Goal: Communication & Community: Answer question/provide support

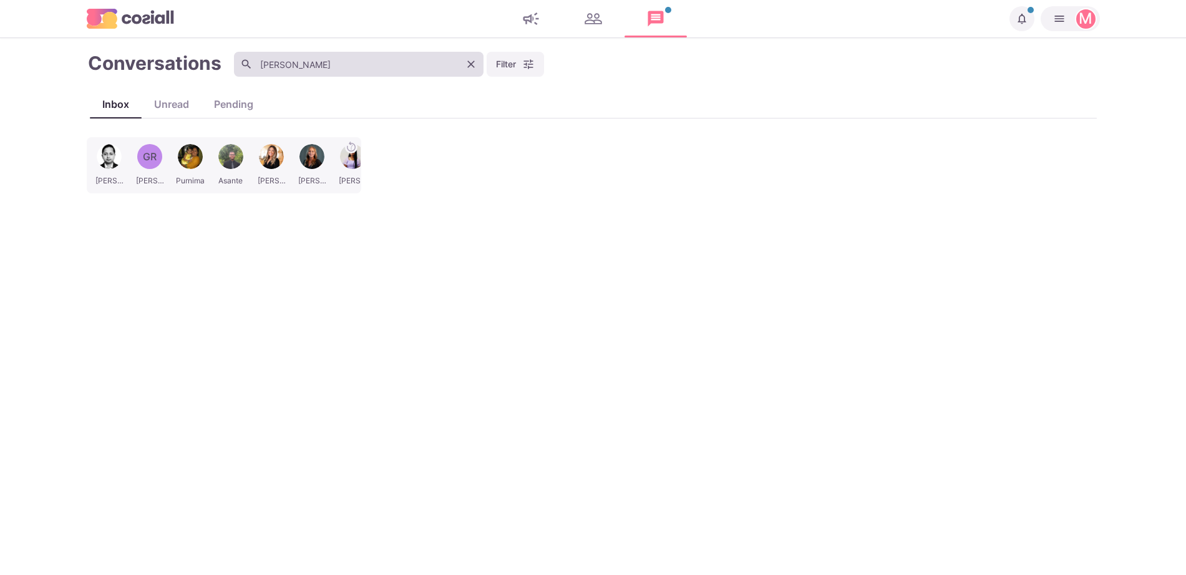
click at [394, 67] on input "[PERSON_NAME]" at bounding box center [359, 64] width 250 height 25
type input "g"
click at [137, 154] on div "[PERSON_NAME] [PERSON_NAME] Purnima [PERSON_NAME] [PERSON_NAME] [PERSON_NAME] […" at bounding box center [593, 349] width 1013 height 425
click at [831, 316] on div "[PERSON_NAME] [PERSON_NAME] Purnima [PERSON_NAME] [PERSON_NAME] [PERSON_NAME] […" at bounding box center [593, 349] width 1013 height 425
drag, startPoint x: 831, startPoint y: 316, endPoint x: 846, endPoint y: 130, distance: 187.1
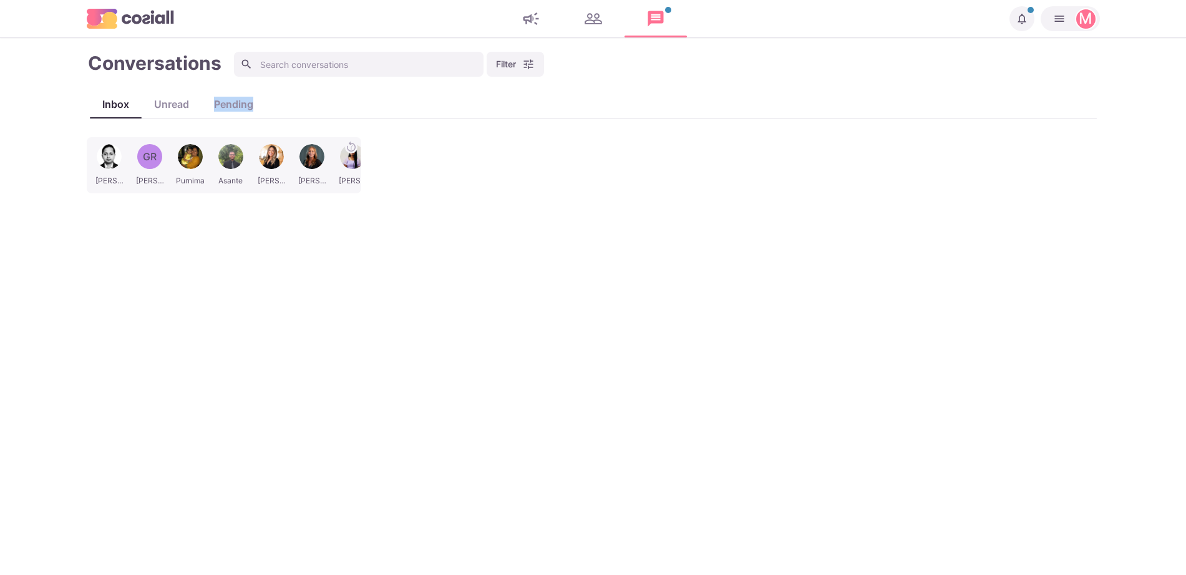
click at [846, 130] on div "Conversations Filter Status Campaign Contact Mark conversations as important wh…" at bounding box center [593, 307] width 1013 height 512
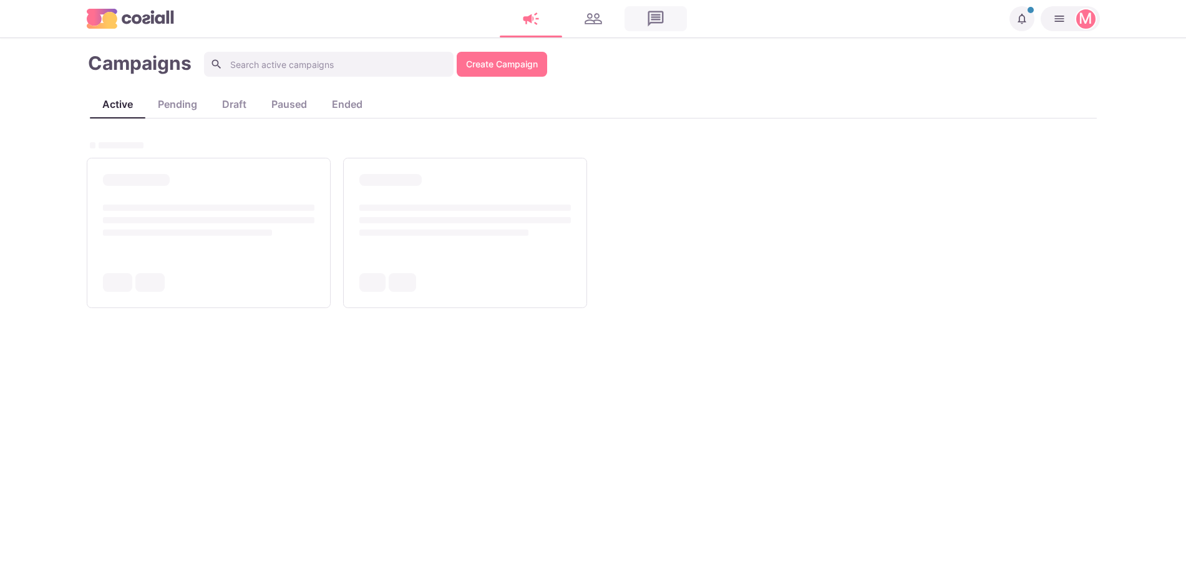
click at [653, 13] on link at bounding box center [655, 18] width 62 height 25
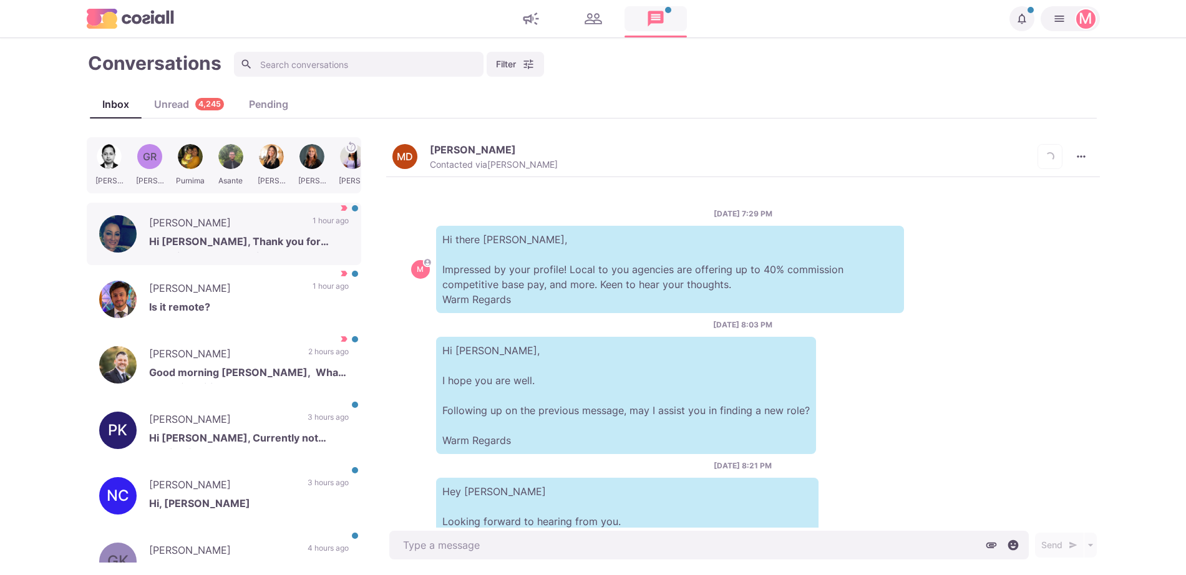
scroll to position [431, 0]
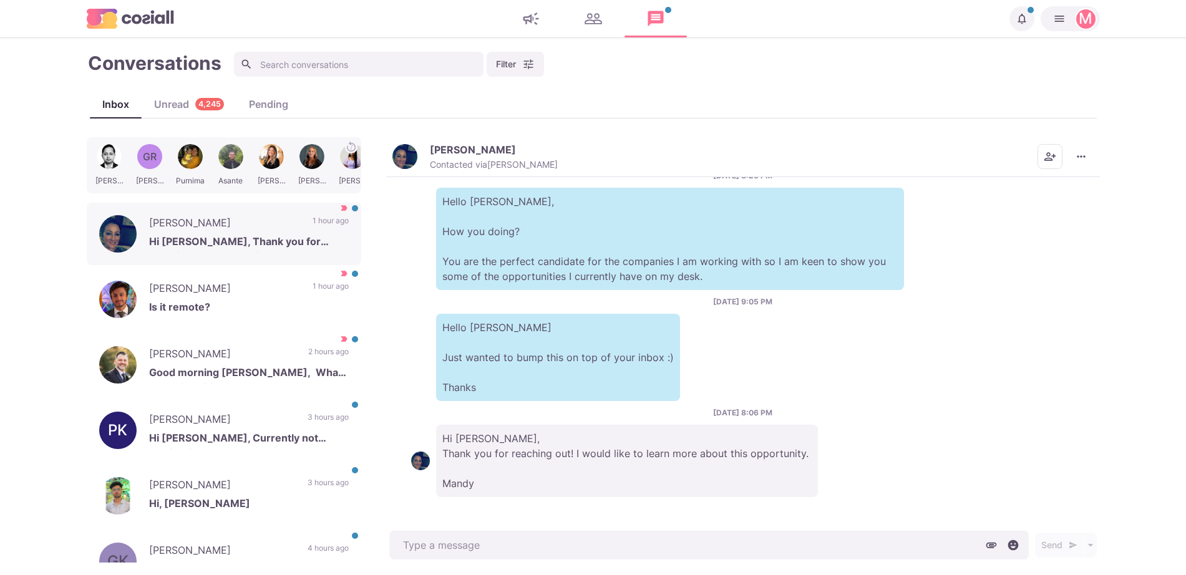
click at [409, 150] on img "button" at bounding box center [404, 156] width 25 height 25
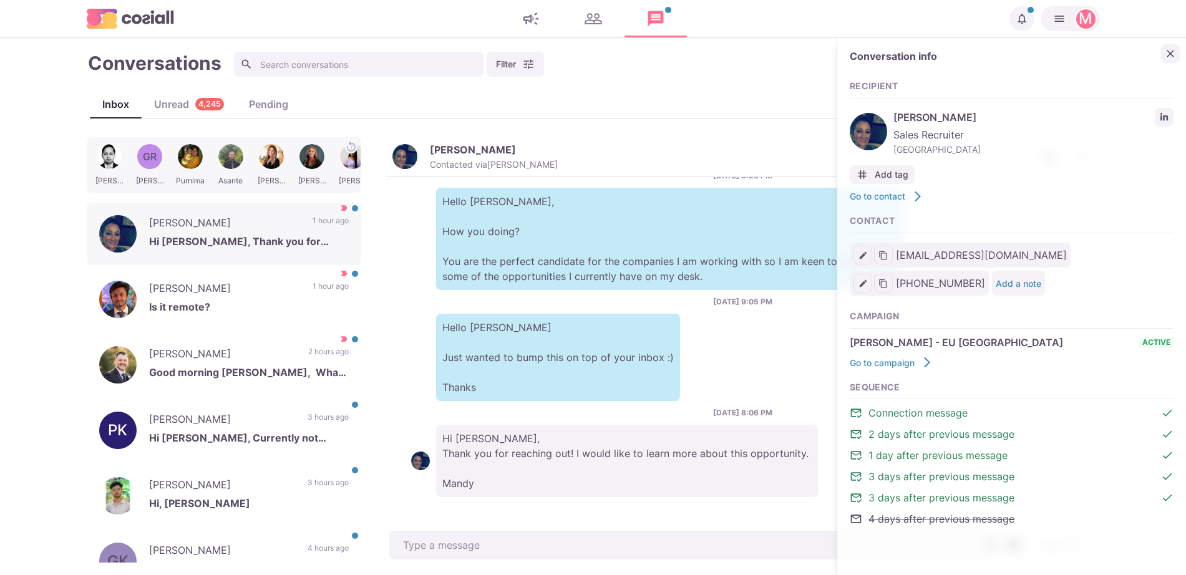
click at [1167, 56] on icon "Close" at bounding box center [1170, 53] width 12 height 12
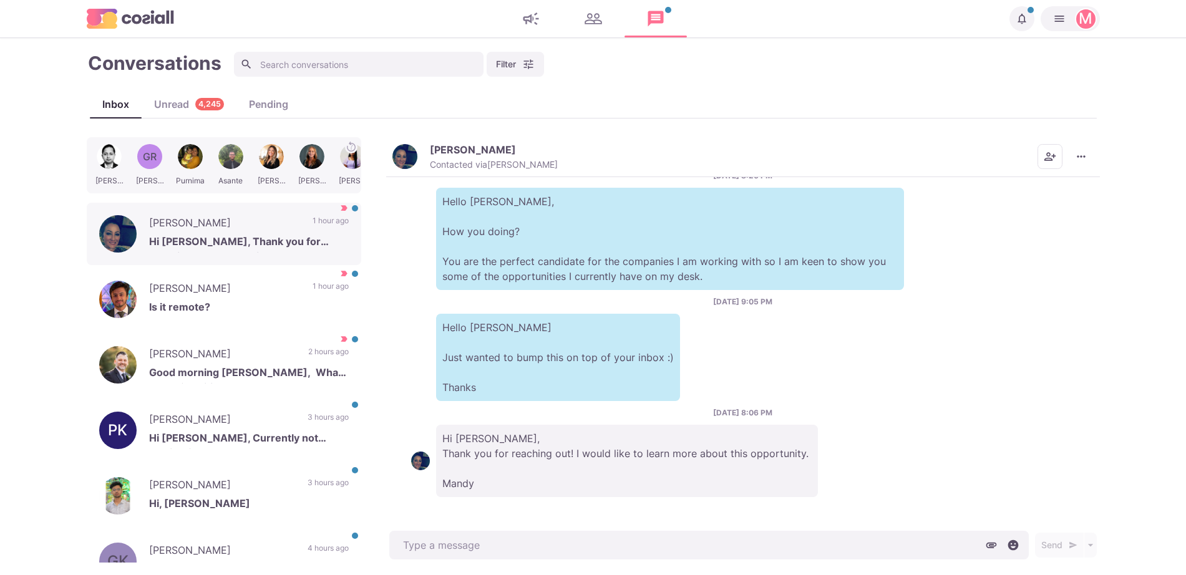
click at [1179, 310] on main "Conversations Filter Status Campaign Contact Mark conversations as important wh…" at bounding box center [593, 306] width 1186 height 537
click at [1158, 399] on main "Conversations Filter Status Campaign Contact Mark conversations as important wh…" at bounding box center [593, 306] width 1186 height 537
click at [1180, 337] on main "Conversations Filter Status Campaign Contact Mark conversations as important wh…" at bounding box center [593, 306] width 1186 height 537
type textarea "x"
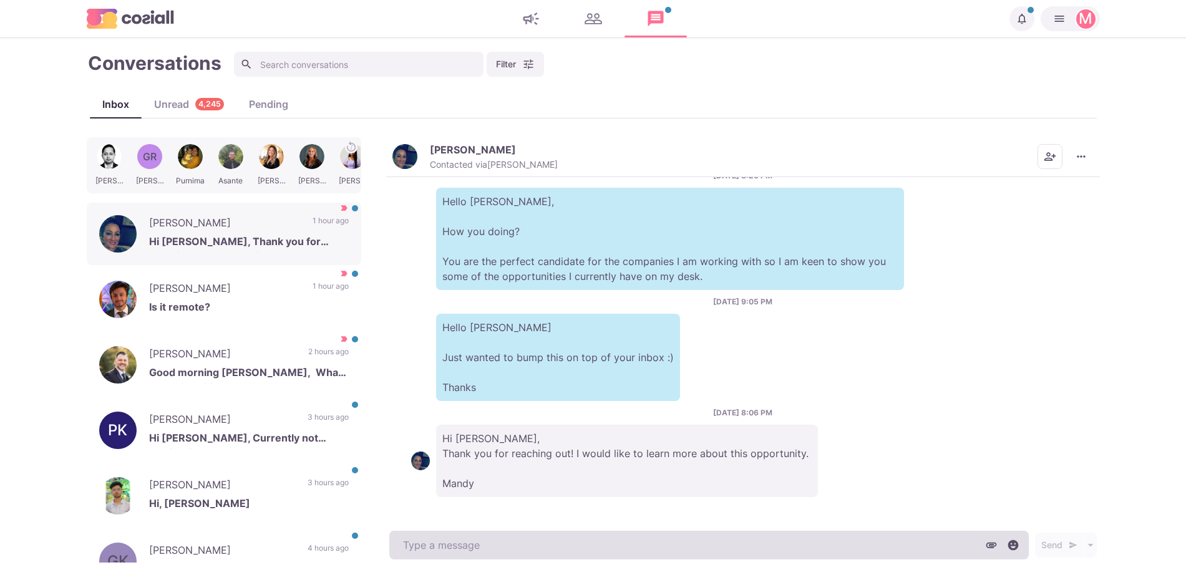
click at [869, 537] on textarea at bounding box center [708, 545] width 639 height 29
paste textarea "I work with over 500 clients that offer remote, hybrid, and non-remote position…"
type textarea "I work with over 500 clients that offer remote, hybrid, and non-remote position…"
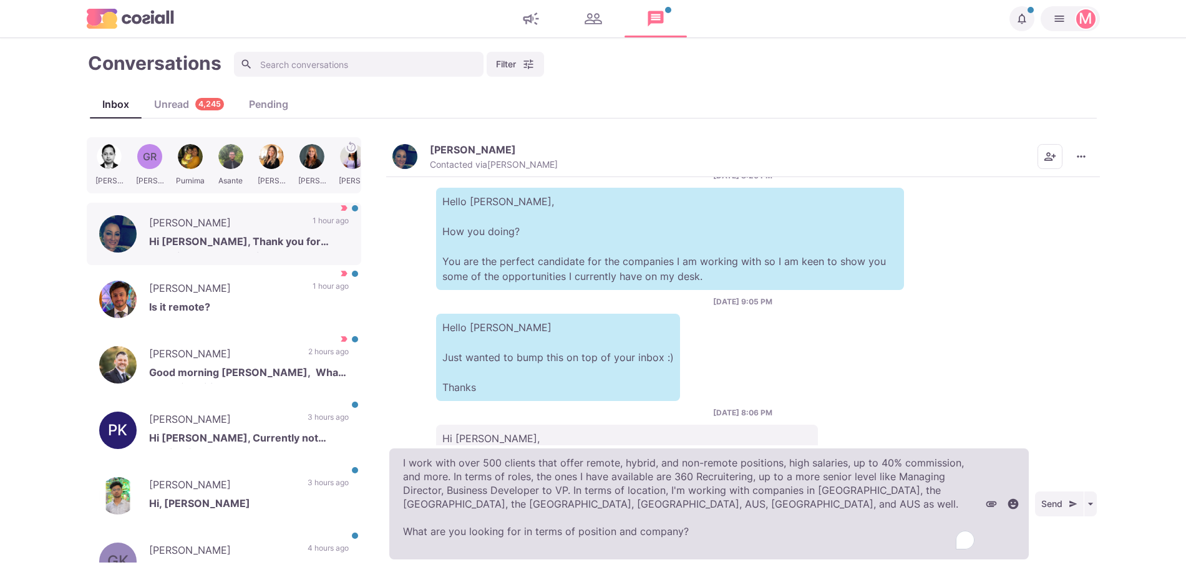
type textarea "x"
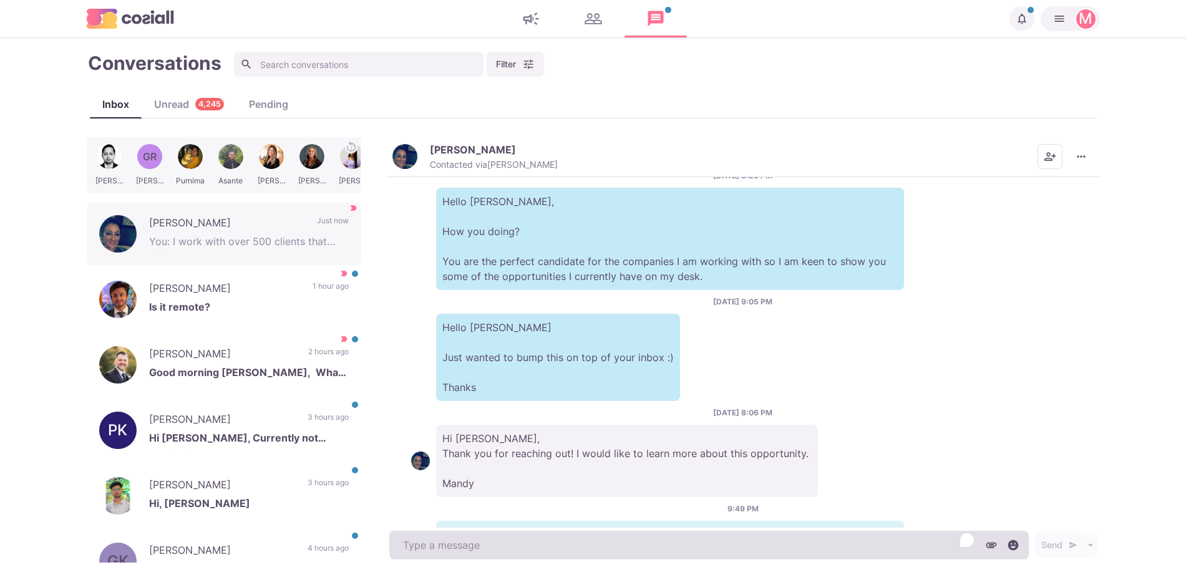
scroll to position [572, 0]
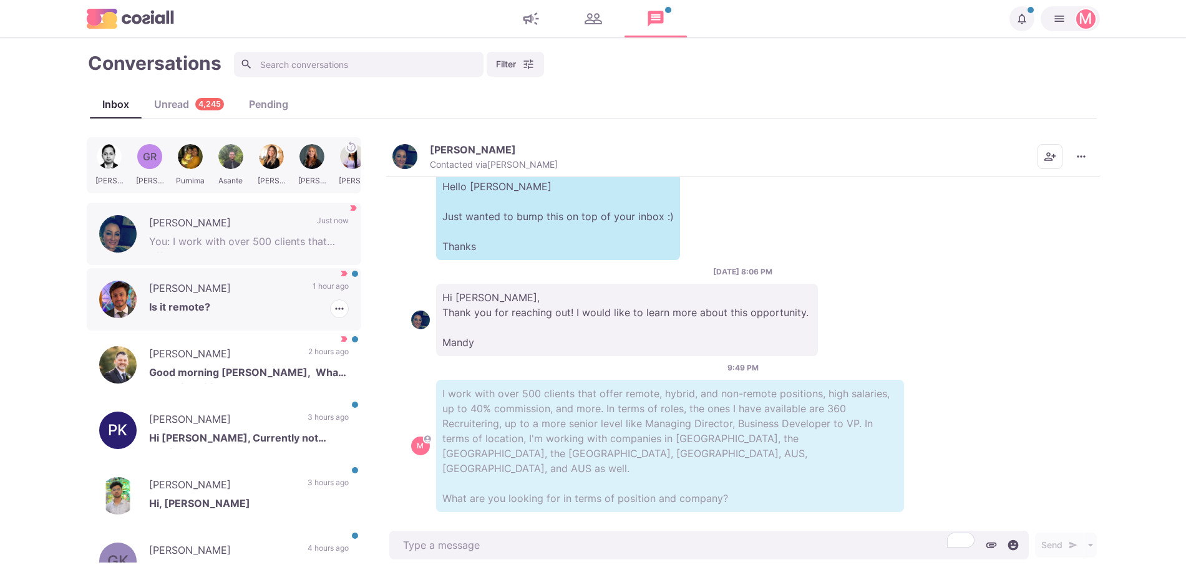
click at [291, 295] on div "Abdullah Madni Is it remote? 1 hour ago Mark as Read Mark as Not Important" at bounding box center [224, 299] width 275 height 62
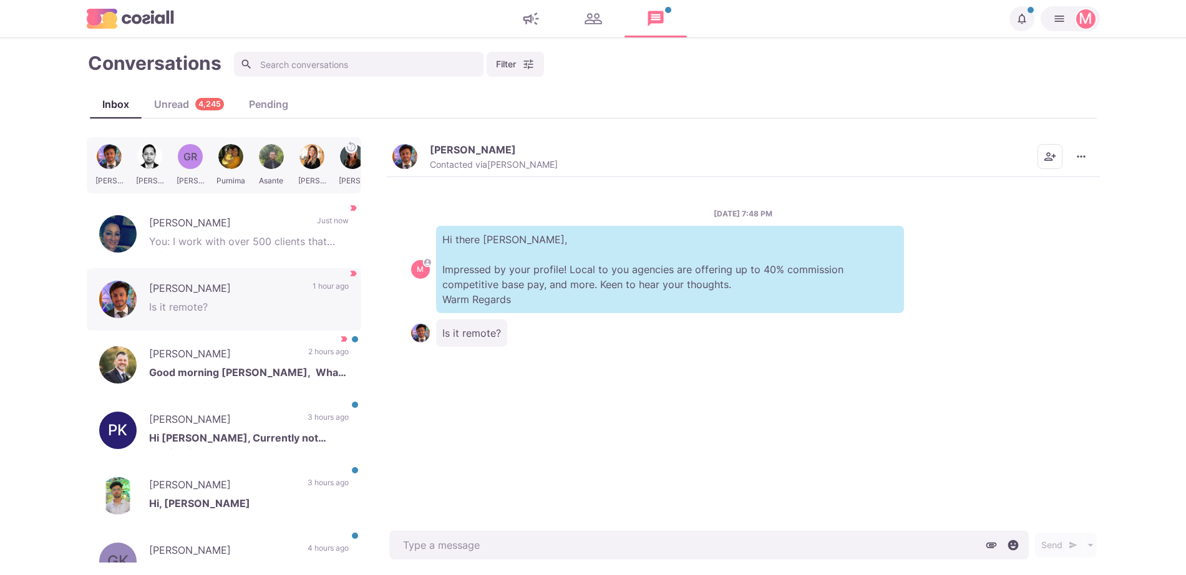
click at [396, 158] on img "button" at bounding box center [404, 156] width 25 height 25
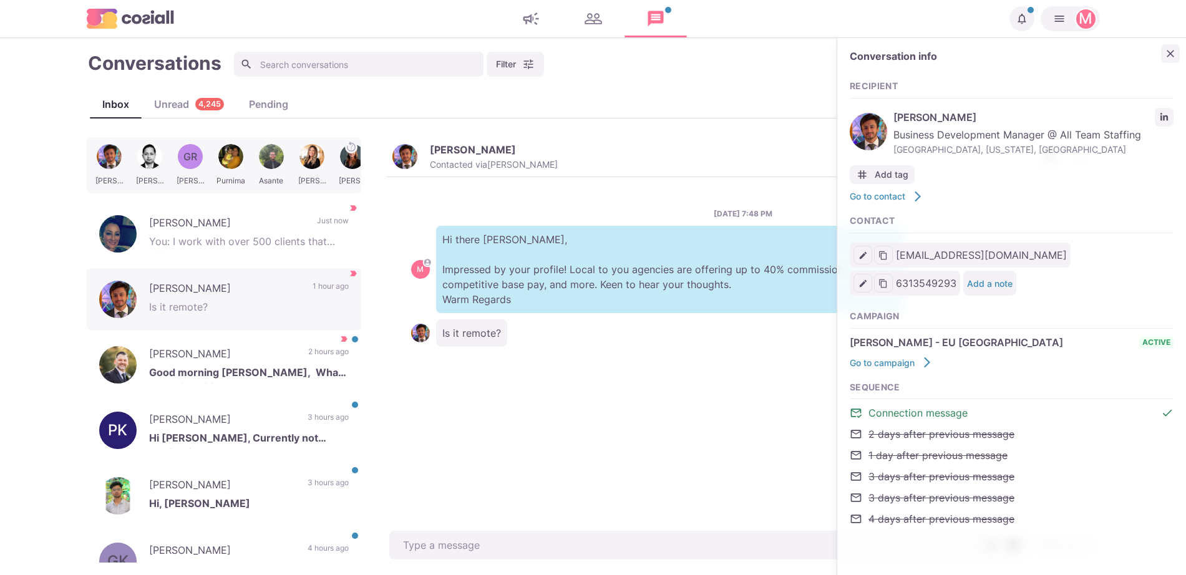
click at [1169, 52] on icon "Close" at bounding box center [1170, 53] width 7 height 7
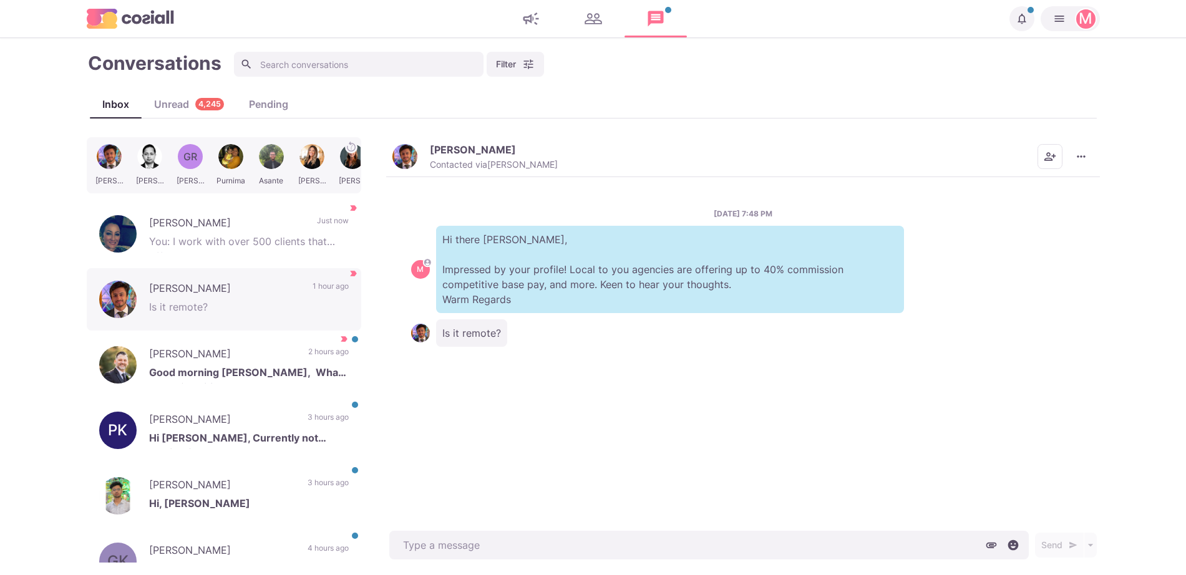
click at [1081, 172] on div "Abdullah Madni Contacted via Jacob Moss Mark as Unread Mark as Not Important Sc…" at bounding box center [743, 157] width 714 height 40
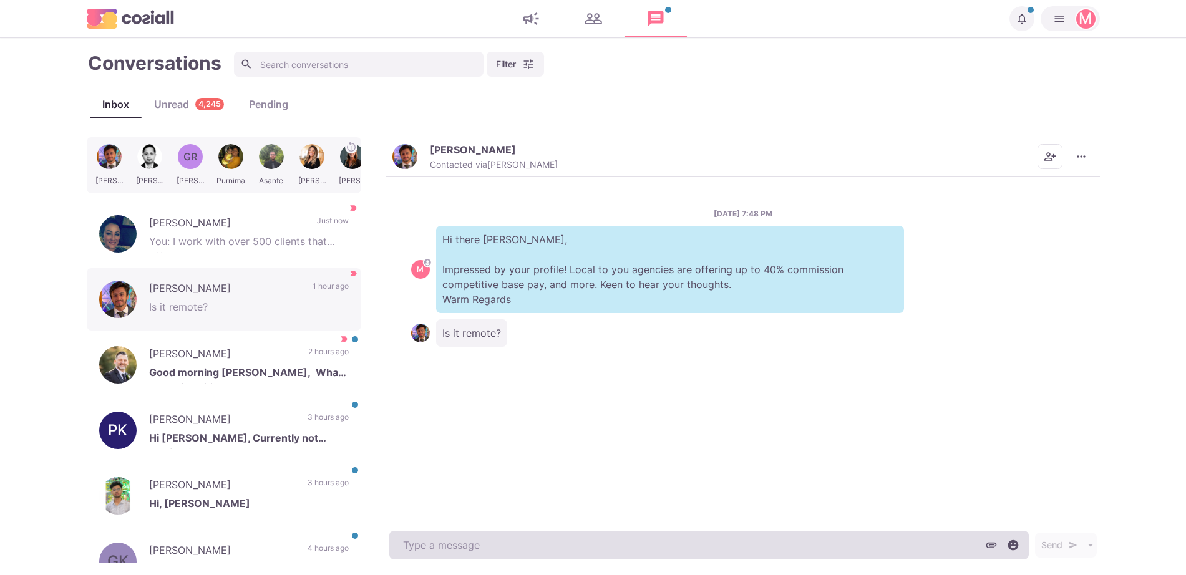
click at [647, 553] on textarea at bounding box center [708, 545] width 639 height 29
type textarea "x"
type textarea "C"
type textarea "x"
type textarea "Ca"
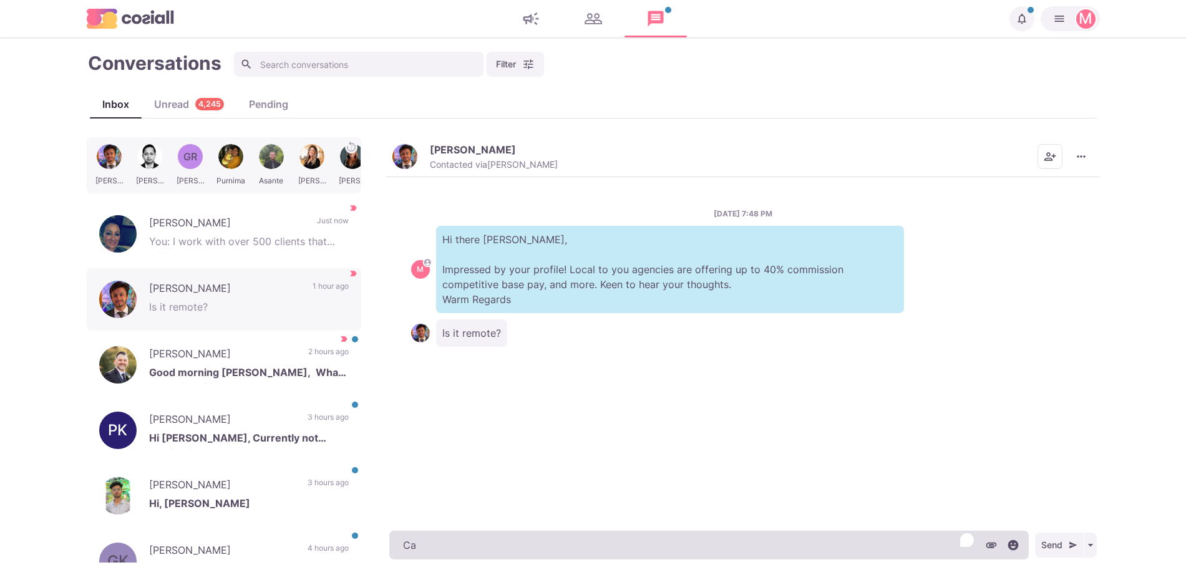
type textarea "x"
type textarea "Can"
type textarea "x"
type textarea "Can"
type textarea "x"
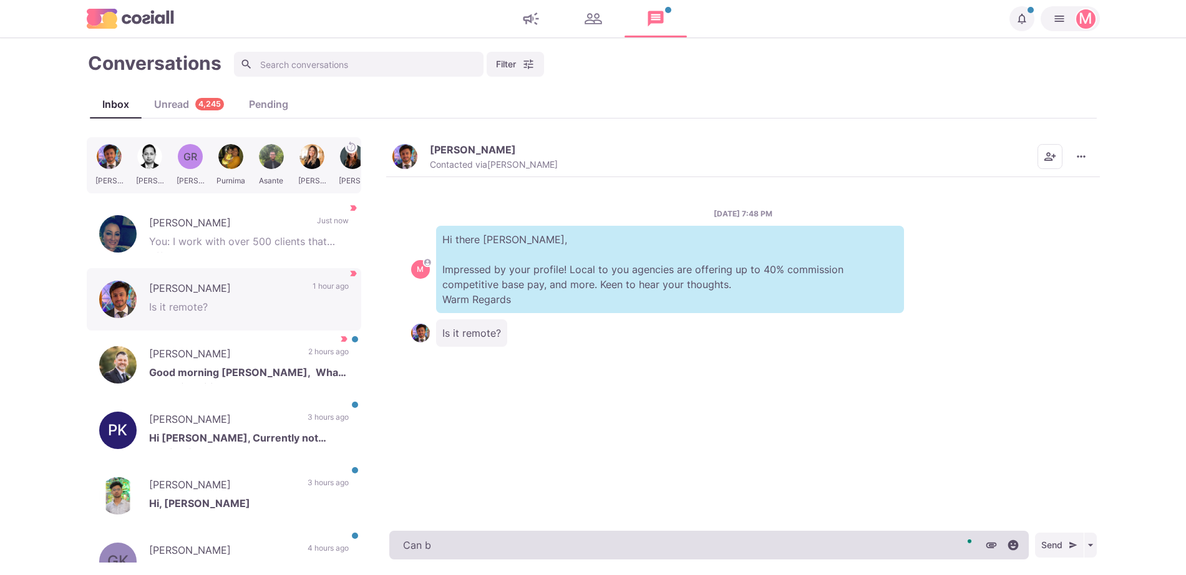
type textarea "Can be"
type textarea "x"
type textarea "Can be!"
type textarea "x"
type textarea "Can be!"
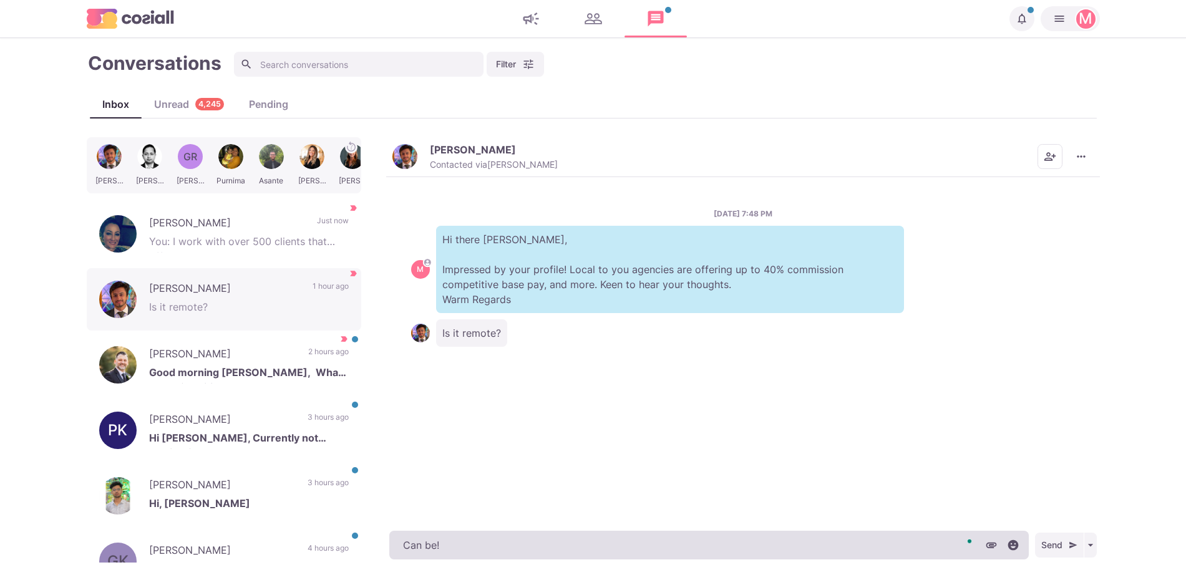
paste textarea "I work with over 500 clients that offer remote, hybrid, and non-remote position…"
type textarea "x"
type textarea "Can be! I work with over 500 clients that offer remote, hybrid, and non-remote …"
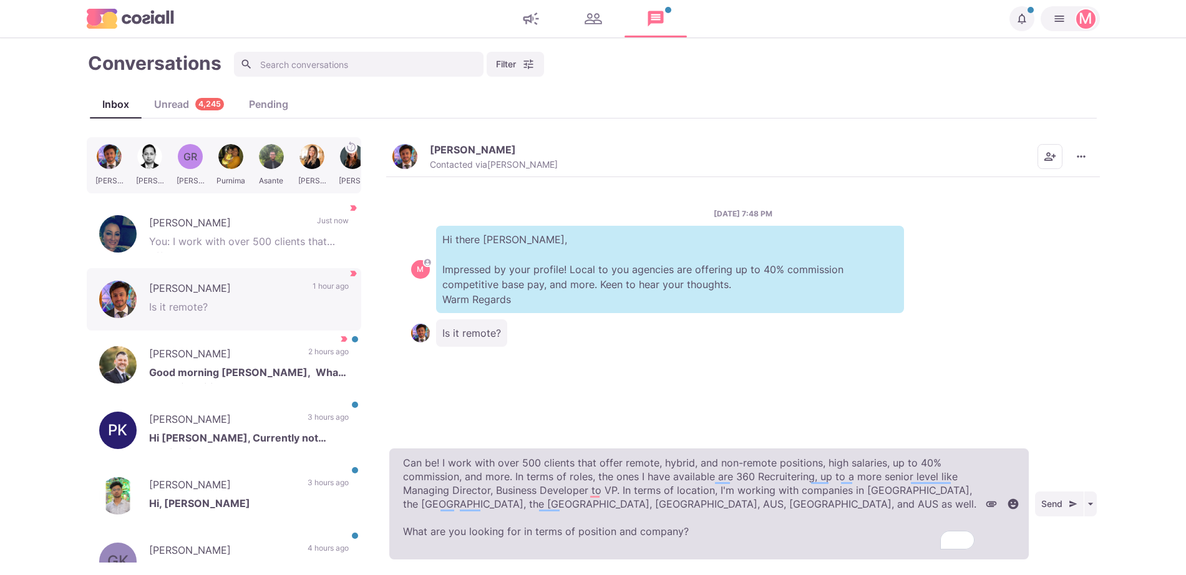
type textarea "x"
type textarea "Can be! I work with over 500 clients that offer remote, hybrid, and non-remote …"
click at [684, 509] on textarea "Can be! I work with over 500 clients that offer remote, hybrid, and non-remote …" at bounding box center [708, 504] width 639 height 111
type textarea "x"
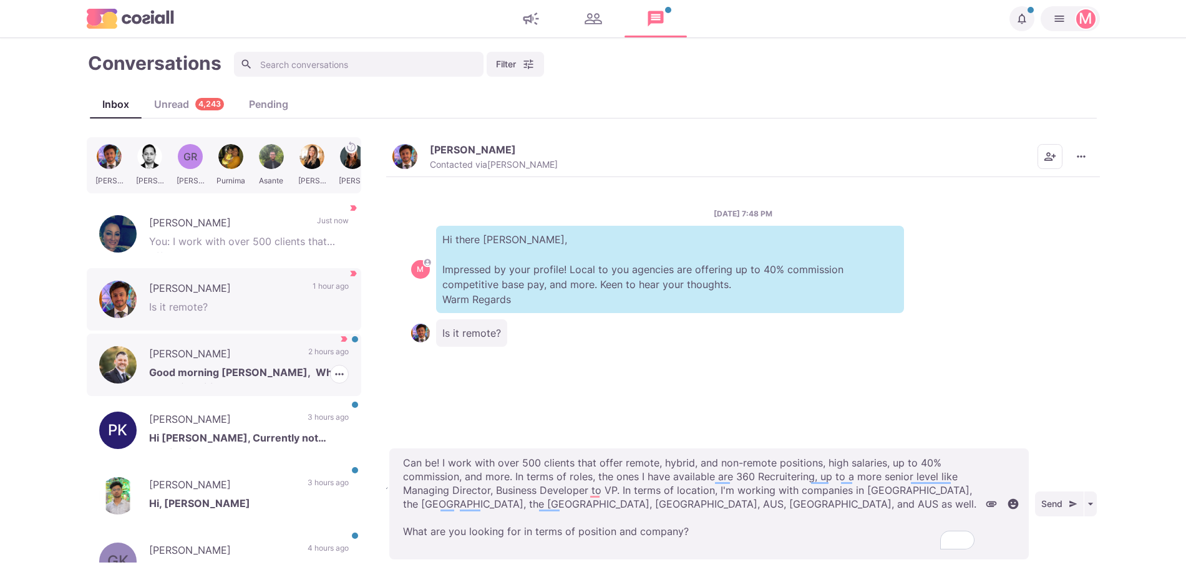
drag, startPoint x: 560, startPoint y: 487, endPoint x: 246, endPoint y: 372, distance: 334.1
click at [246, 372] on div "Abdullah Arindam GR George Purnima Asante Josie Laura Parimala Audrey Yap Mandy…" at bounding box center [593, 349] width 1013 height 425
paste textarea "I work with around 500 agencies across the US, UK, Western Europe, Singapore, D…"
type textarea "I work with around 500 agencies across the US, UK, Western Europe, Singapore, D…"
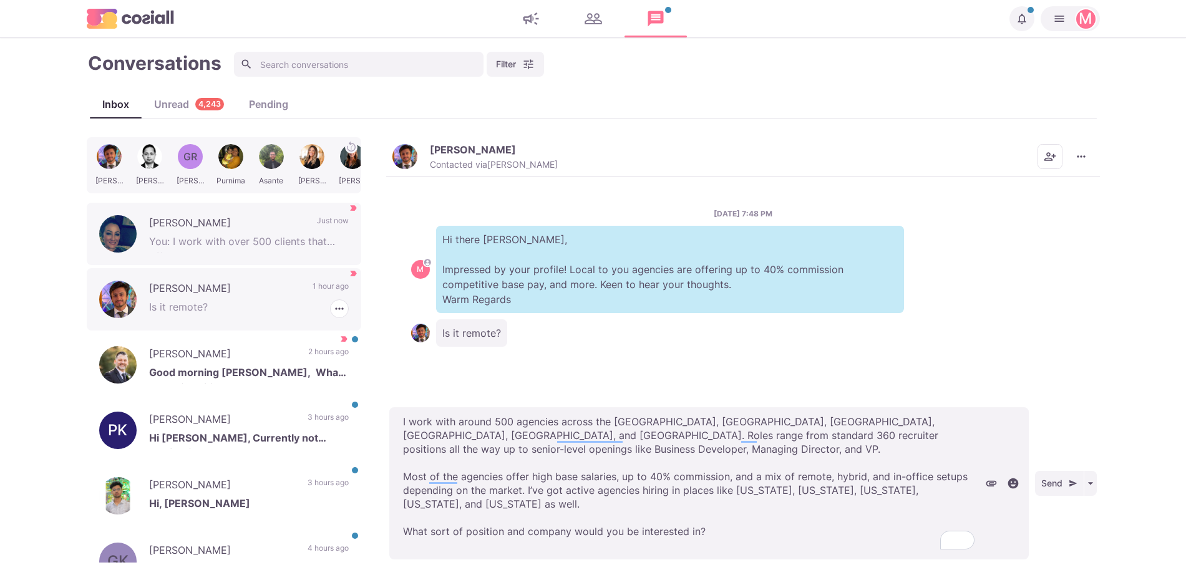
drag, startPoint x: 439, startPoint y: 460, endPoint x: 153, endPoint y: 262, distance: 348.0
click at [153, 262] on div "Abdullah Arindam GR George Purnima Asante Josie Laura Parimala Audrey Yap Mandy…" at bounding box center [593, 349] width 1013 height 425
type textarea "x"
type textarea "CI work with around 500 agencies across the US, UK, Western Europe, Singapore, …"
type textarea "x"
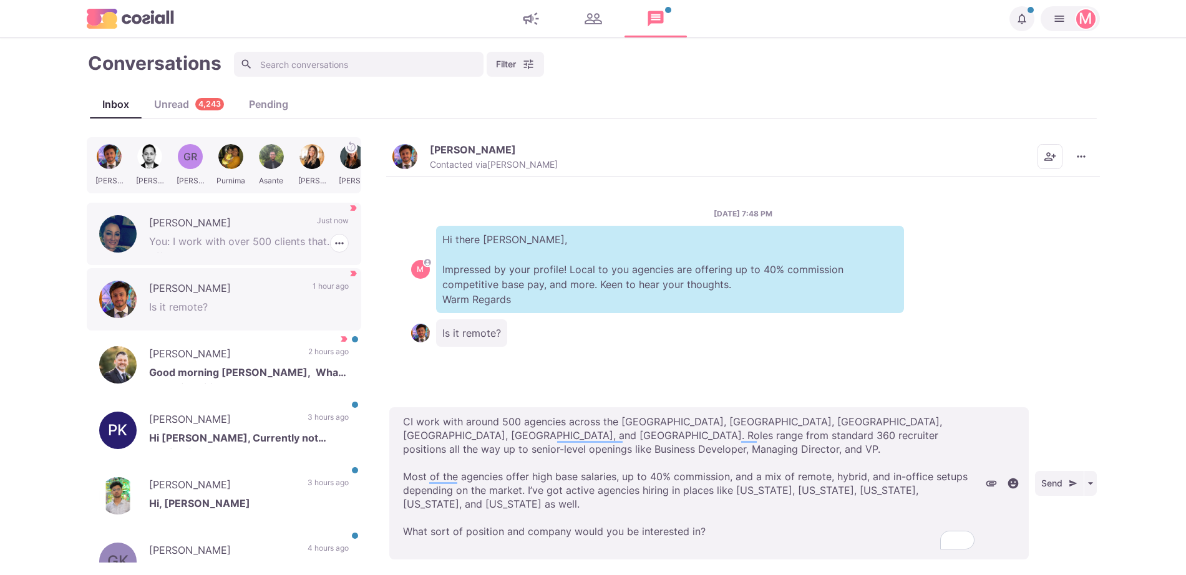
type textarea "CaI work with around 500 agencies across the US, UK, Western Europe, Singapore,…"
type textarea "x"
type textarea "Can I work with around 500 agencies across the US, UK, Western Europe, Singapor…"
type textarea "x"
type textarea "Can bI work with around 500 agencies across the US, UK, Western Europe, Singapo…"
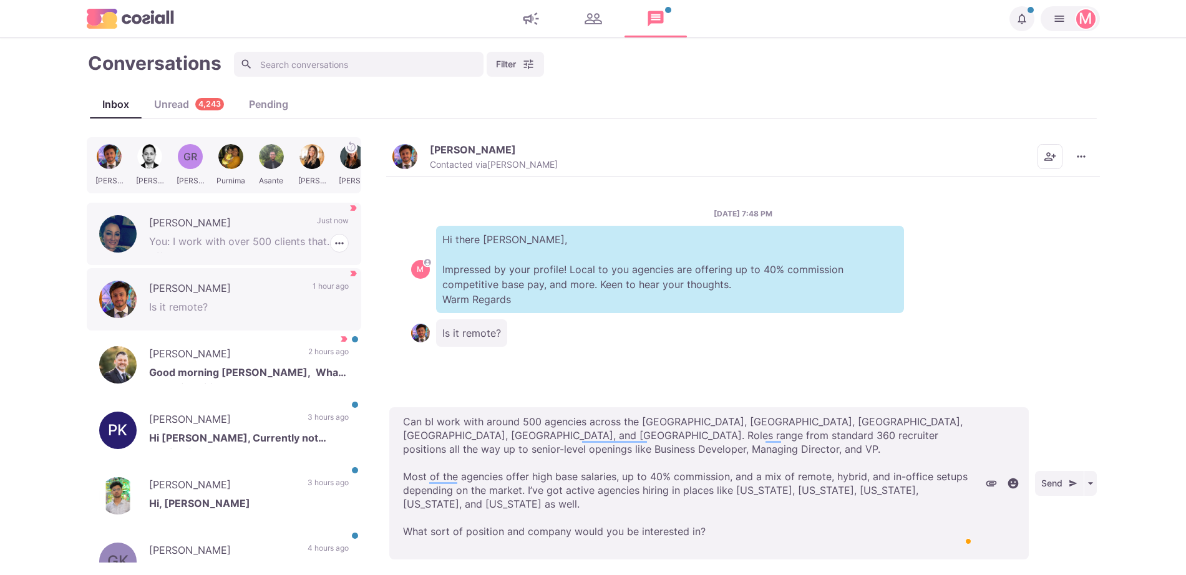
type textarea "x"
type textarea "Can beI work with around 500 agencies across the US, UK, Western Europe, Singap…"
type textarea "x"
type textarea "Can be!I work with around 500 agencies across the US, UK, Western Europe, Singa…"
type textarea "x"
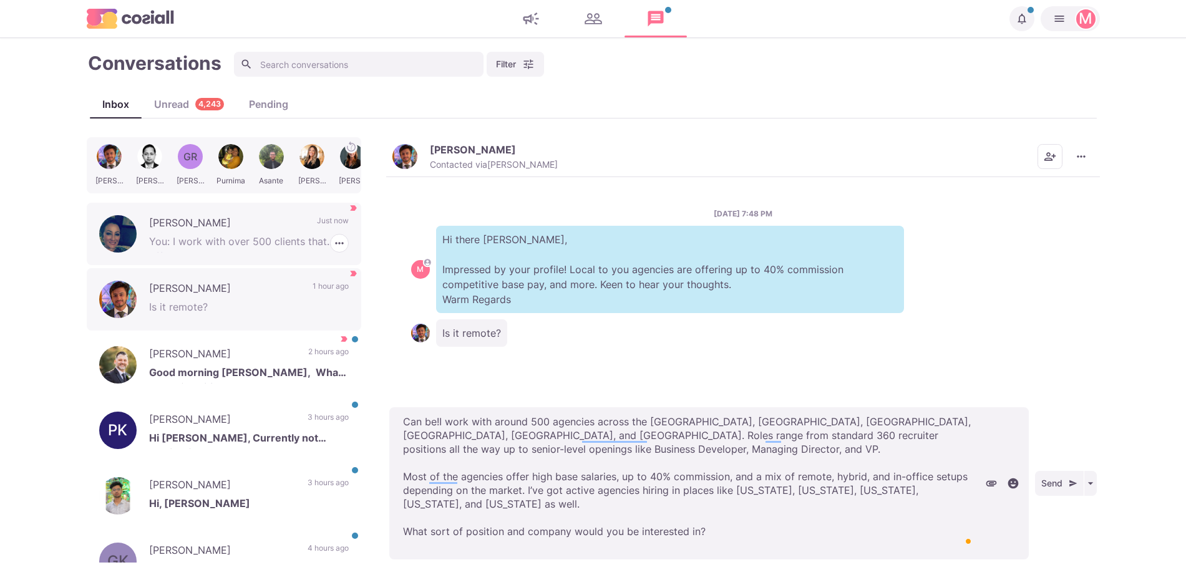
type textarea "Can be! I work with around 500 agencies across the US, UK, Western Europe, Sing…"
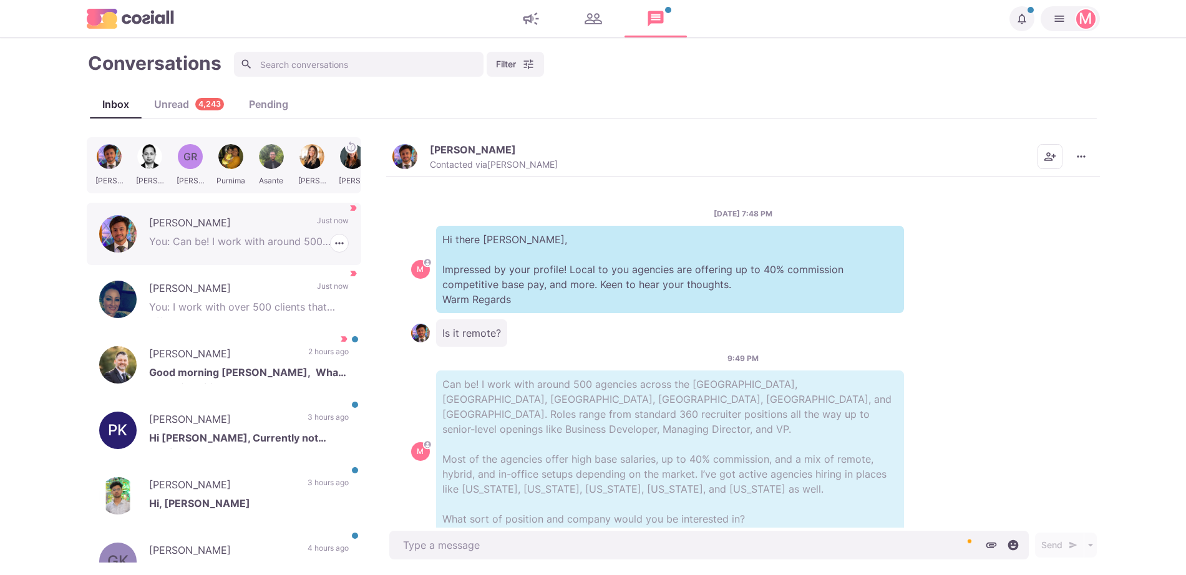
scroll to position [21, 0]
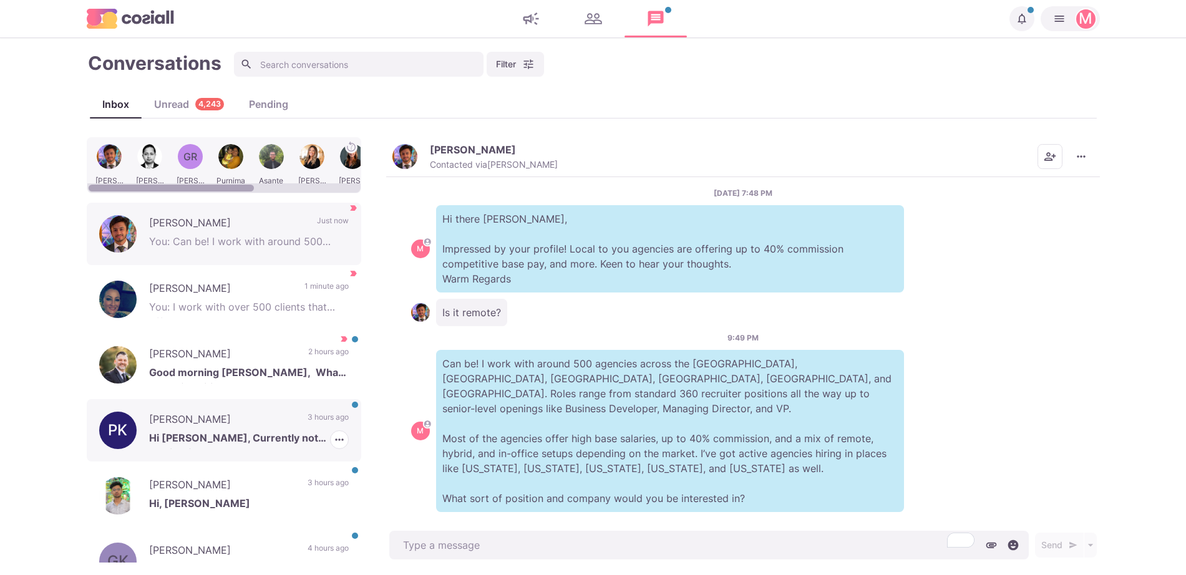
click at [228, 446] on p "Hi Jacob, Currently not looking for any changes. Thank you." at bounding box center [249, 439] width 200 height 19
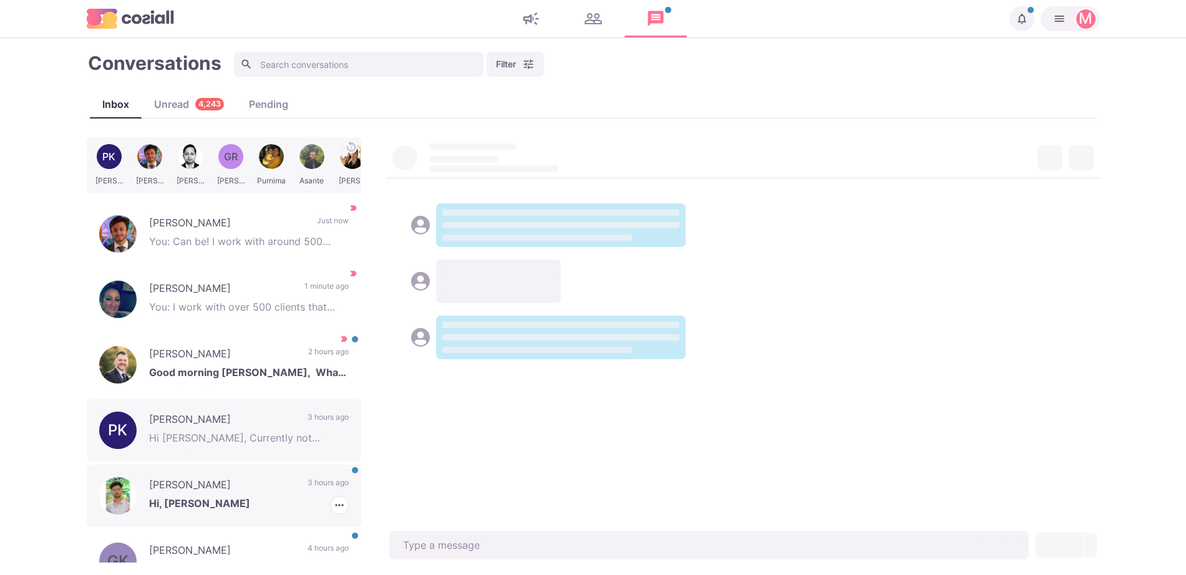
click at [245, 492] on p "Nitin Singh Chauhan" at bounding box center [222, 486] width 146 height 19
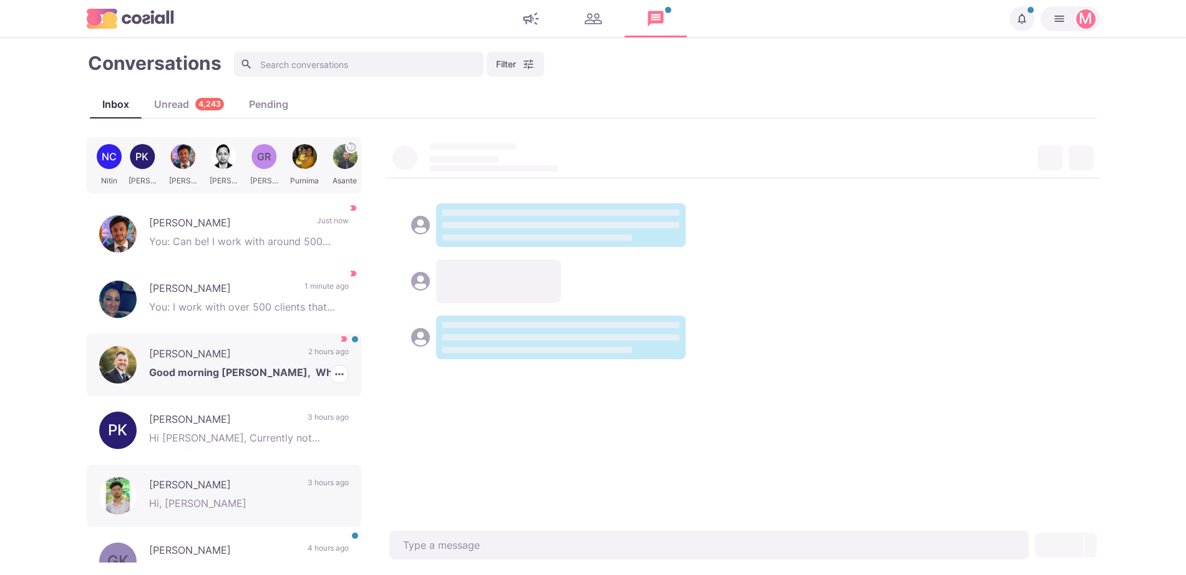
click at [263, 361] on p "Michael Goclowski" at bounding box center [222, 355] width 147 height 19
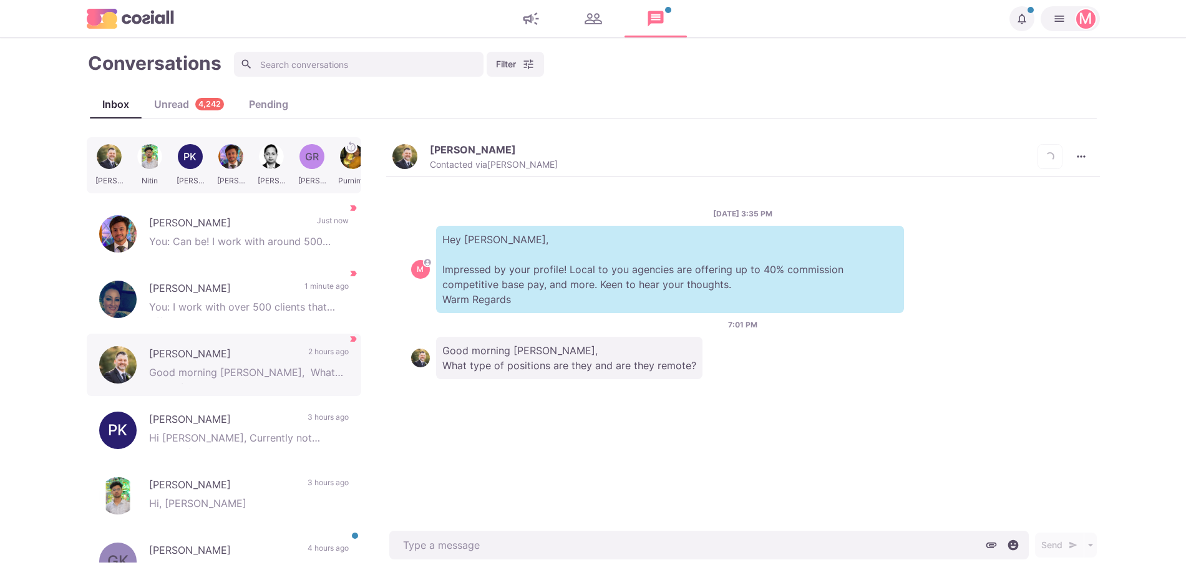
click at [397, 149] on img "button" at bounding box center [404, 156] width 25 height 25
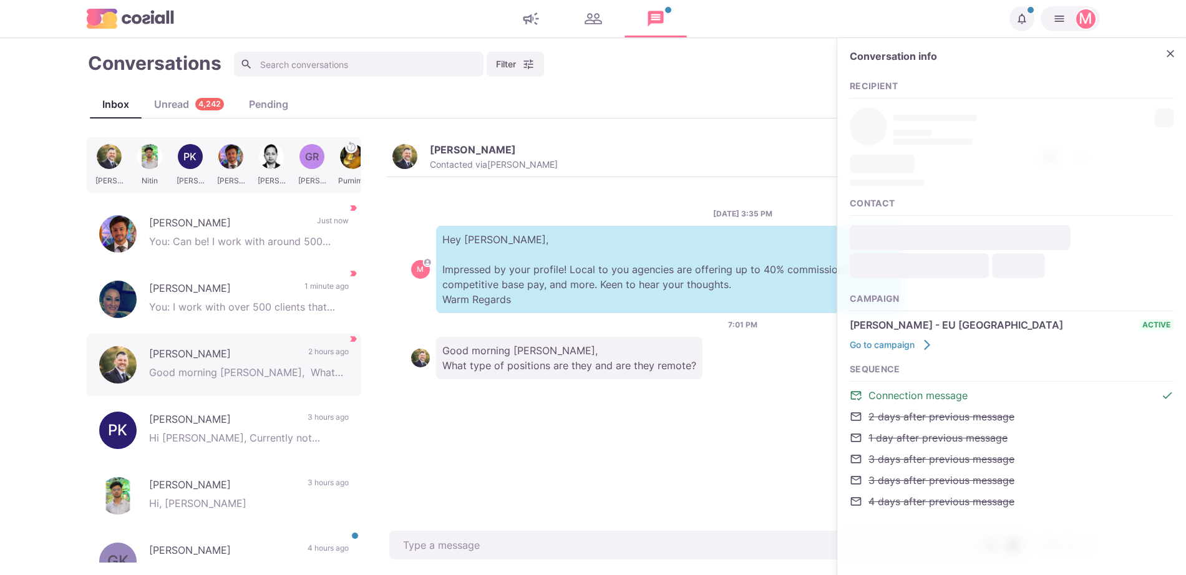
type textarea "x"
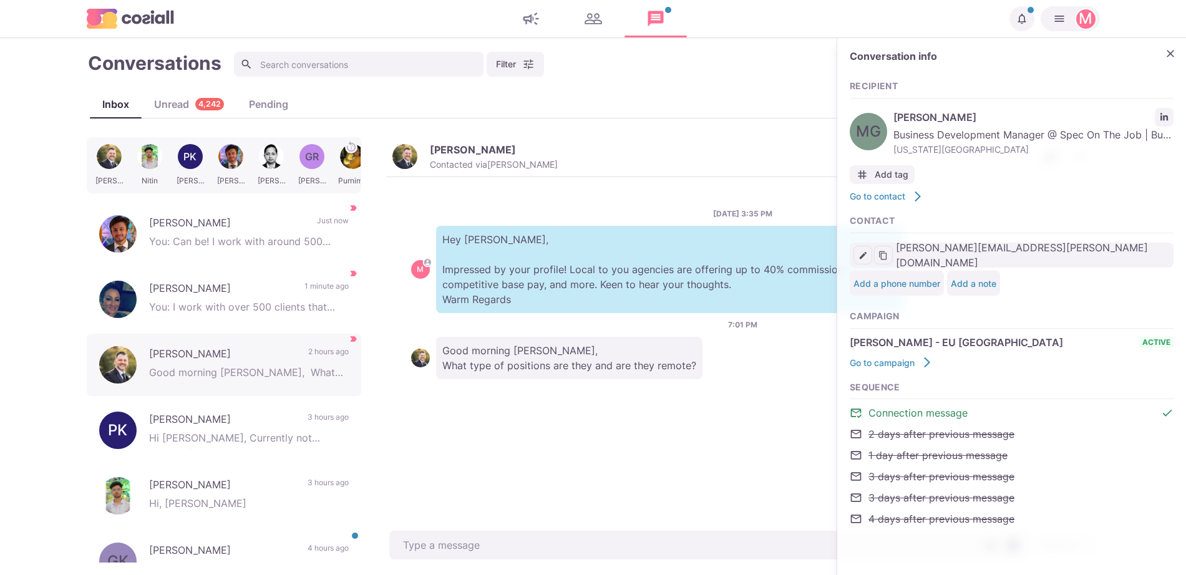
type input "michael.goclowski@gmail.com"
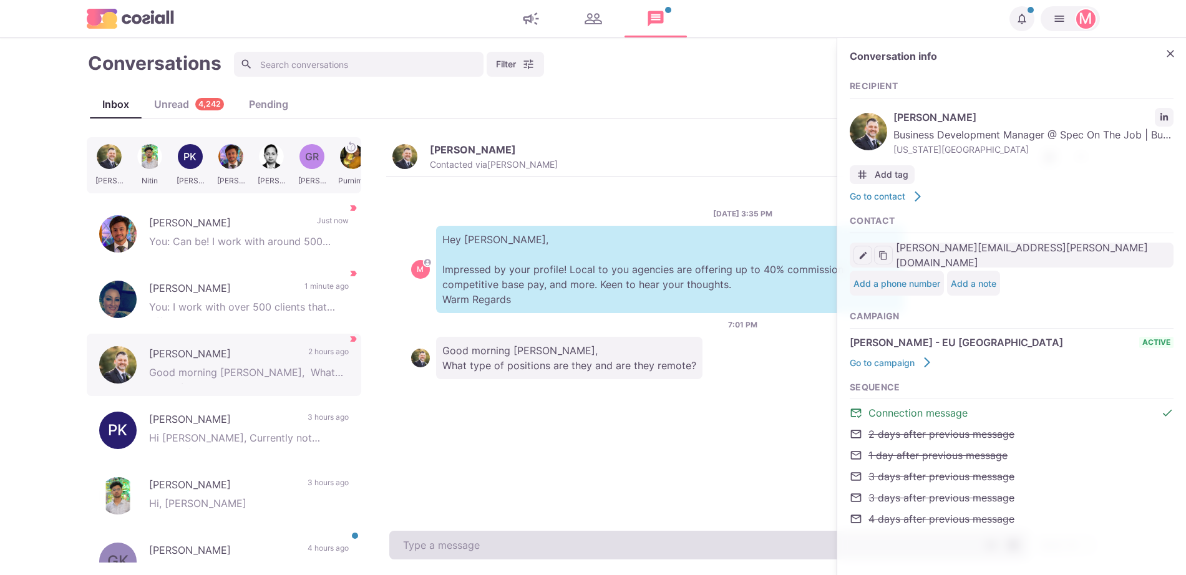
click at [505, 541] on textarea at bounding box center [708, 545] width 639 height 29
click at [505, 541] on textarea "To enrich screen reader interactions, please activate Accessibility in Grammarl…" at bounding box center [708, 545] width 639 height 29
paste textarea "I work with around 500 agencies across the US, UK, Western Europe, Singapore, D…"
type textarea "x"
type textarea "I work with around 500 agencies across the US, UK, Western Europe, Singapore, D…"
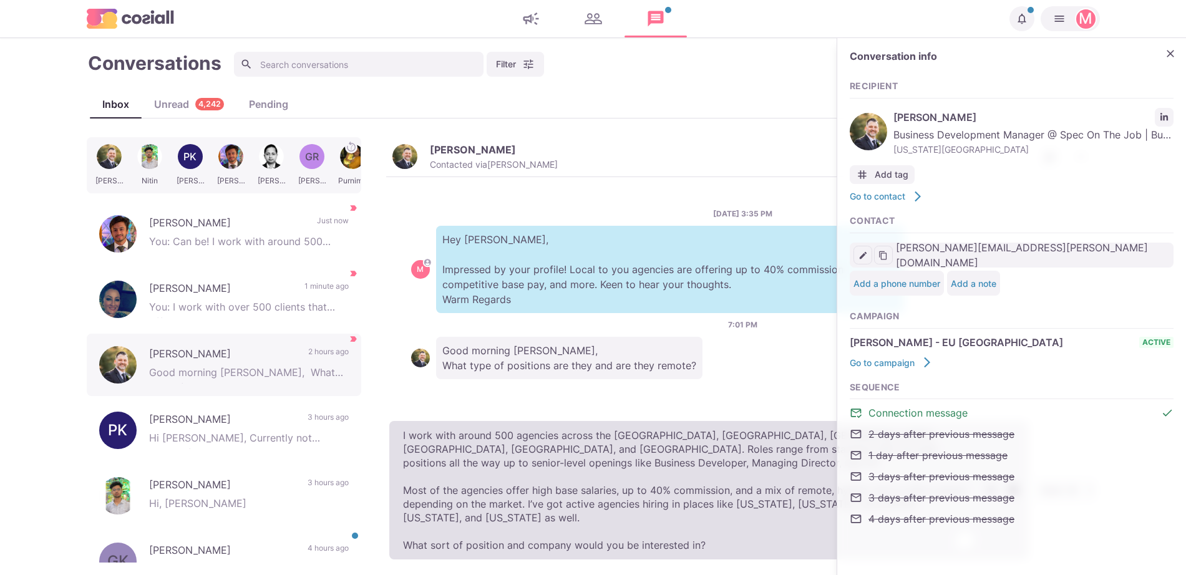
type textarea "x"
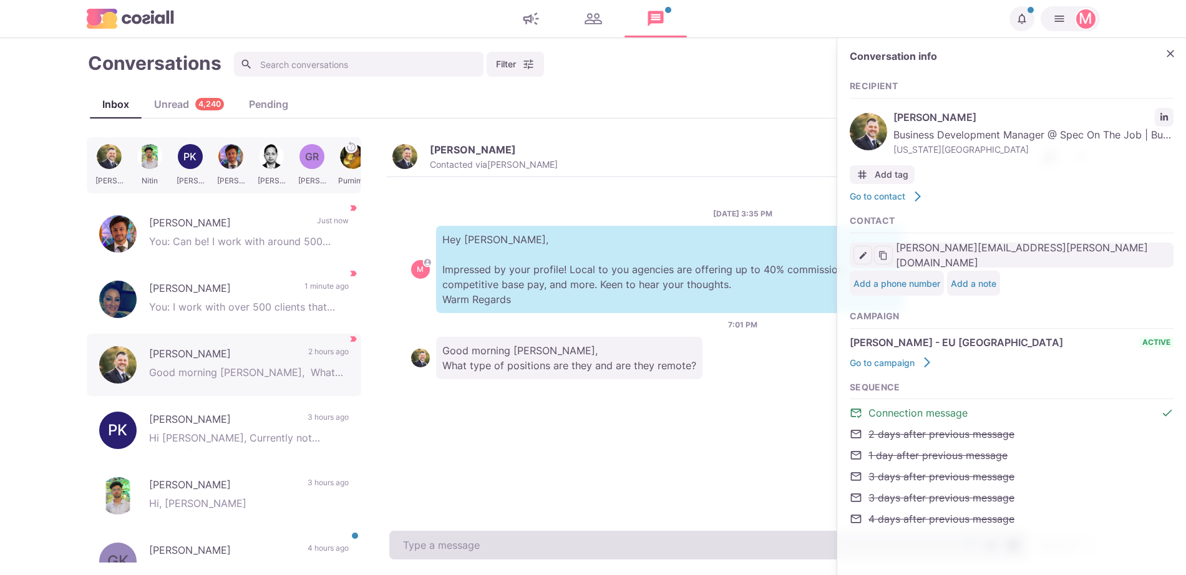
type textarea "x"
type textarea "CQN"
type textarea "x"
type textarea "CQN"
type textarea "x"
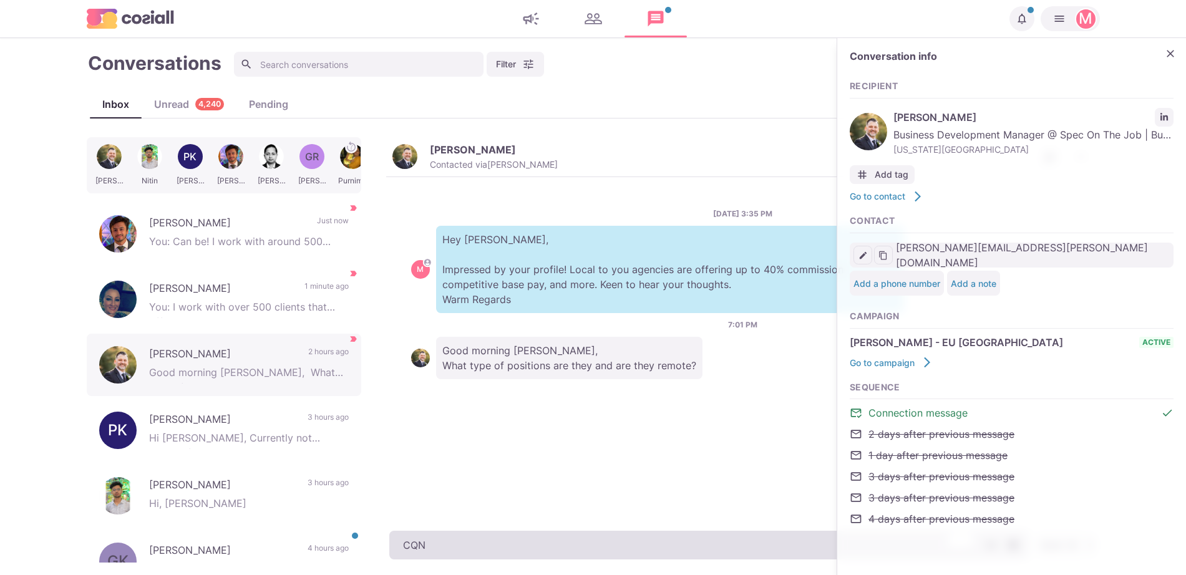
type textarea "CQN"
type textarea "x"
type textarea "CQ"
type textarea "x"
type textarea "C"
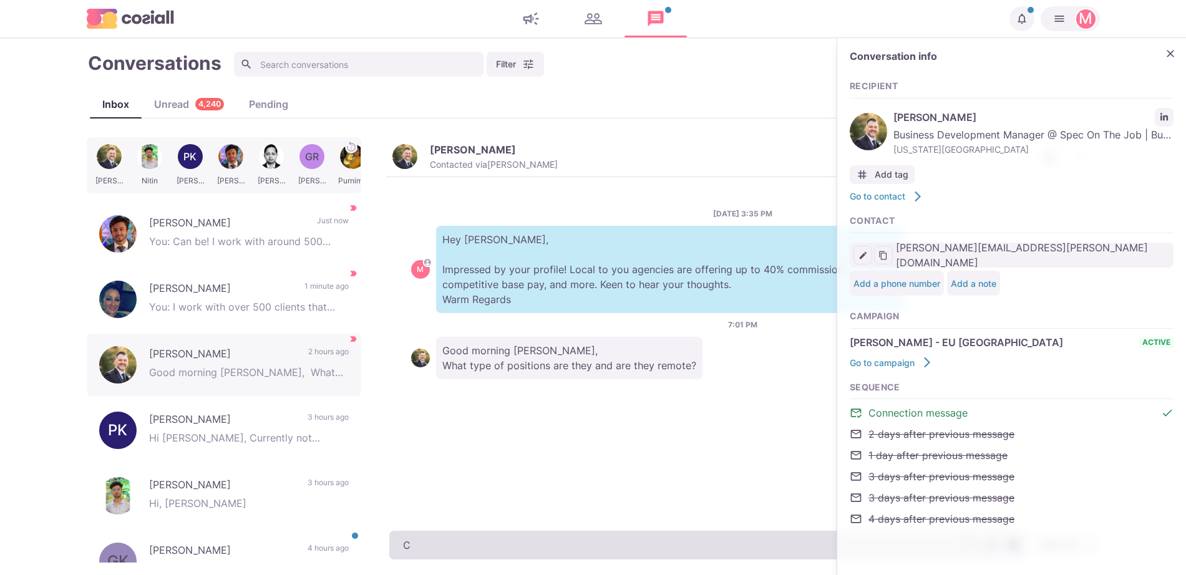
type textarea "x"
type textarea "Ca"
type textarea "x"
type textarea "Can"
type textarea "x"
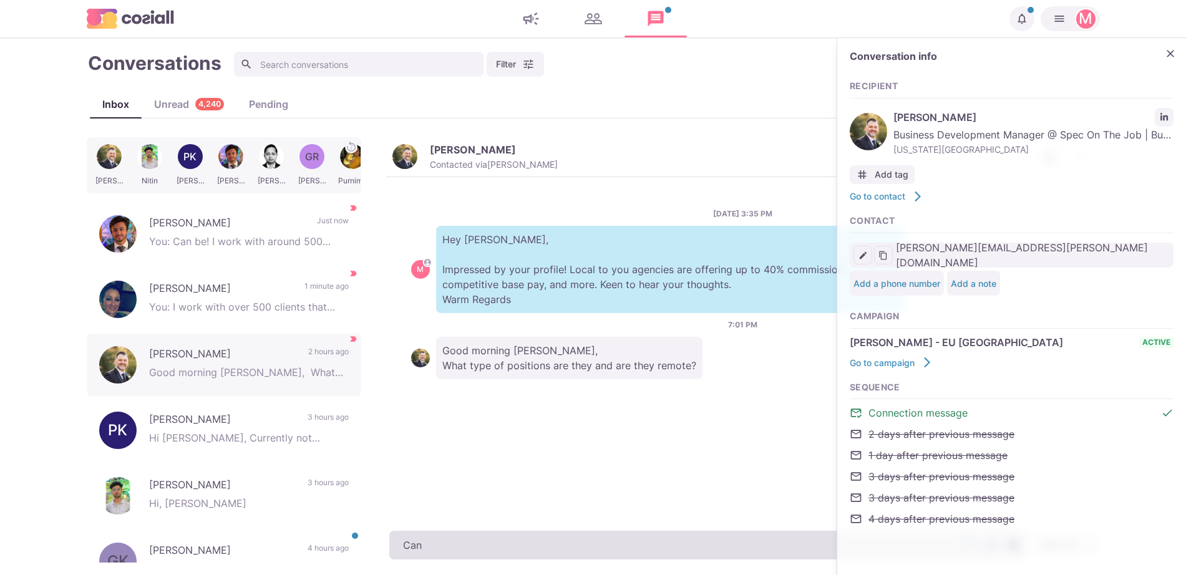
type textarea "Can"
type textarea "x"
type textarea "Can b"
type textarea "x"
type textarea "Can be"
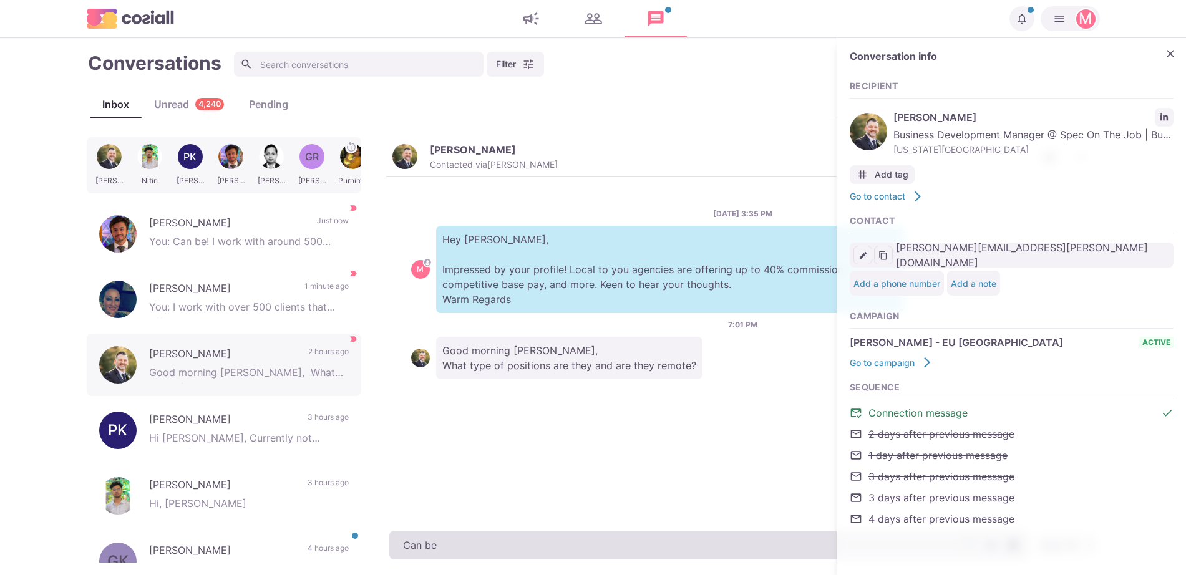
type textarea "x"
type textarea "Can be!"
type textarea "x"
type textarea "Can be!"
paste textarea "I work with around 500 agencies across the US, UK, Western Europe, Singapore, D…"
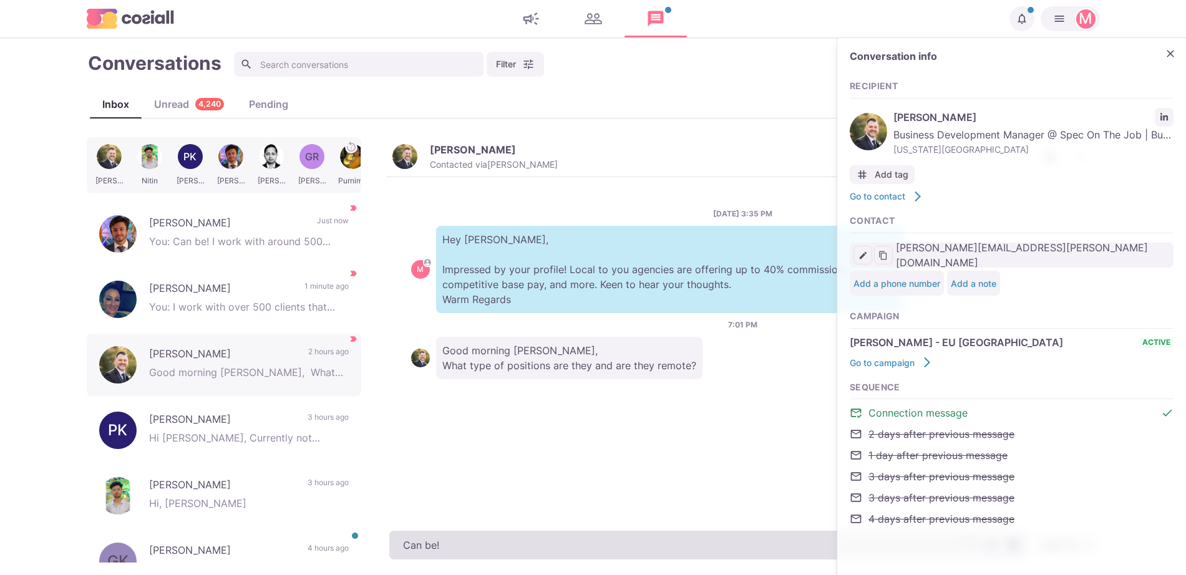
type textarea "x"
type textarea "Can be! I work with around 500 agencies across the US, UK, Western Europe, Sing…"
type textarea "x"
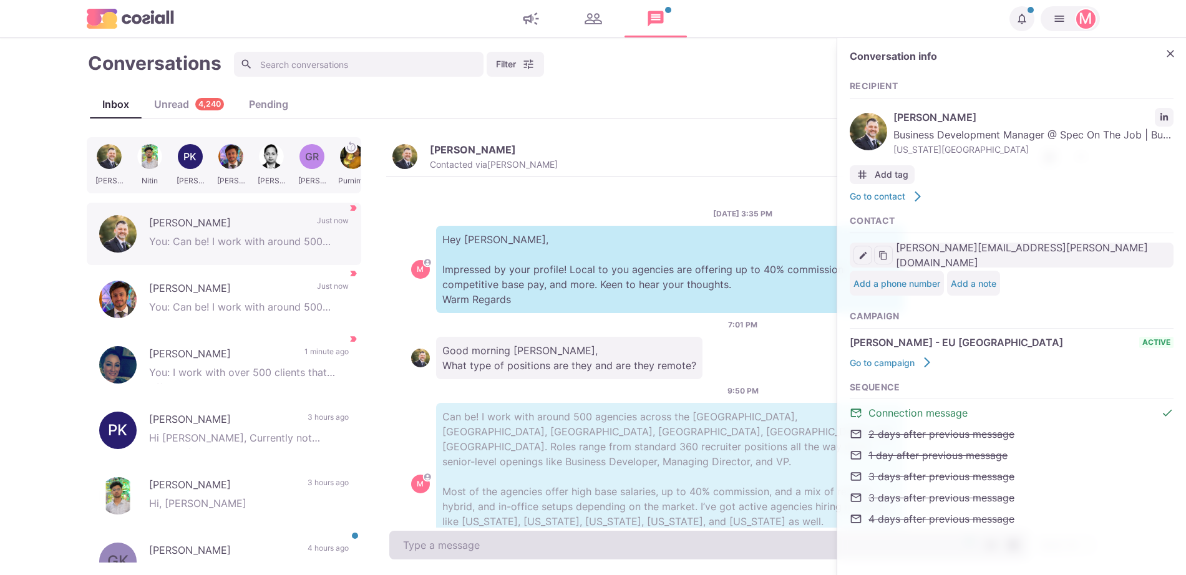
scroll to position [53, 0]
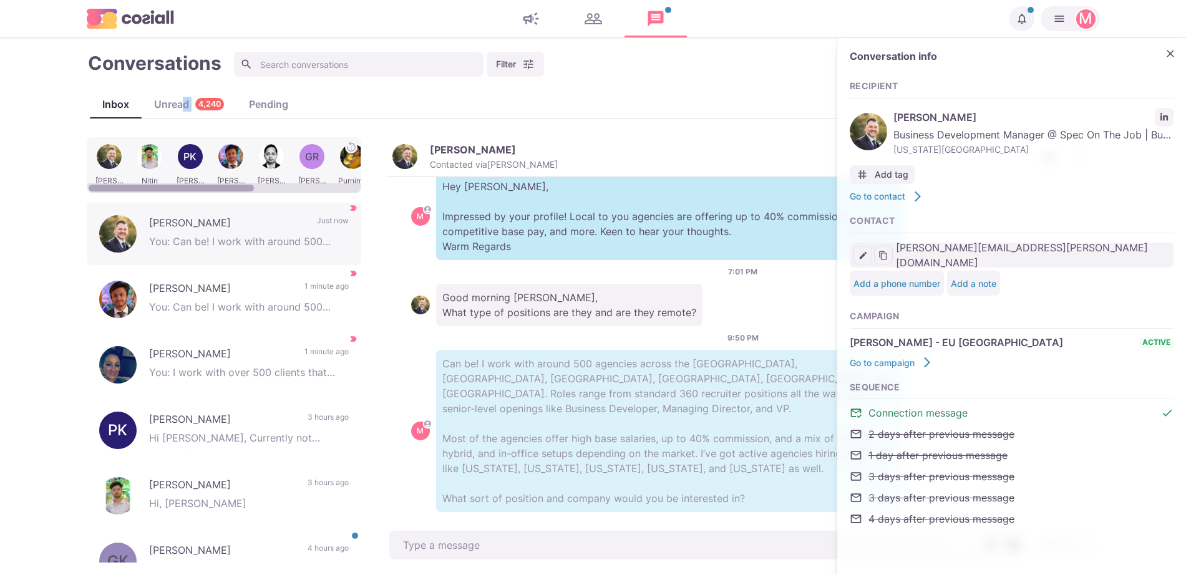
click at [185, 107] on div "Inbox Unread 4,240 Pending" at bounding box center [593, 103] width 1007 height 27
click at [185, 107] on div "Unread 4,240" at bounding box center [189, 104] width 95 height 15
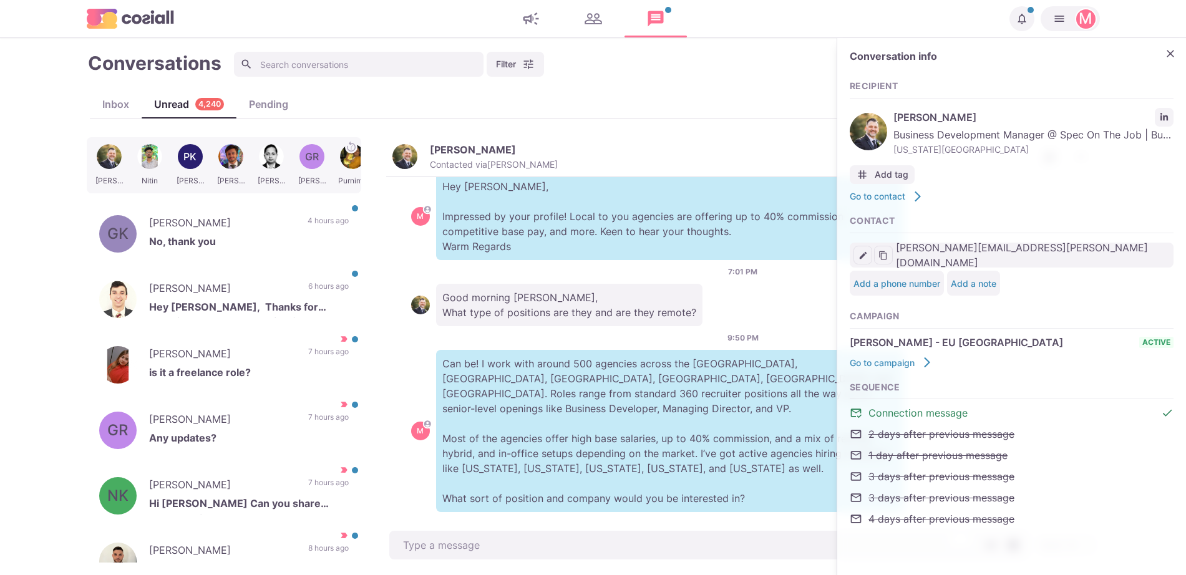
click at [0, 240] on main "Conversations Filter Status Campaign Contact Mark conversations as important wh…" at bounding box center [593, 306] width 1186 height 537
click at [265, 214] on div "GK Gopala Krishna No, thank you 4 hours ago Mark as Read Mark as Important" at bounding box center [224, 234] width 275 height 62
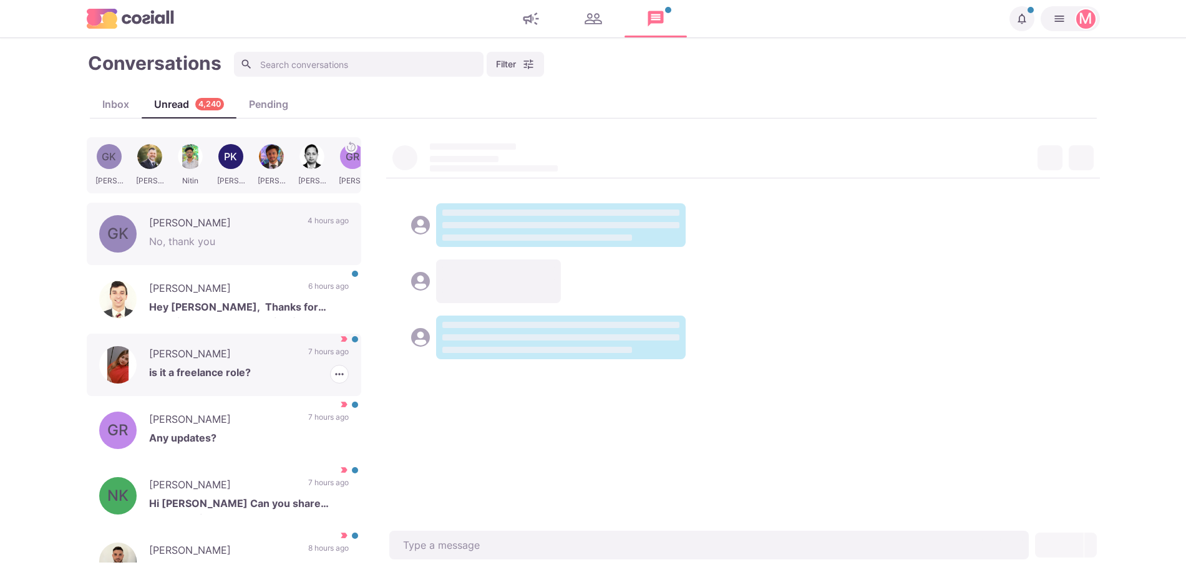
click at [232, 352] on p "Alveena Tanveer" at bounding box center [222, 355] width 147 height 19
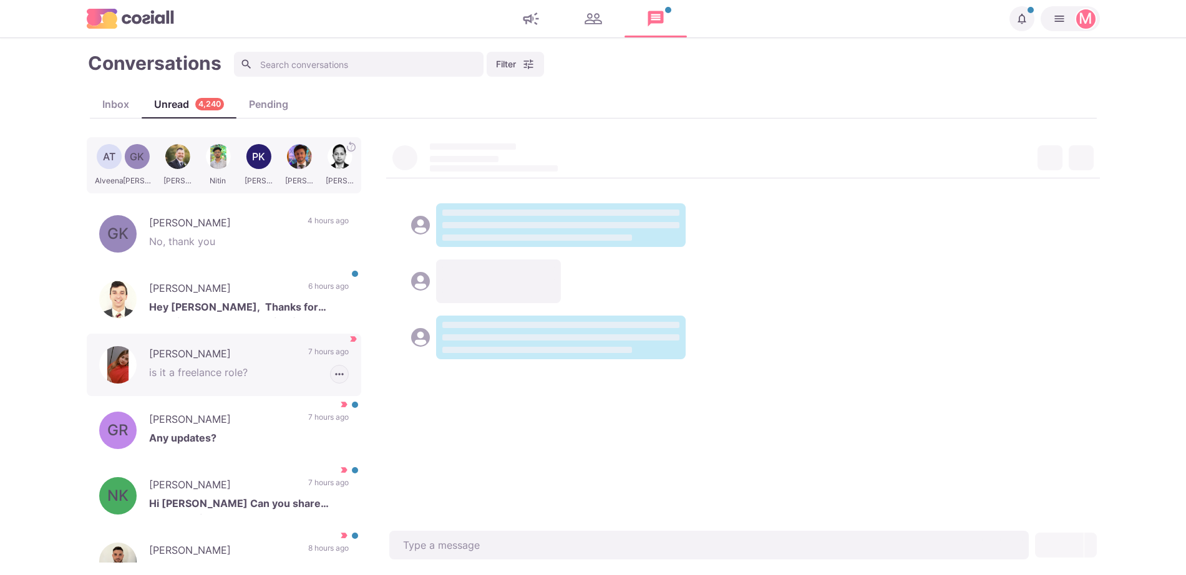
click at [333, 379] on icon "button" at bounding box center [339, 374] width 12 height 12
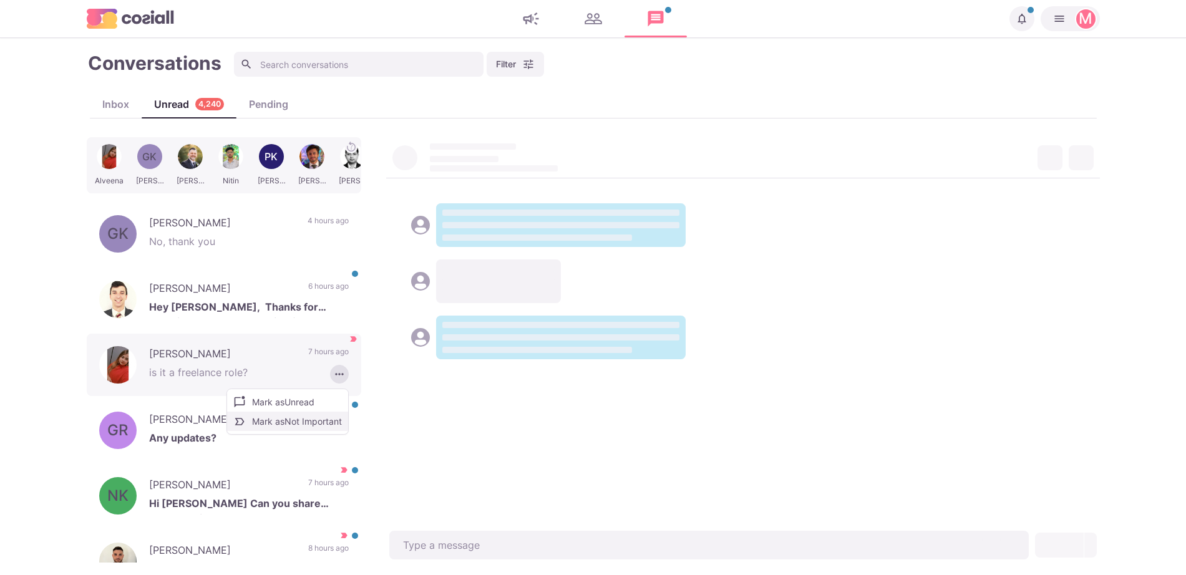
click at [299, 420] on button "Mark as Not Important" at bounding box center [287, 421] width 121 height 19
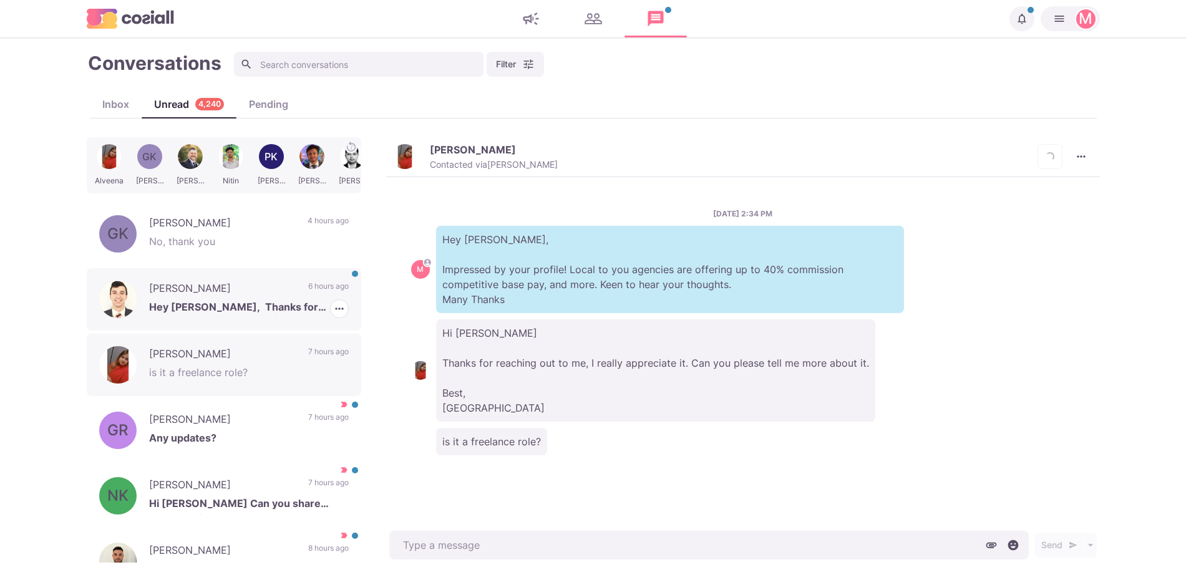
click at [261, 282] on p "Bryan Yates" at bounding box center [222, 290] width 147 height 19
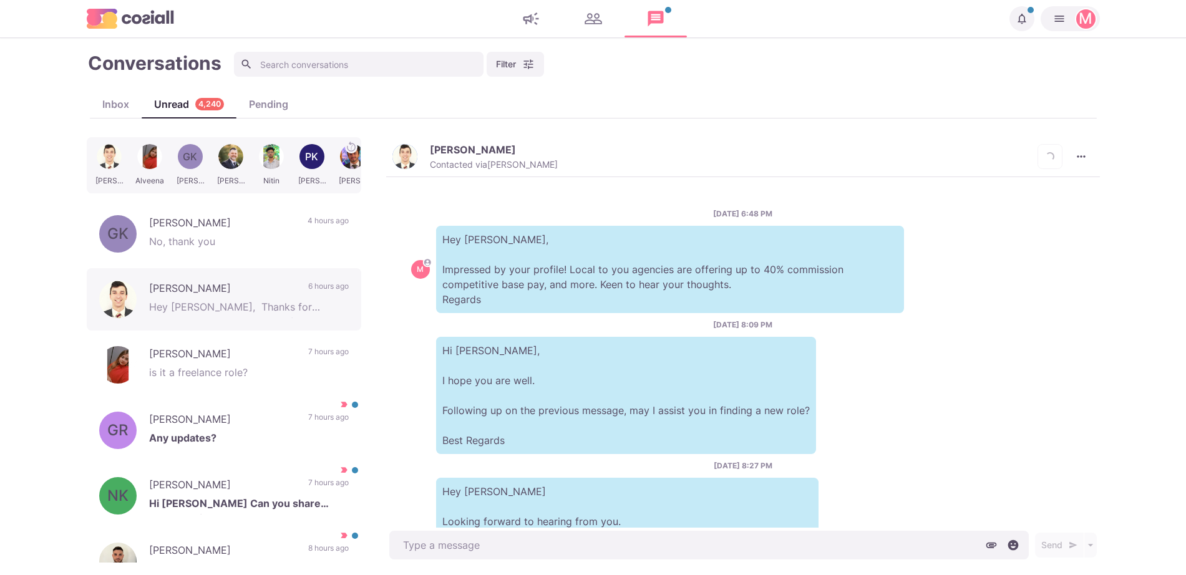
scroll to position [224, 0]
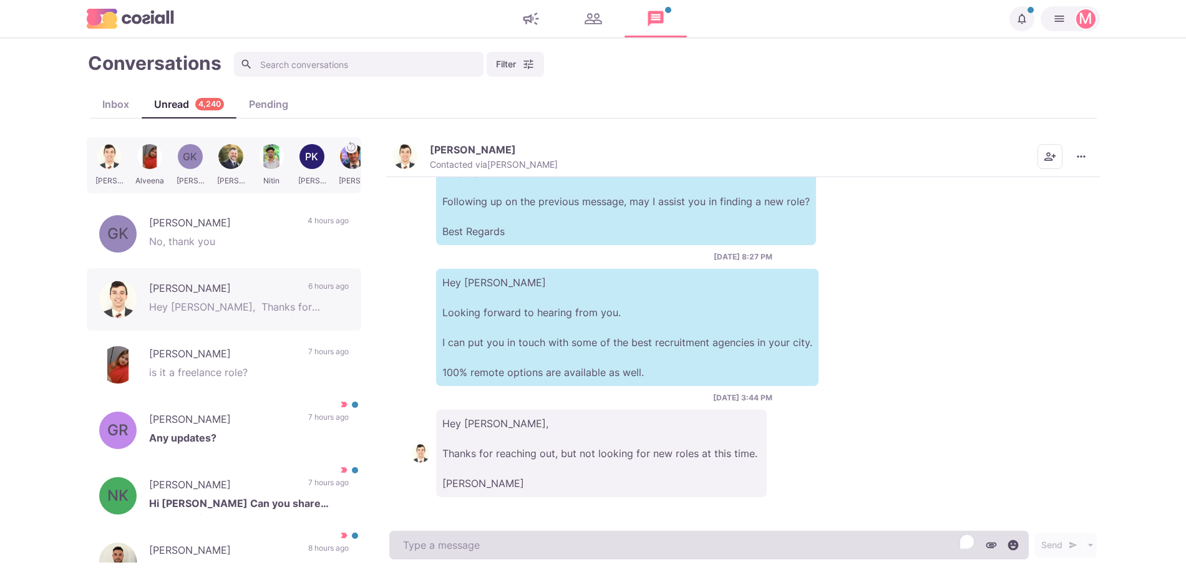
click at [539, 550] on textarea "To enrich screen reader interactions, please activate Accessibility in Grammarl…" at bounding box center [708, 545] width 639 height 29
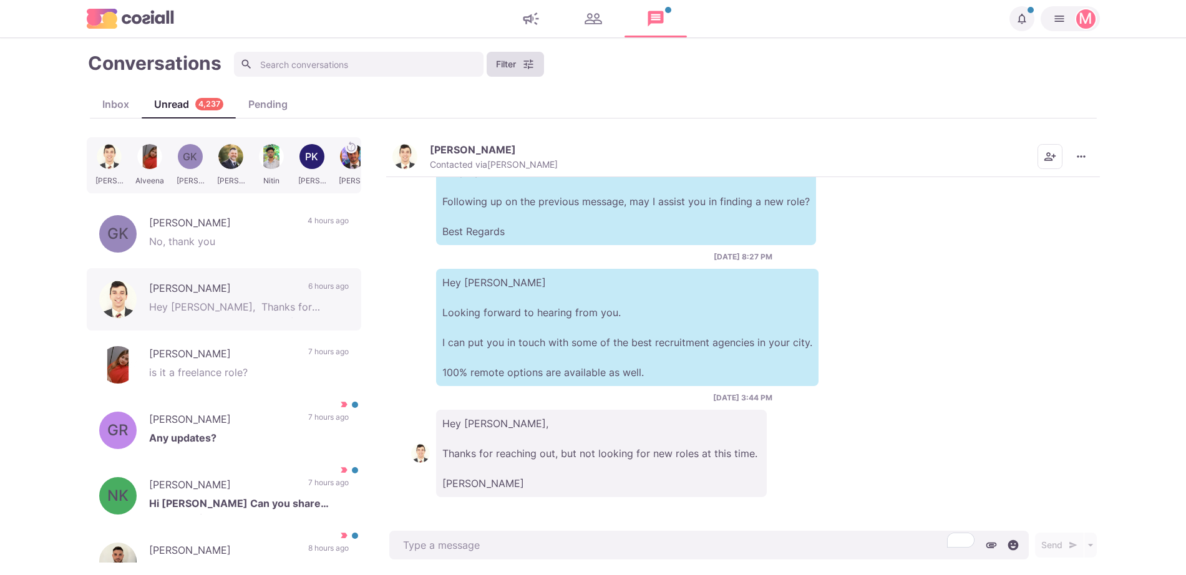
click at [512, 64] on button "Filter" at bounding box center [515, 64] width 57 height 25
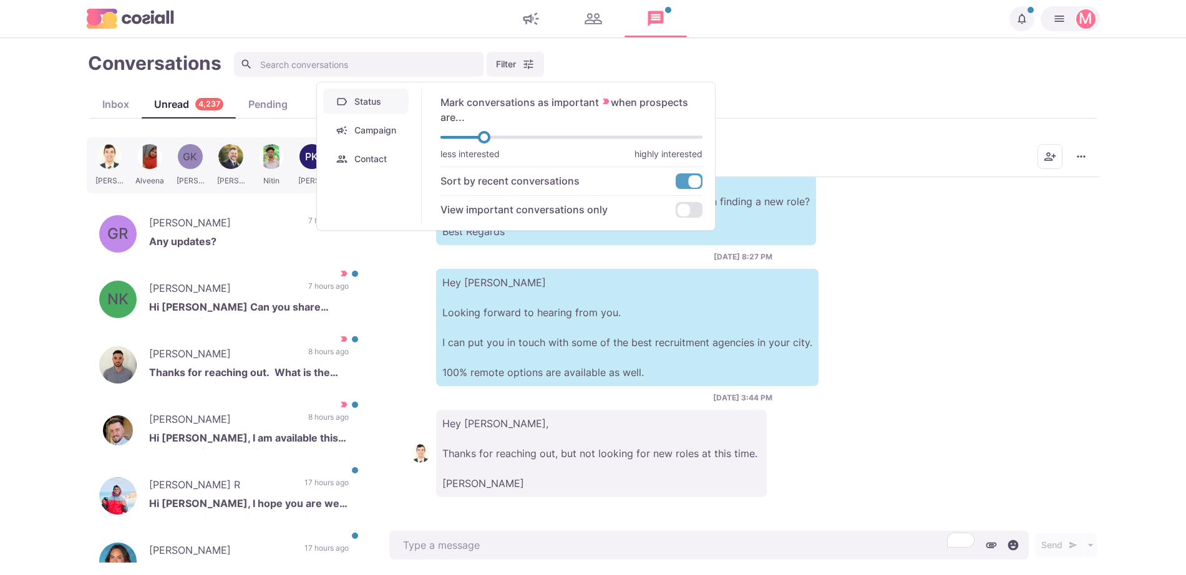
click at [371, 131] on button "Campaign" at bounding box center [365, 130] width 85 height 26
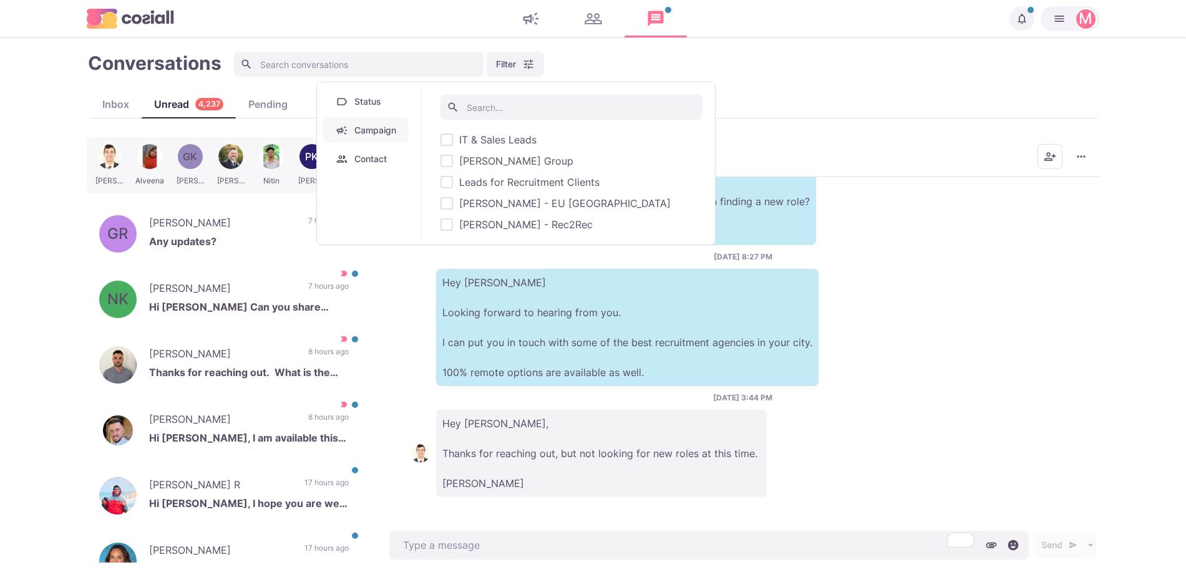
type textarea "x"
click at [496, 200] on span "Scaro - EU US" at bounding box center [564, 203] width 211 height 15
click at [440, 203] on input "Scaro - EU US" at bounding box center [440, 203] width 1 height 1
checkbox input "true"
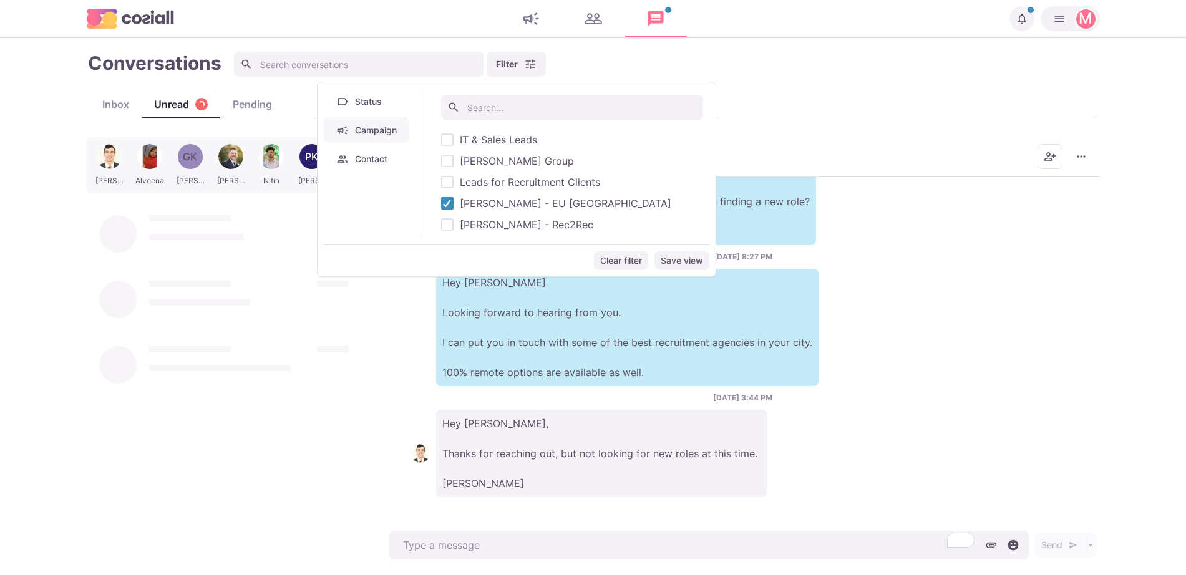
click at [590, 352] on p "Hey Bryan Looking forward to hearing from you. I can put you in touch with some…" at bounding box center [627, 327] width 382 height 117
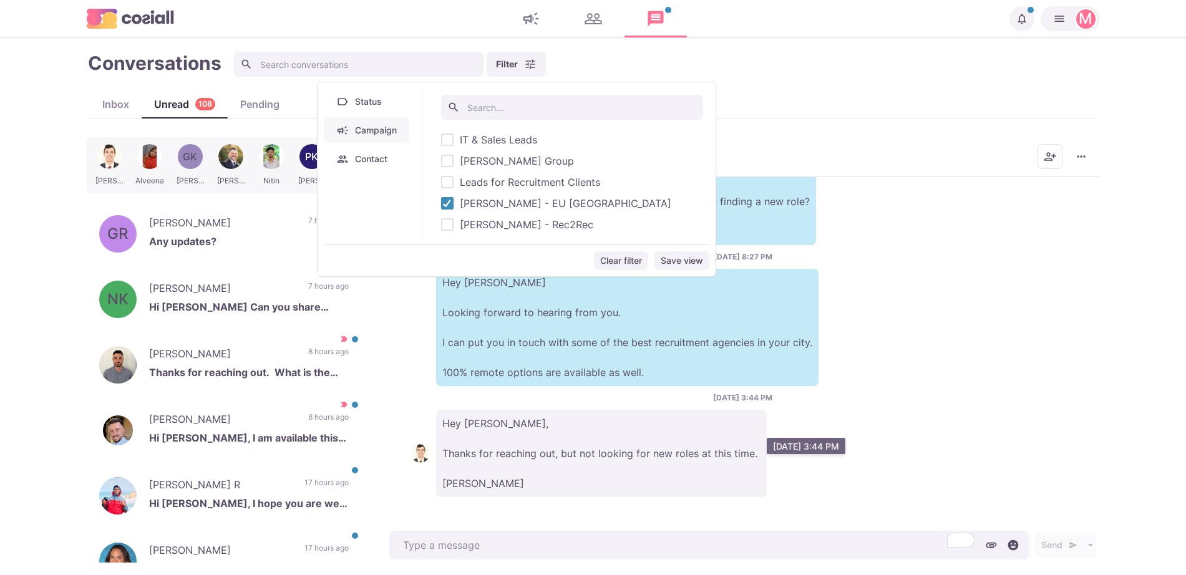
click at [540, 436] on p "Hey Jacob, Thanks for reaching out, but not looking for new roles at this time.…" at bounding box center [601, 453] width 331 height 87
click at [211, 244] on p "Any updates?" at bounding box center [249, 243] width 200 height 19
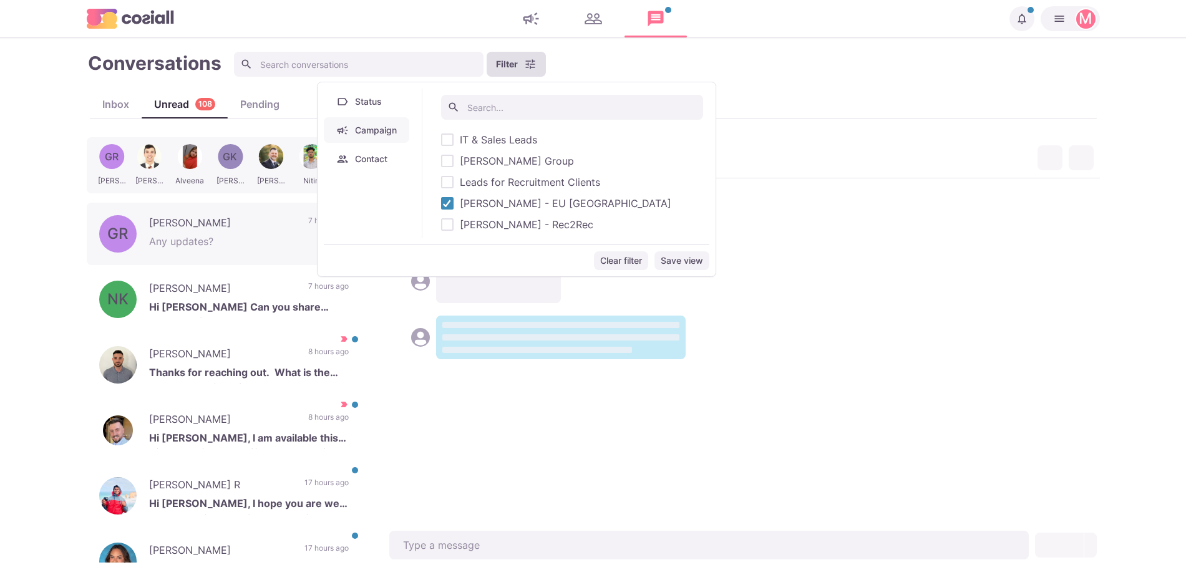
click at [505, 69] on button "Filter" at bounding box center [516, 64] width 59 height 25
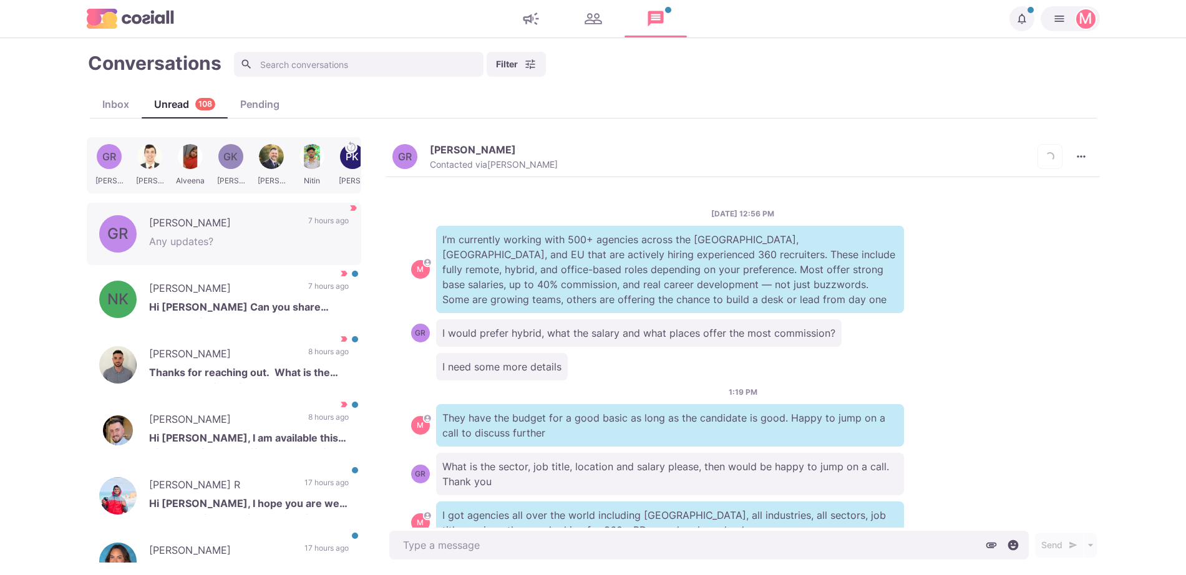
scroll to position [941, 0]
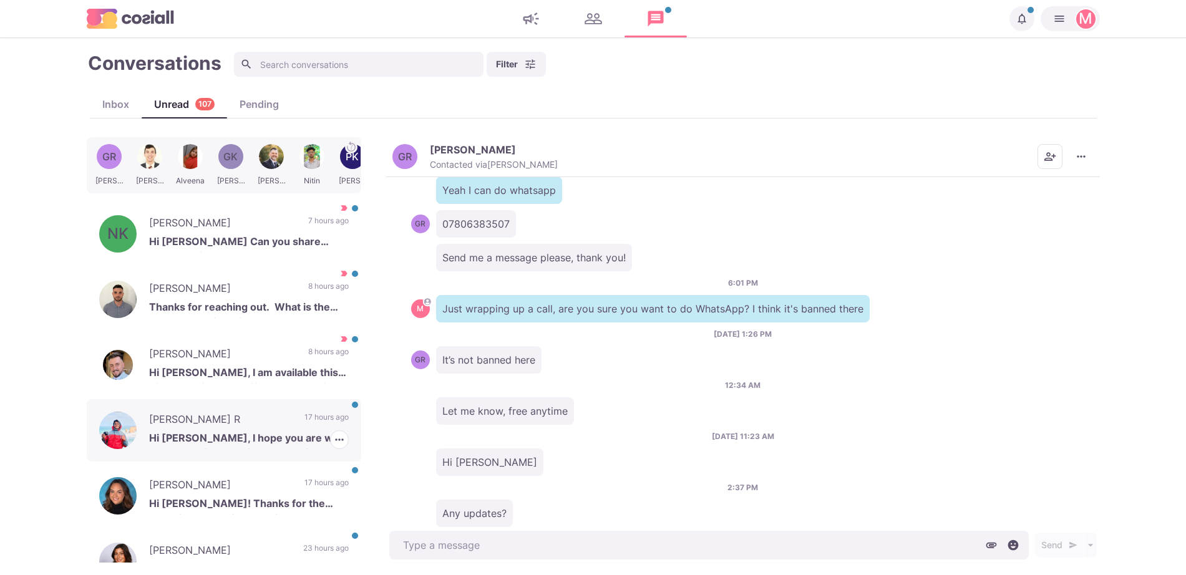
click at [316, 419] on p "17 hours ago" at bounding box center [326, 421] width 44 height 19
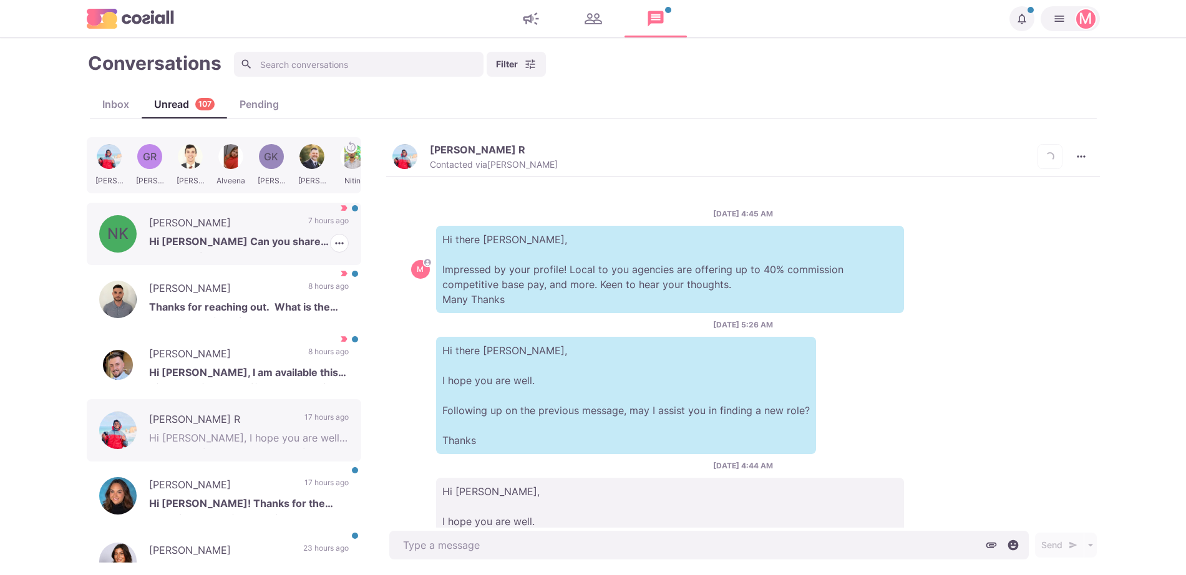
scroll to position [188, 0]
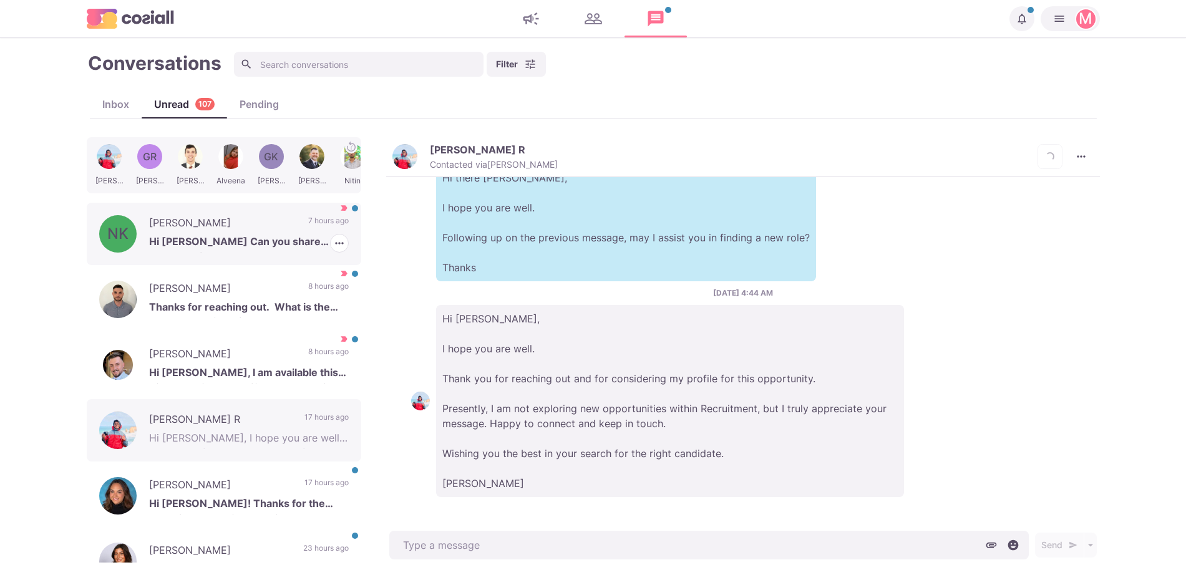
click at [241, 244] on p "Hi Jacob Can you share more details" at bounding box center [249, 243] width 200 height 19
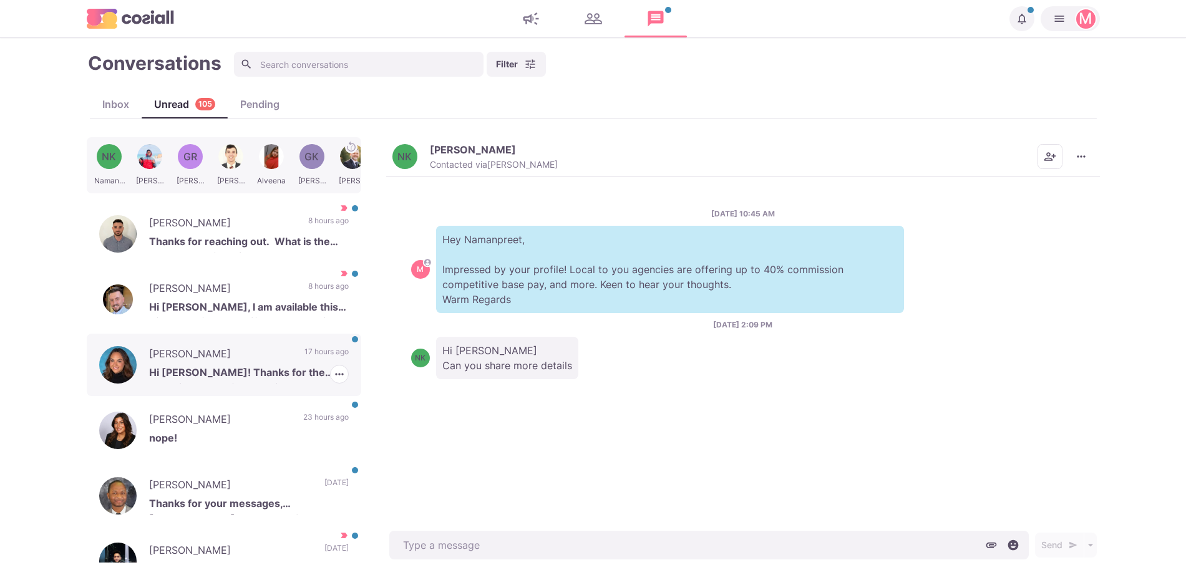
click at [221, 369] on p "Hi Sam! Thanks for the compliment and for reaching out. I’m not looking for a n…" at bounding box center [249, 374] width 200 height 19
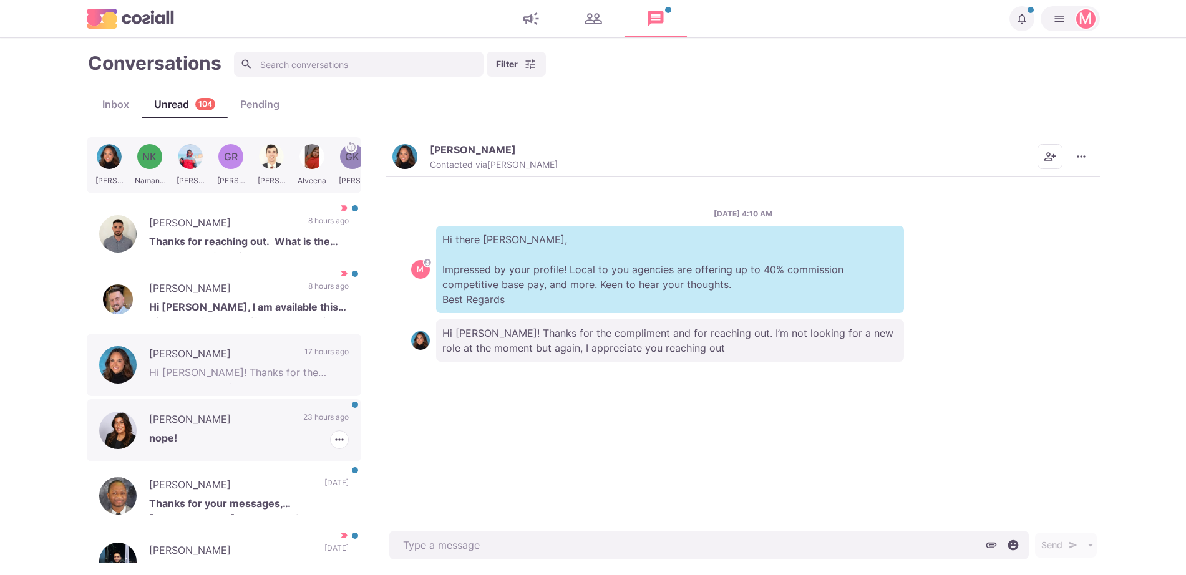
click at [213, 425] on p "Rachel B." at bounding box center [220, 421] width 142 height 19
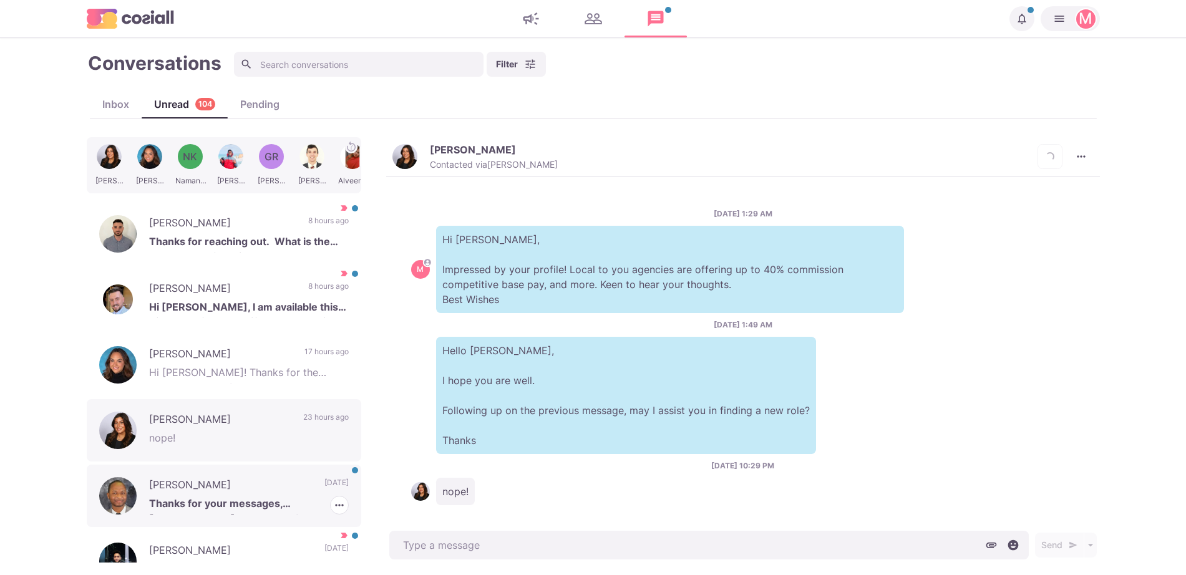
scroll to position [8, 0]
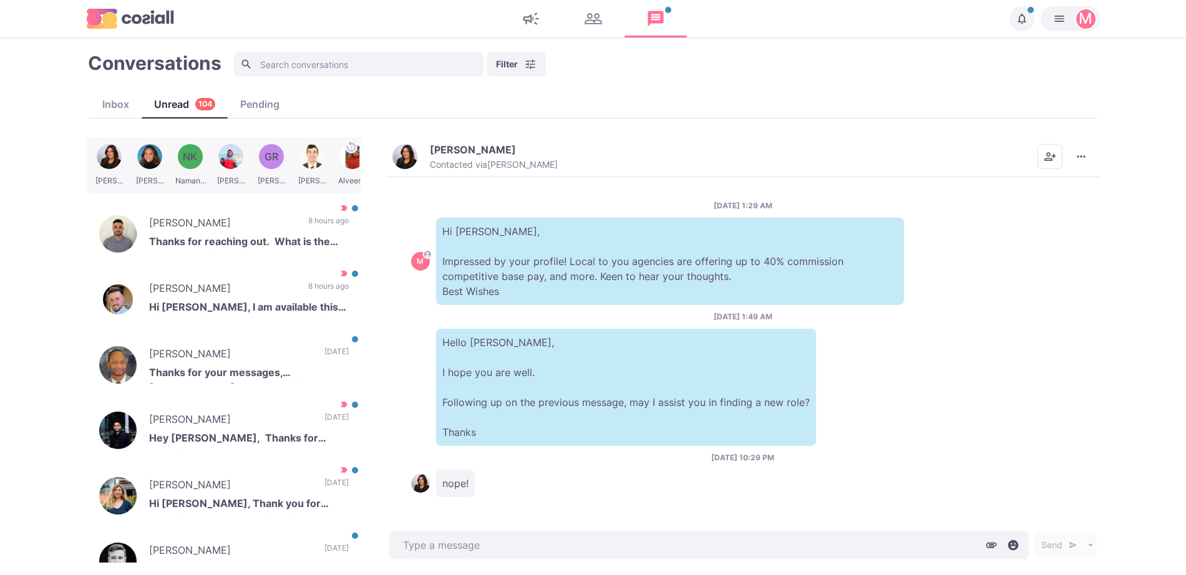
click at [464, 281] on p "Hi Rachel, Impressed by your profile! Local to you agencies are offering up to …" at bounding box center [670, 261] width 468 height 87
click at [425, 153] on button "Rachel B. Contacted via Jacob Moss" at bounding box center [474, 156] width 165 height 27
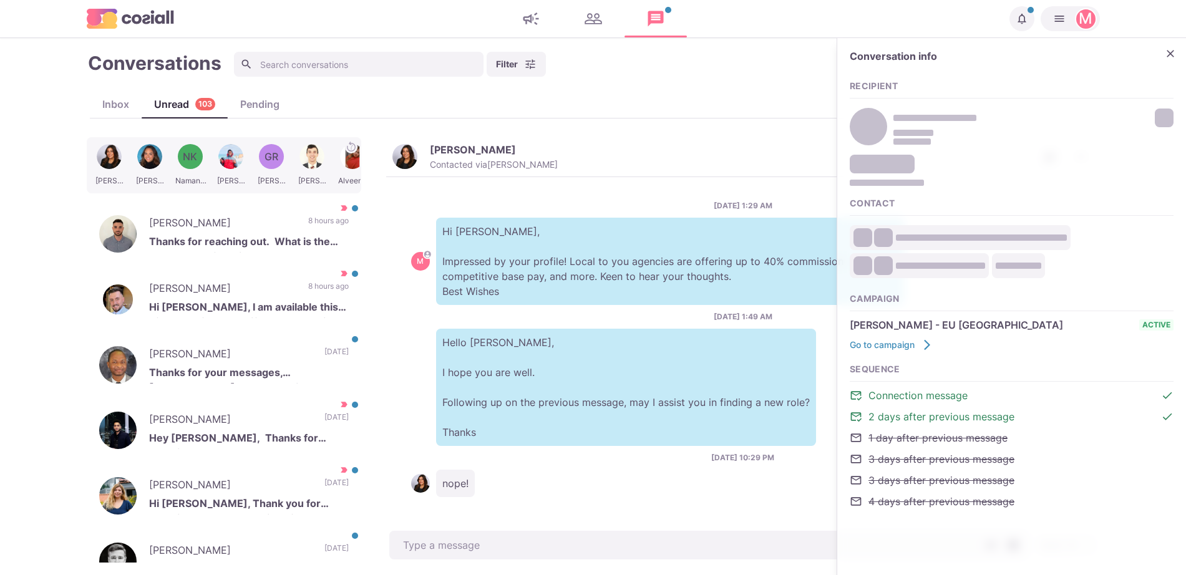
click at [656, 218] on p "Hi Rachel, Impressed by your profile! Local to you agencies are offering up to …" at bounding box center [670, 261] width 468 height 87
click at [1172, 56] on icon "Close" at bounding box center [1170, 53] width 7 height 7
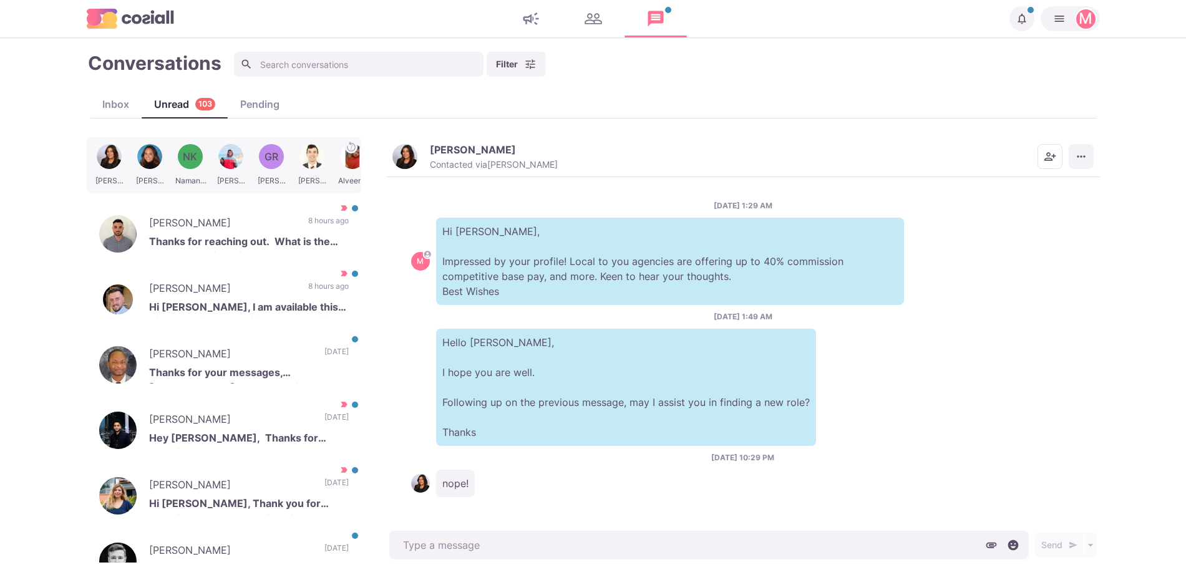
click at [1072, 150] on button "More menu" at bounding box center [1081, 156] width 25 height 25
click at [993, 256] on div "Mark as Unread Mark as Important Scheduled Messages Info" at bounding box center [1034, 216] width 120 height 85
click at [993, 251] on button "Info" at bounding box center [1033, 245] width 119 height 19
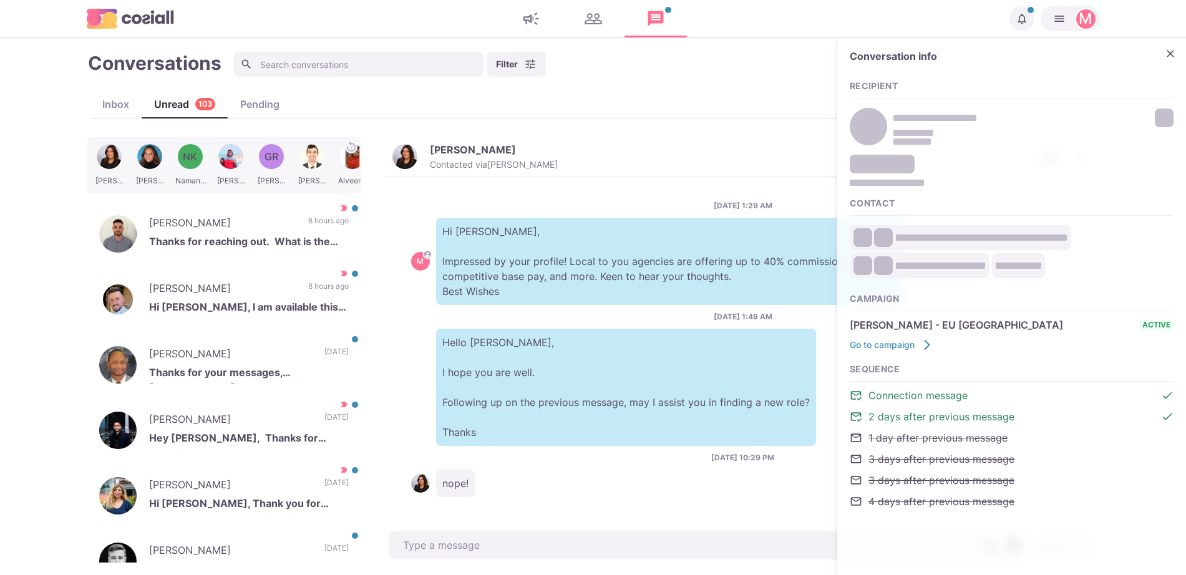
click at [1162, 115] on div "EF Edgar Ferguson Jitac na. Uhu dad." at bounding box center [1012, 127] width 324 height 44
click at [735, 80] on div "Conversations Filter Status Campaign Contact Mark conversations as important wh…" at bounding box center [593, 307] width 1013 height 512
click at [324, 346] on p "1 day ago" at bounding box center [336, 355] width 24 height 19
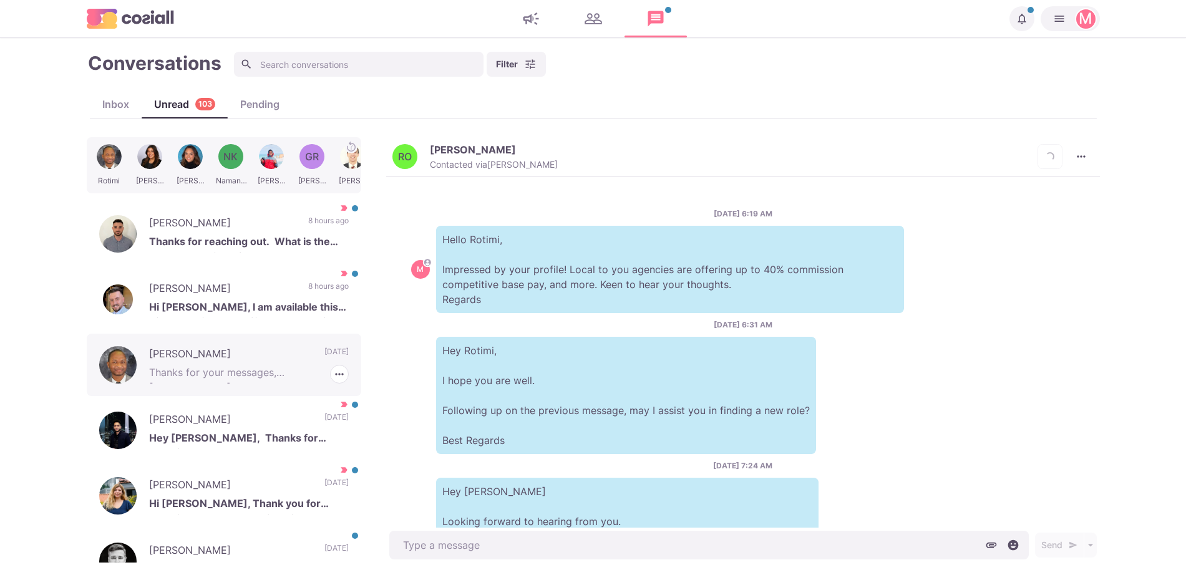
scroll to position [401, 0]
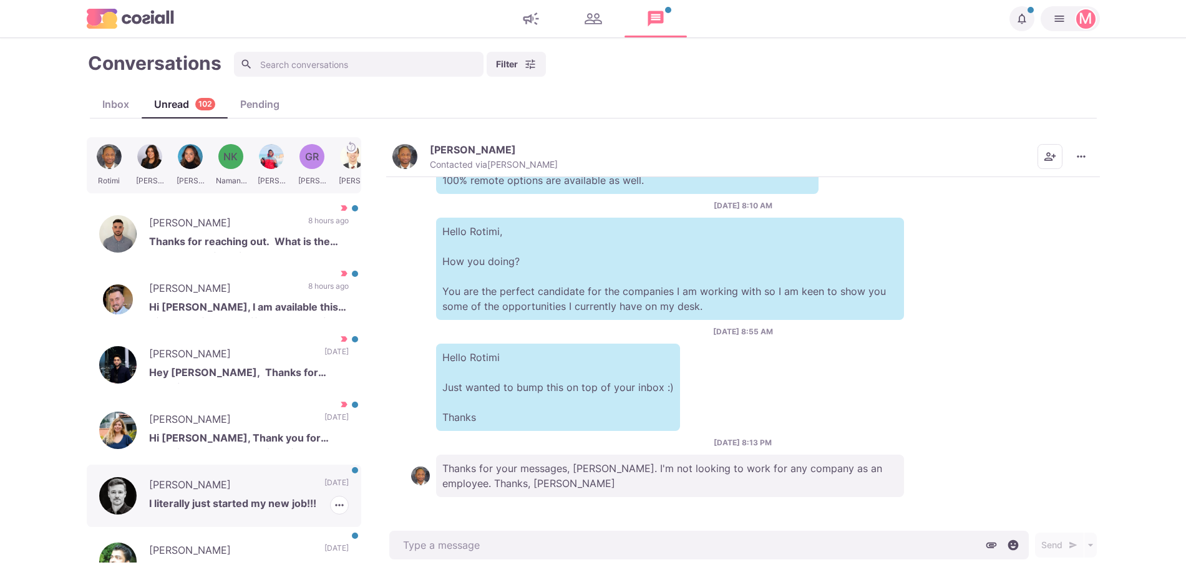
click at [286, 468] on div "Barry O'Toole I literally just started my new job!!! 1 day ago Mark as Read Mar…" at bounding box center [224, 496] width 275 height 62
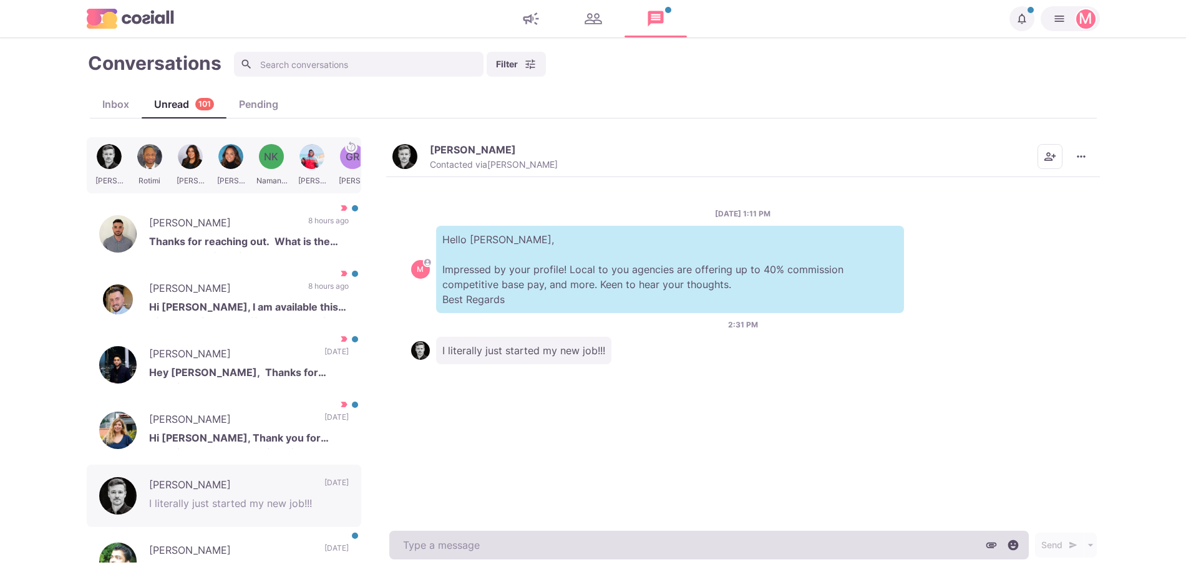
click at [447, 547] on textarea at bounding box center [708, 545] width 639 height 29
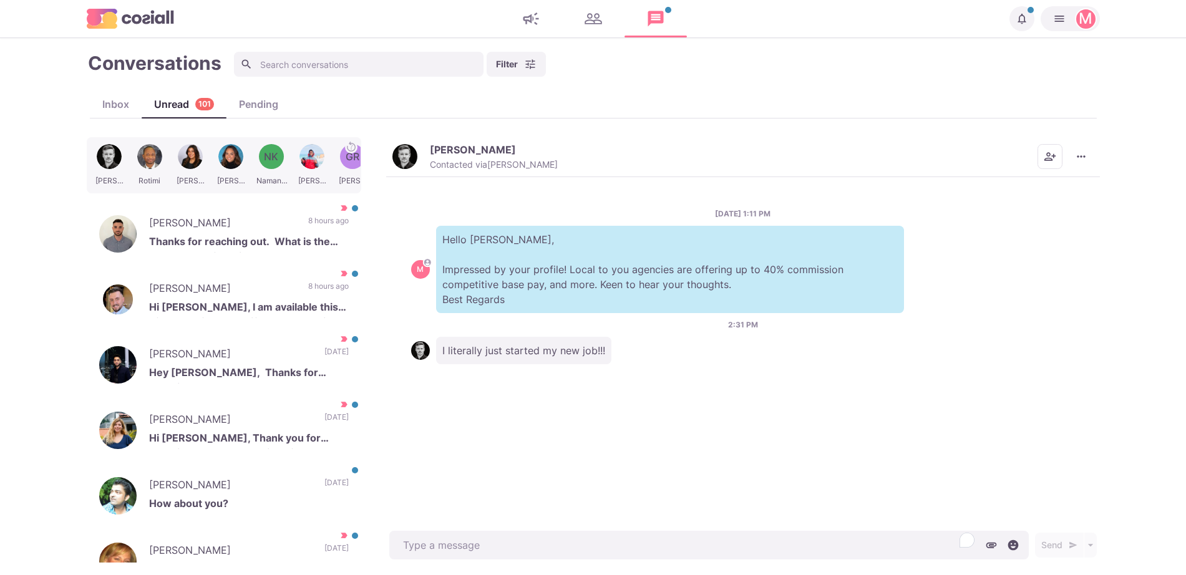
type textarea "x"
type textarea "B"
type textarea "x"
type textarea "Be"
type textarea "x"
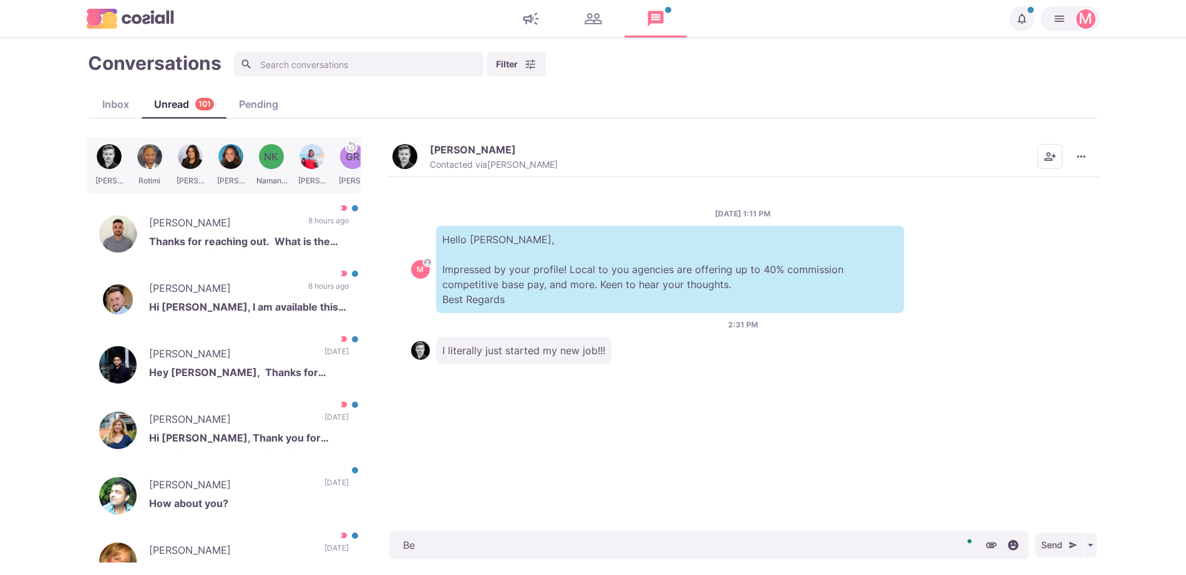
type textarea "Bes"
type textarea "x"
type textarea "Best"
type textarea "x"
type textarea "Best o"
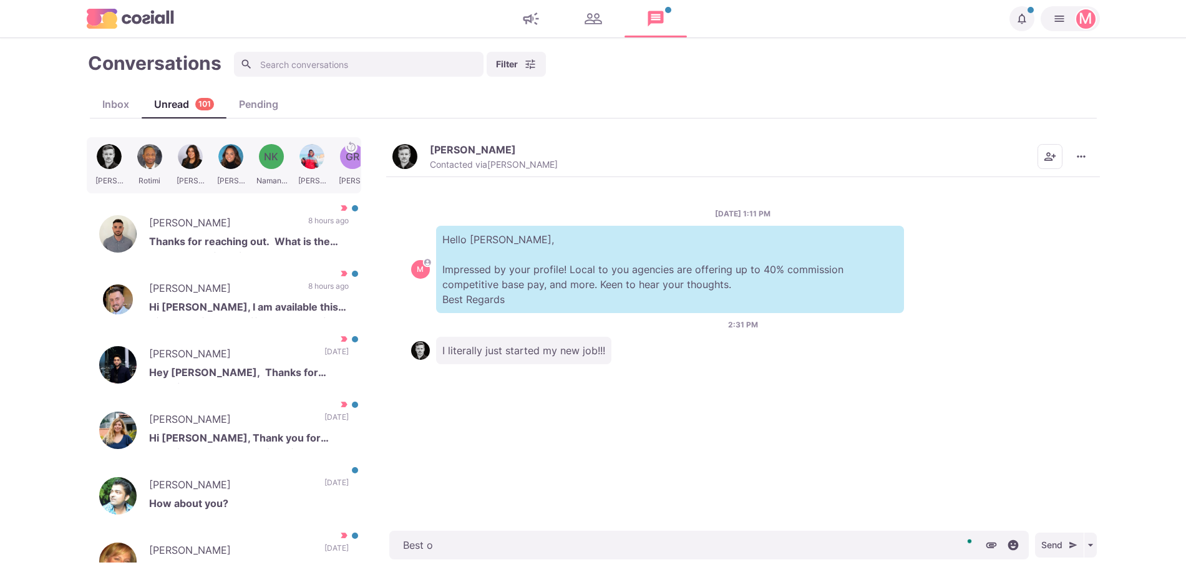
type textarea "x"
type textarea "Best of"
type textarea "x"
type textarea "Best of luck"
type textarea "x"
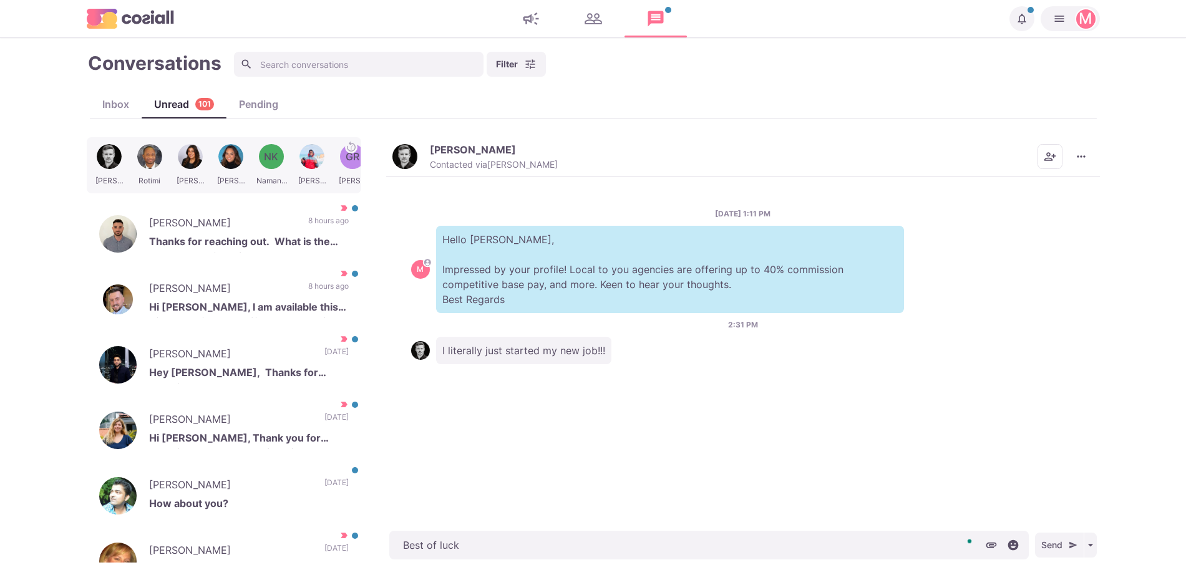
type textarea "Best of luck!"
type textarea "x"
type textarea "Best of luck!"
click at [413, 168] on button "Barry O'Toole Contacted via Jacob Moss" at bounding box center [474, 156] width 165 height 27
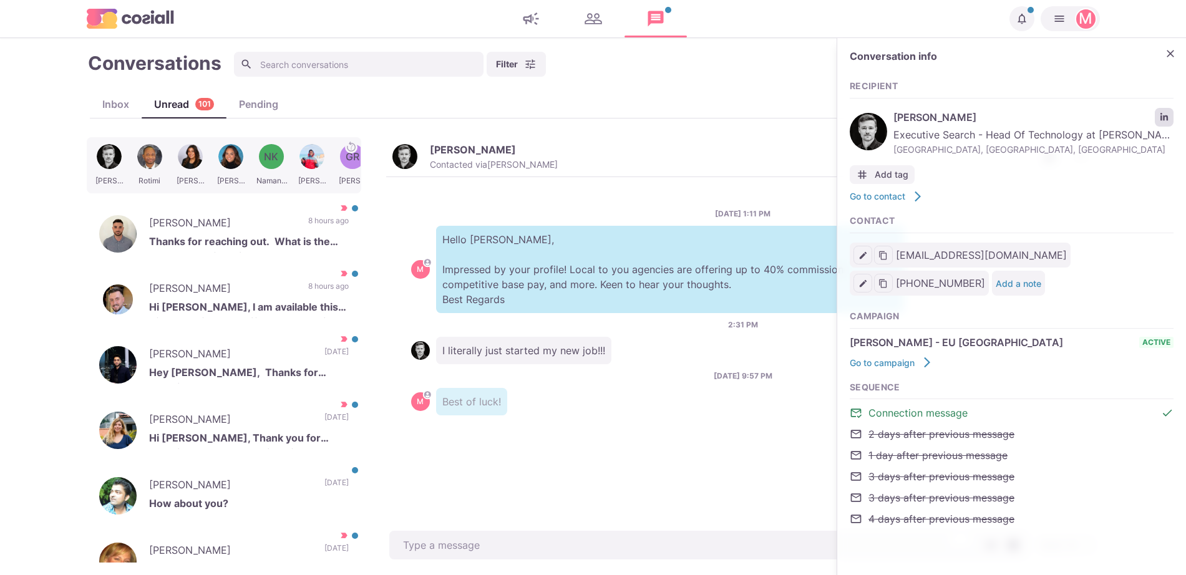
click at [1172, 109] on link "LinkedIn profile link" at bounding box center [1164, 117] width 19 height 19
click at [226, 236] on p "Thanks for reaching out. What is the salary range for this role?" at bounding box center [249, 243] width 200 height 19
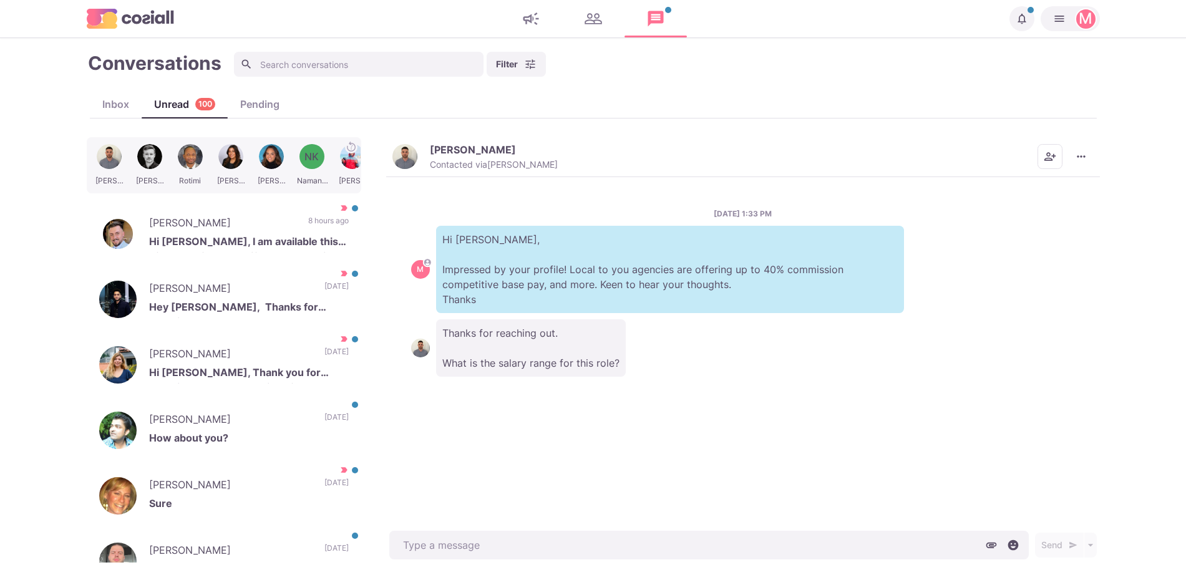
click at [401, 165] on img "button" at bounding box center [404, 156] width 25 height 25
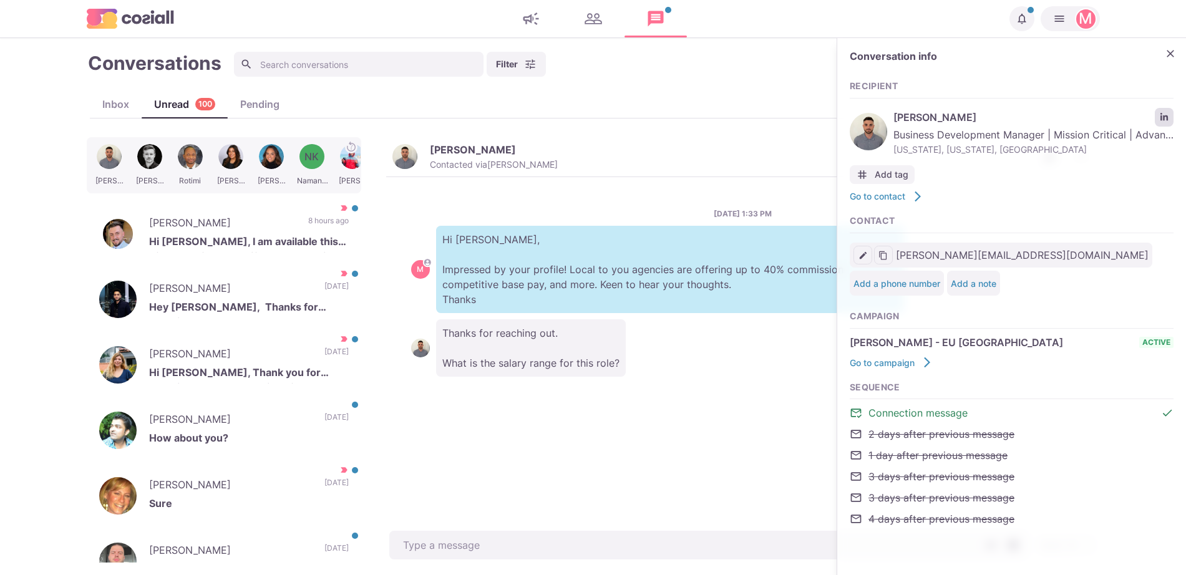
click at [1161, 119] on icon "LinkedIn profile link" at bounding box center [1163, 116] width 7 height 7
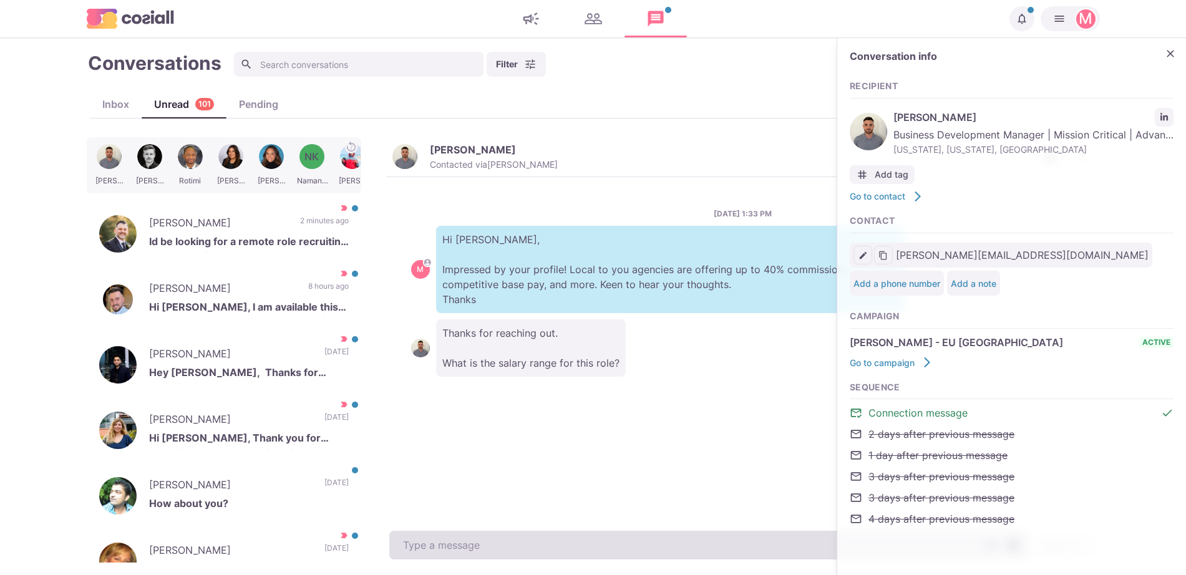
drag, startPoint x: 521, startPoint y: 535, endPoint x: 520, endPoint y: 543, distance: 8.2
click at [520, 543] on textarea at bounding box center [708, 545] width 639 height 29
click at [520, 543] on textarea "To enrich screen reader interactions, please activate Accessibility in Grammarl…" at bounding box center [708, 545] width 639 height 29
type textarea "x"
type textarea "I"
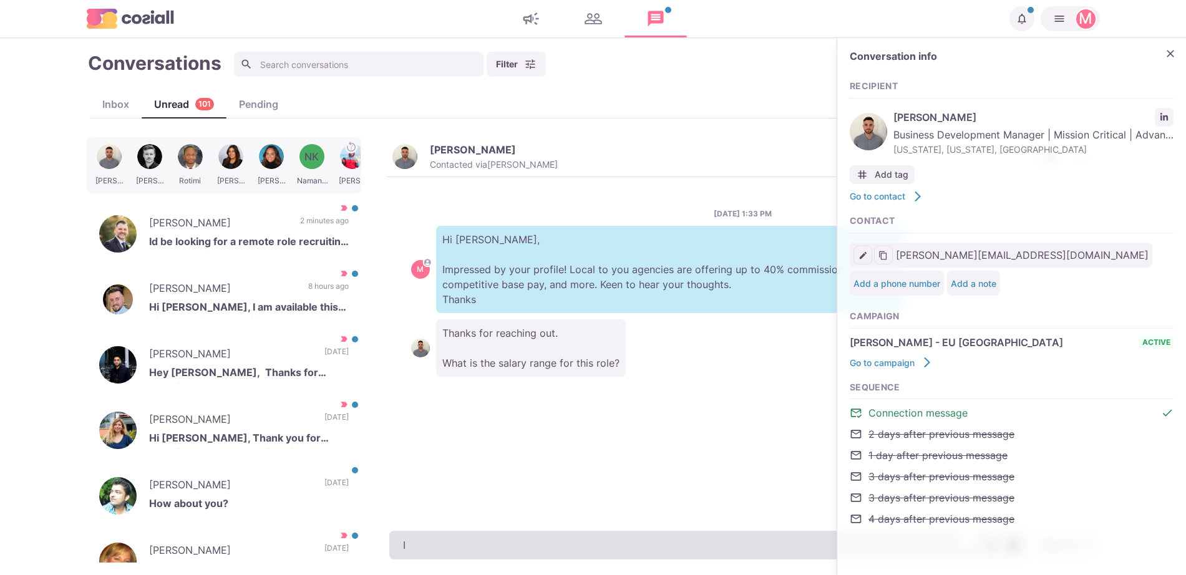
type textarea "x"
type textarea "It"
type textarea "x"
type textarea "It"
type textarea "x"
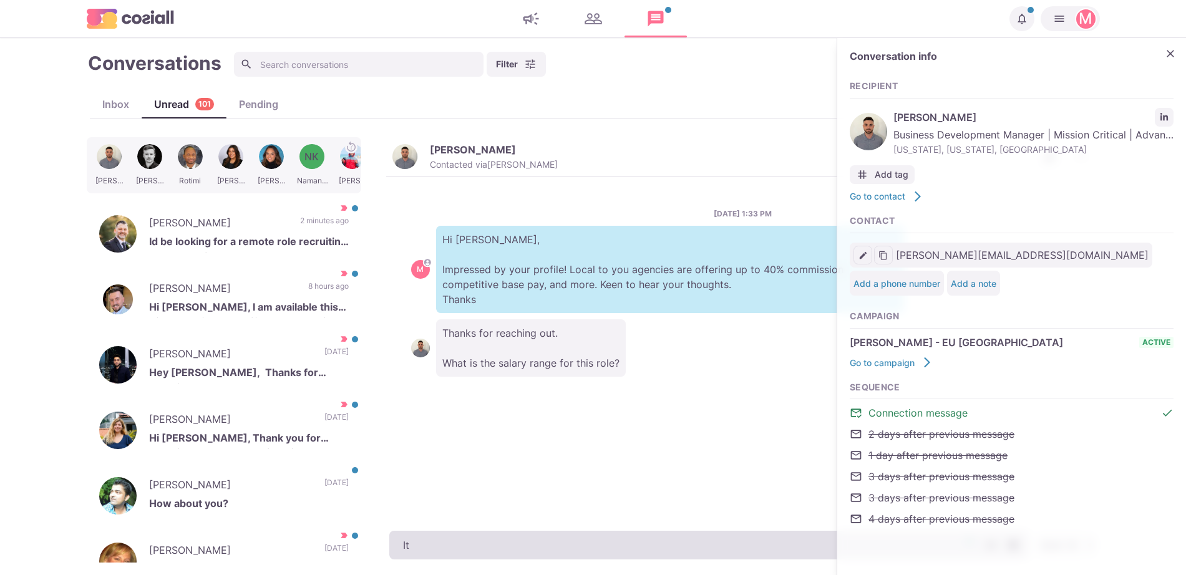
type textarea "It v"
type textarea "x"
type textarea "It va"
type textarea "x"
type textarea "It var"
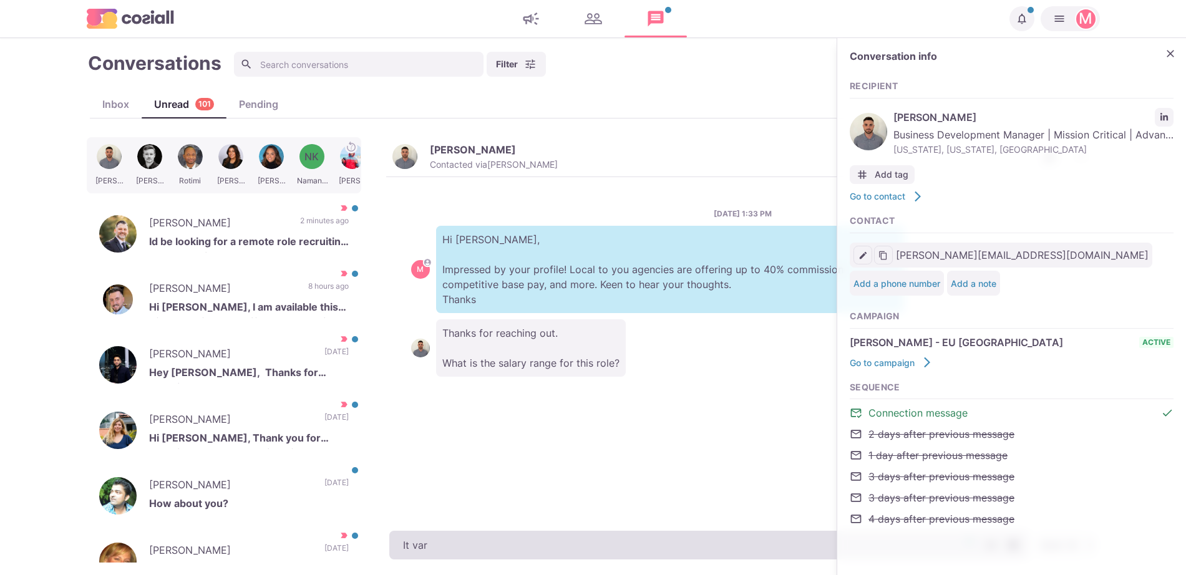
type textarea "x"
type textarea "It varie"
type textarea "x"
type textarea "It varies"
type textarea "x"
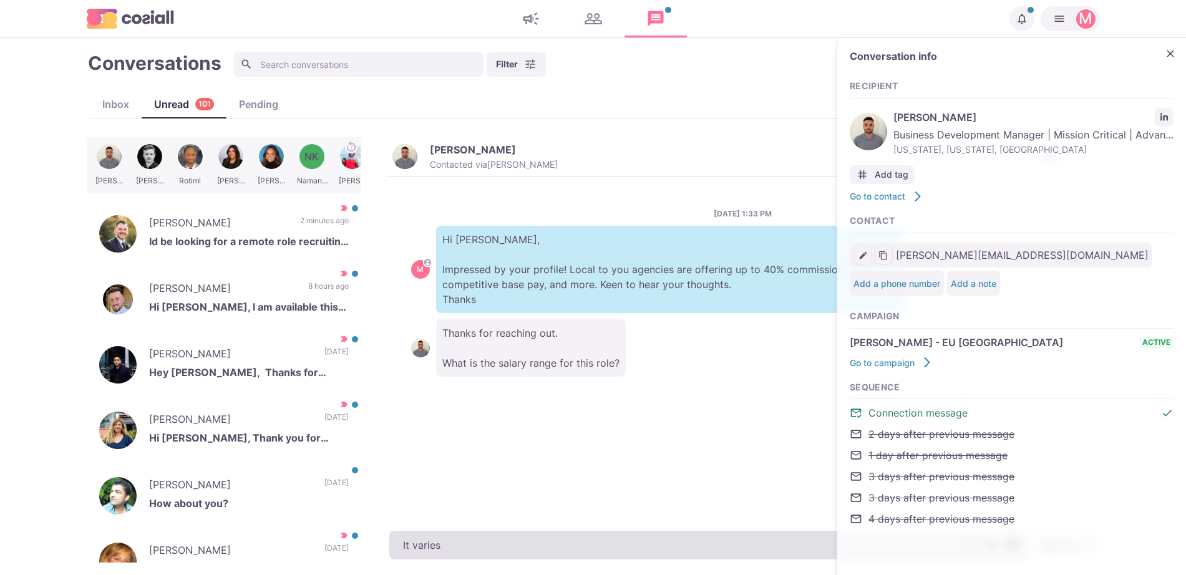
type textarea "It varies!"
type textarea "x"
type textarea "It varies!"
type textarea "x"
type textarea "It varies! 7-"
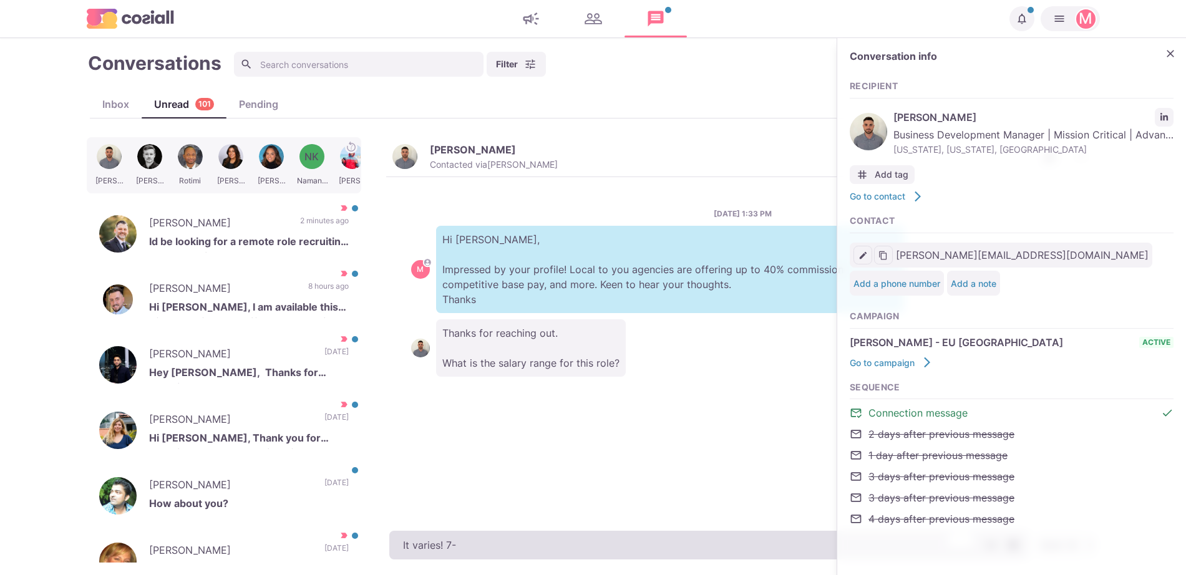
type textarea "x"
type textarea "It varies! 7-1"
type textarea "x"
type textarea "It varies! 7-14"
type textarea "x"
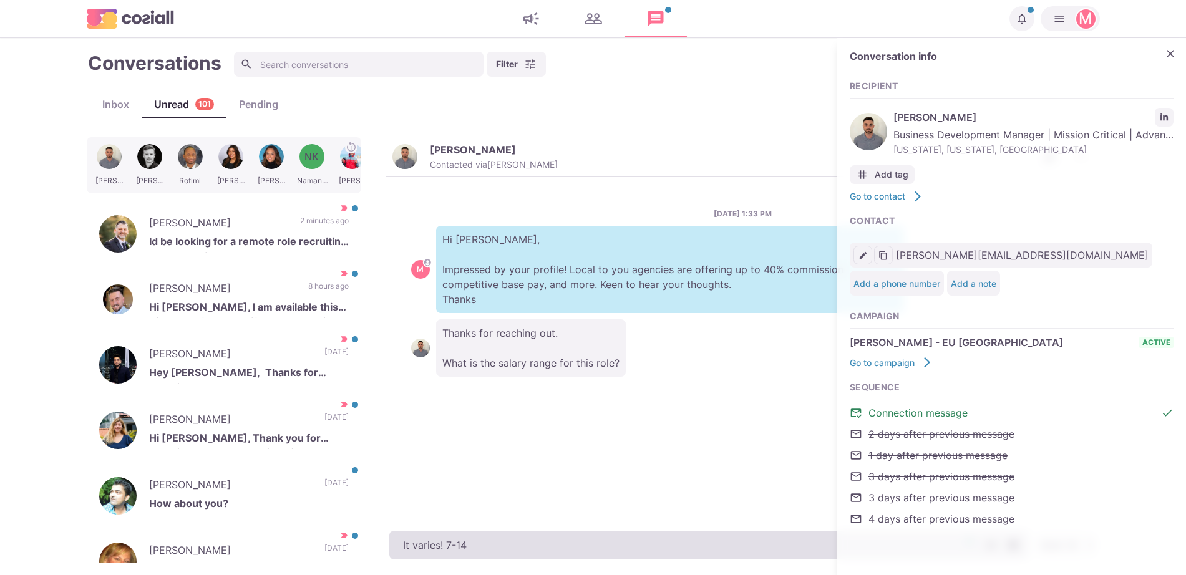
type textarea "It varies! 7-140"
type textarea "x"
type textarea "It varies! 7-140k"
type textarea "x"
type textarea "It varies! 7-140"
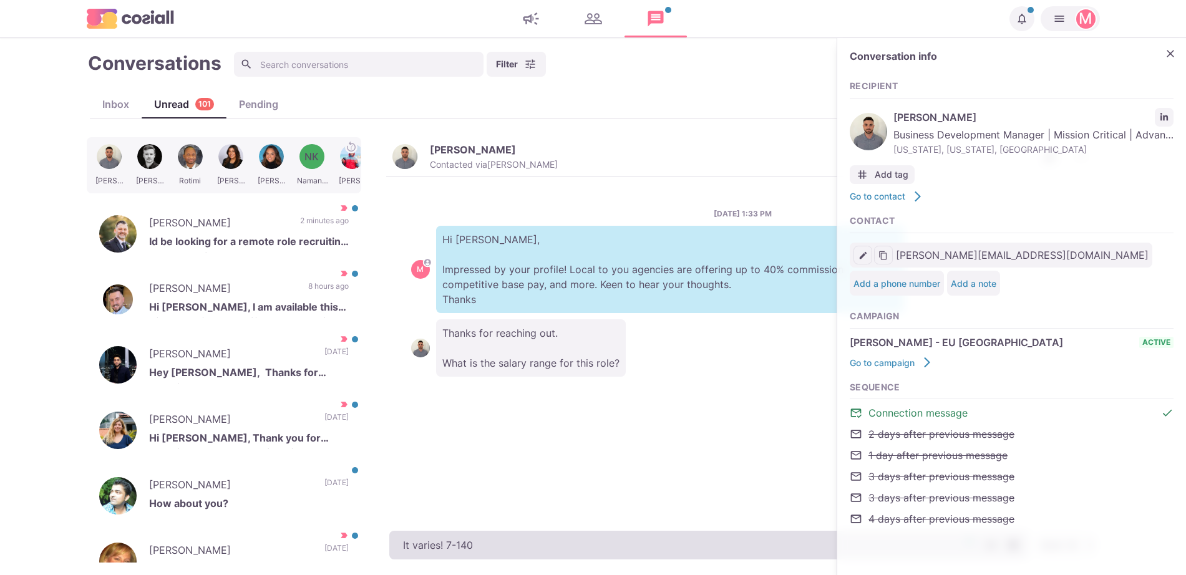
type textarea "x"
type textarea "It varies! 7-14"
type textarea "x"
type textarea "It varies! 7-1"
type textarea "x"
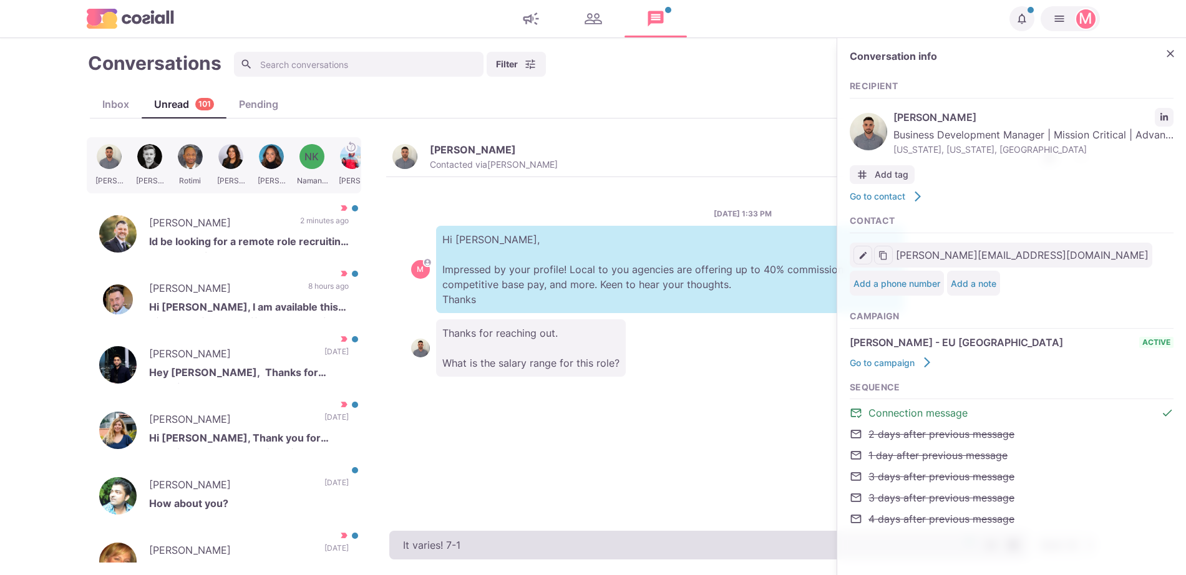
type textarea "It varies! 7-"
type textarea "x"
type textarea "It varies! 7"
type textarea "x"
type textarea "It varies! 70"
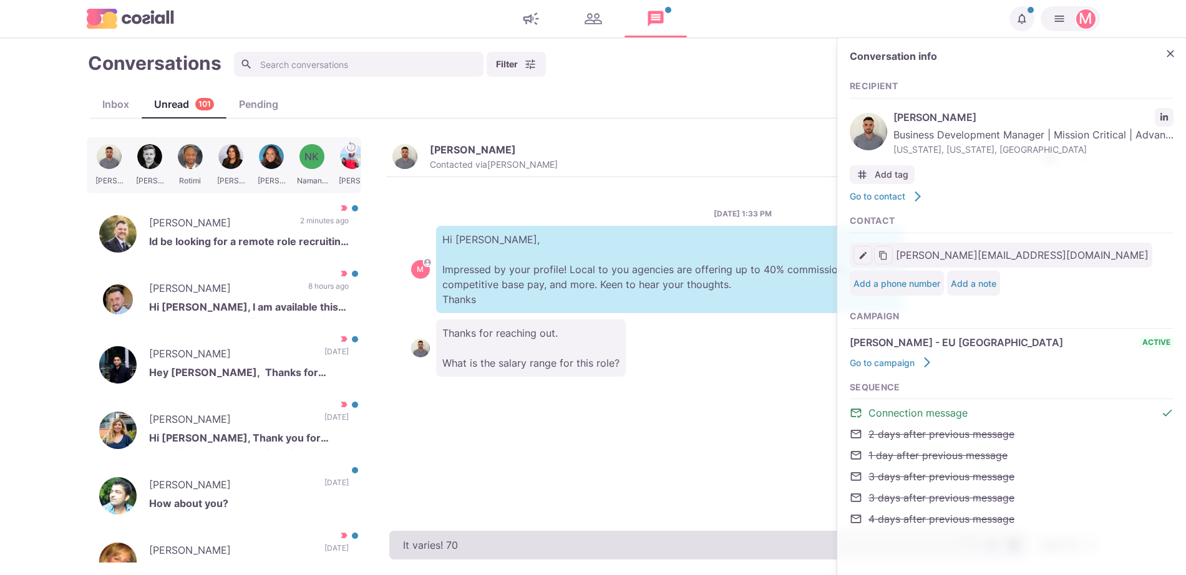
type textarea "x"
type textarea "It varies! 70-"
type textarea "x"
type textarea "It varies! 70-1"
type textarea "x"
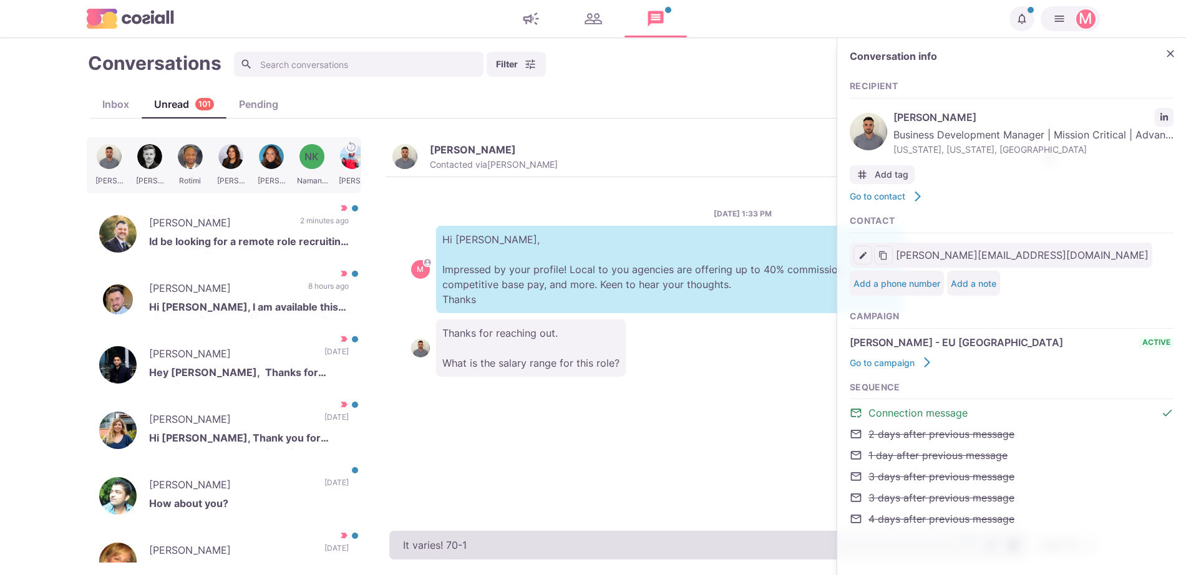
type textarea "It varies! 70-14"
type textarea "x"
type textarea "It varies! 70-140"
type textarea "x"
type textarea "It varies! 70-140k"
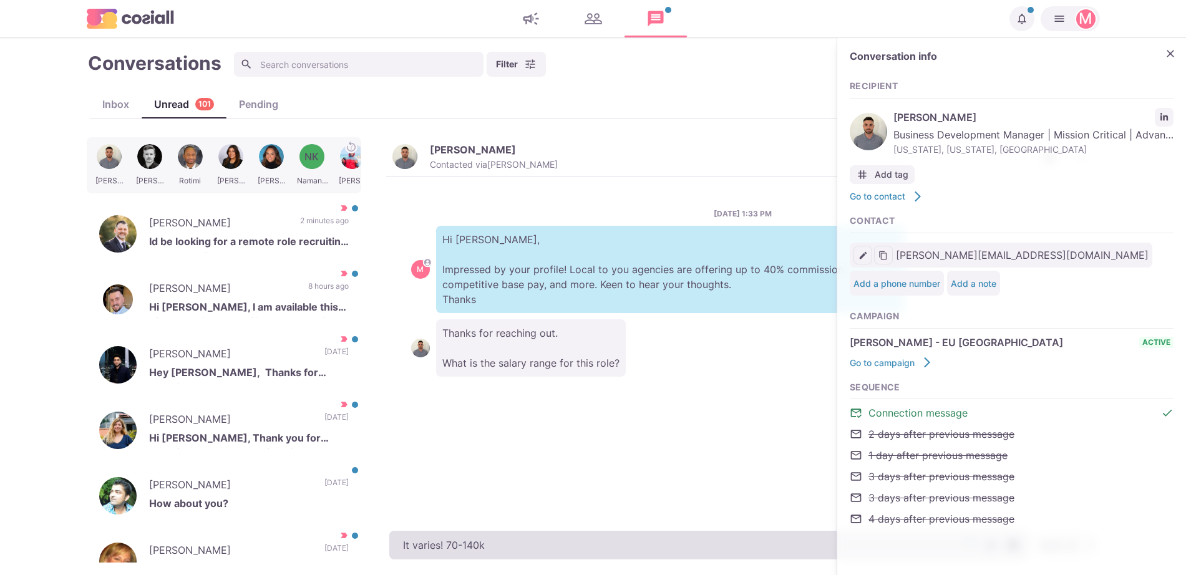
type textarea "x"
type textarea "It varies! 70-140k b"
type textarea "x"
type textarea "It varies! 70-140k bas"
type textarea "x"
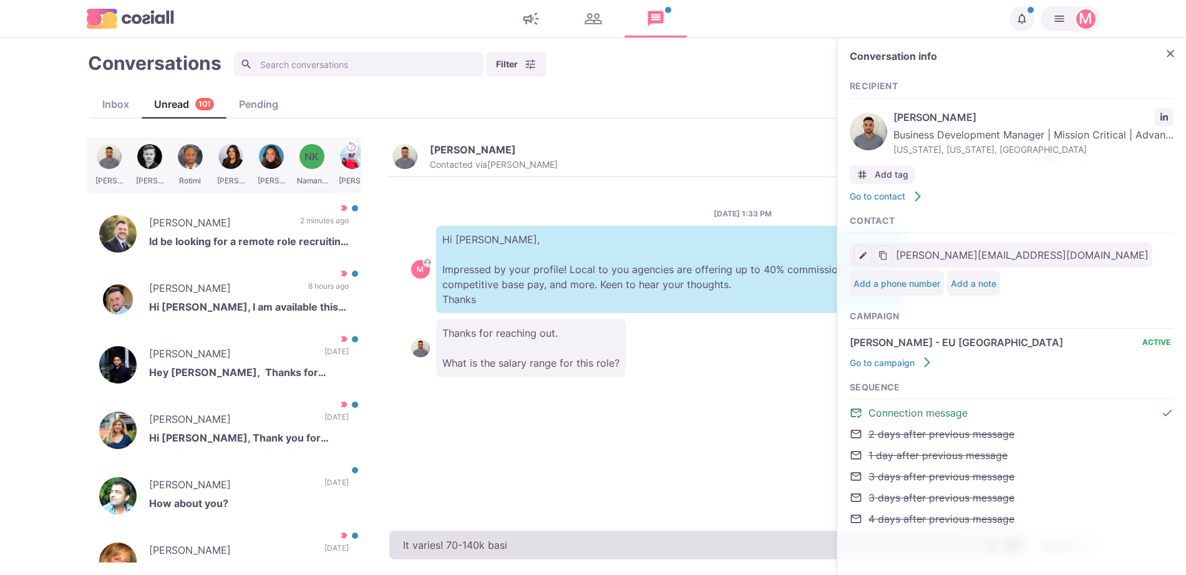
type textarea "It varies! 70-140k basic"
type textarea "x"
type textarea "It varies! 70-140k basic"
type textarea "x"
type textarea "It varies! 70-140k basic e"
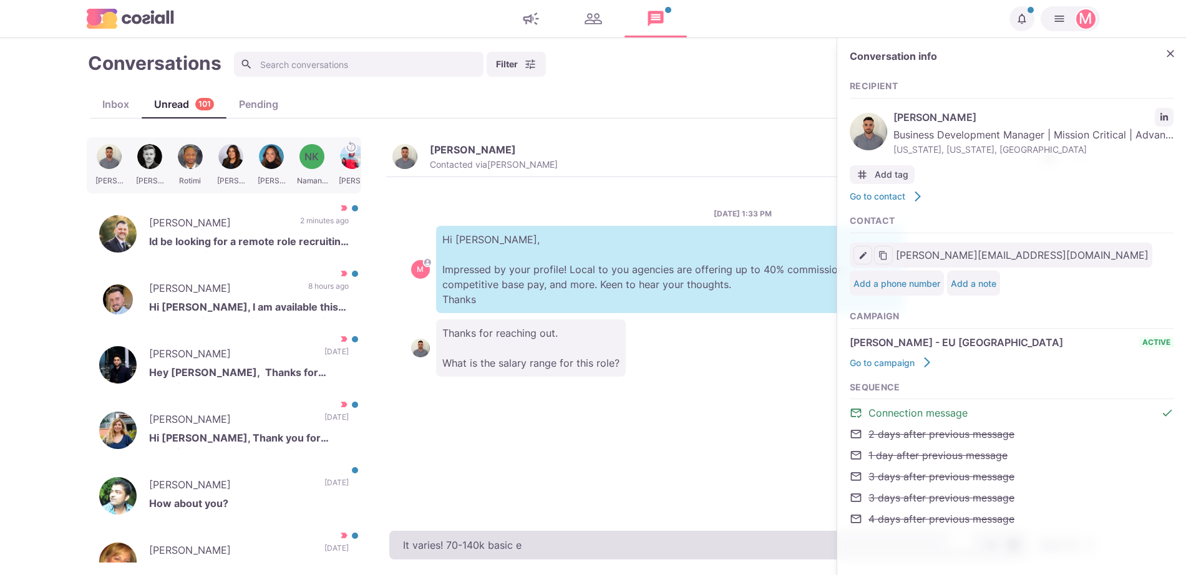
type textarea "x"
type textarea "It varies! 70-140k basic epe"
type textarea "x"
type textarea "It varies! 70-140k basic epend"
type textarea "x"
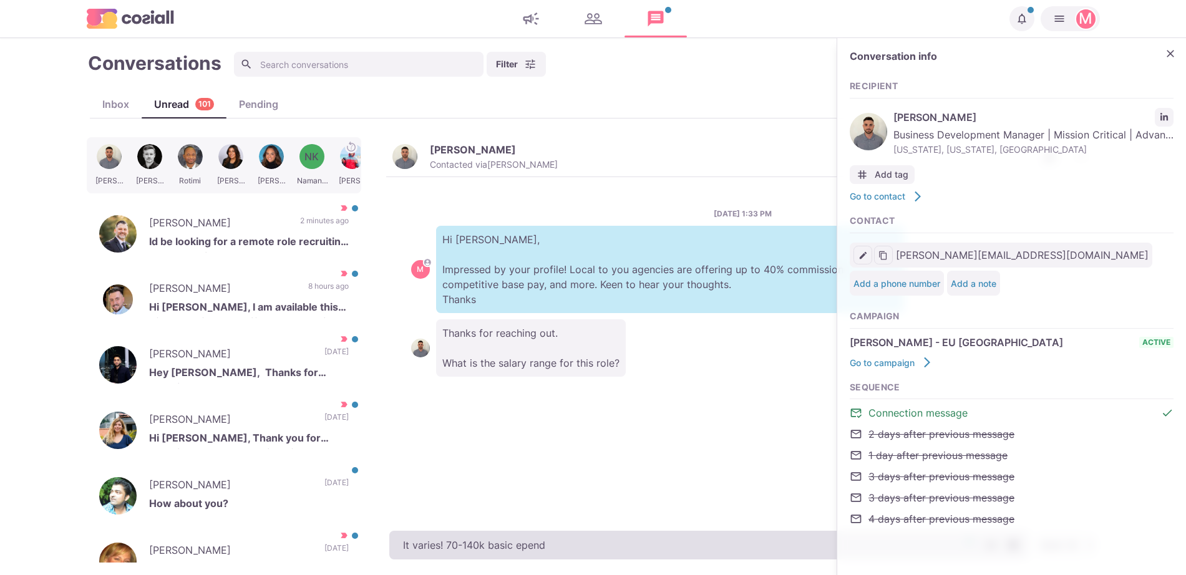
type textarea "It varies! 70-140k basic ependi"
type textarea "x"
type textarea "It varies! 70-140k basic epending"
type textarea "x"
type textarea "It varies! 70-140k basic epending on t"
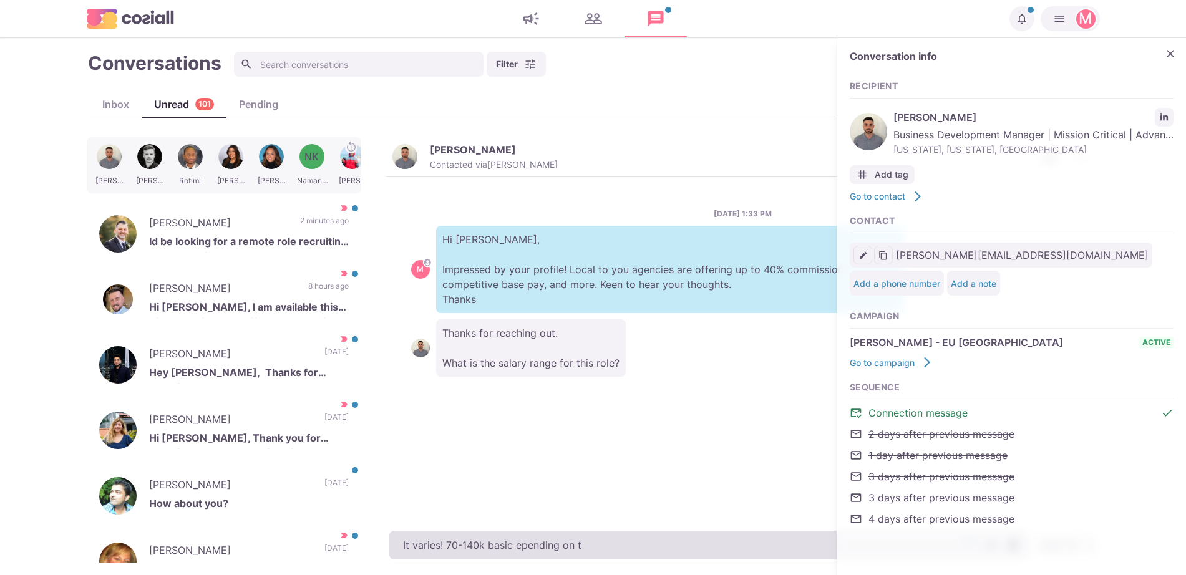
type textarea "x"
type textarea "It varies! 70-140k basic epending on the"
type textarea "x"
type textarea "It varies! 70-140k basic epending on the"
type textarea "x"
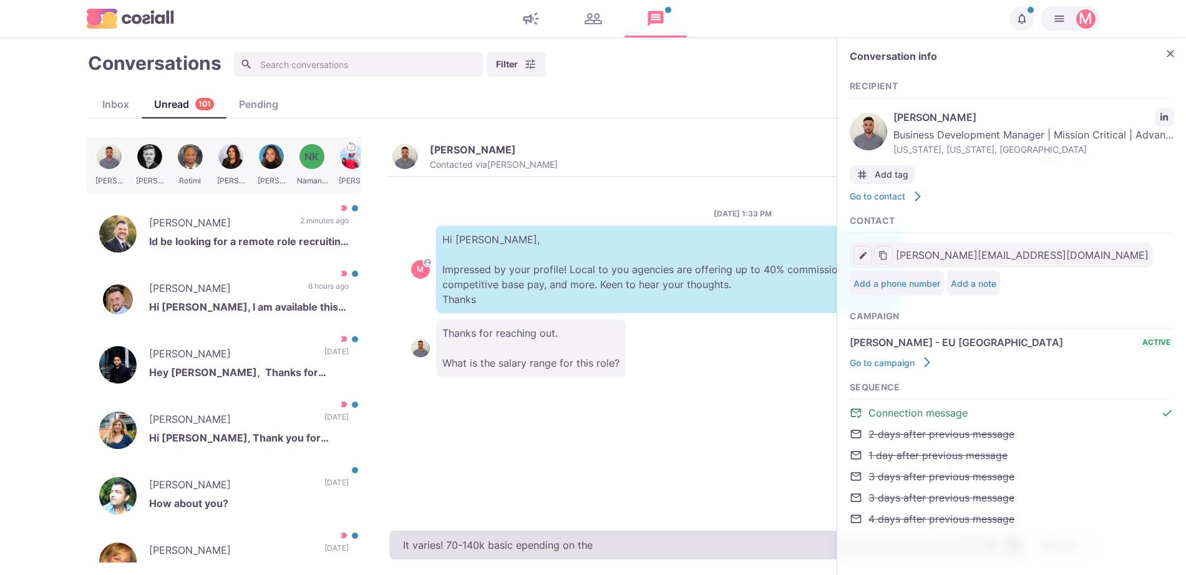
type textarea "It varies! 70-140k basic epending on the c"
type textarea "x"
type textarea "It varies! 70-140k basic epending on the ca"
type textarea "x"
type textarea "It varies! 70-140k basic epending on the can"
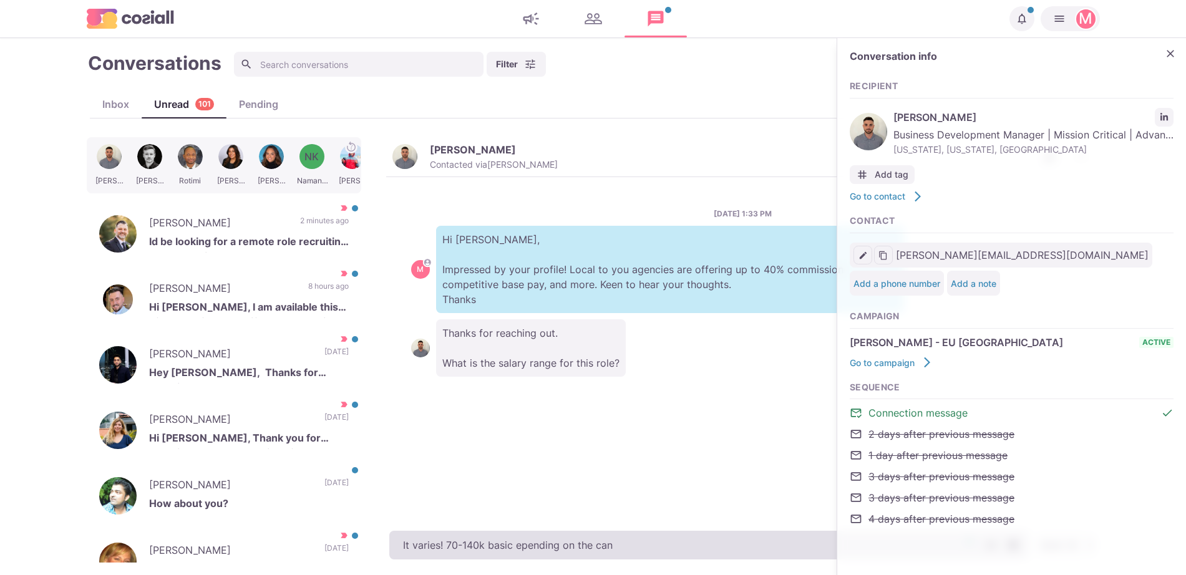
type textarea "x"
type textarea "It varies! 70-140k basic epending on the cand"
type textarea "x"
type textarea "It varies! 70-140k basic epending on the candi"
type textarea "x"
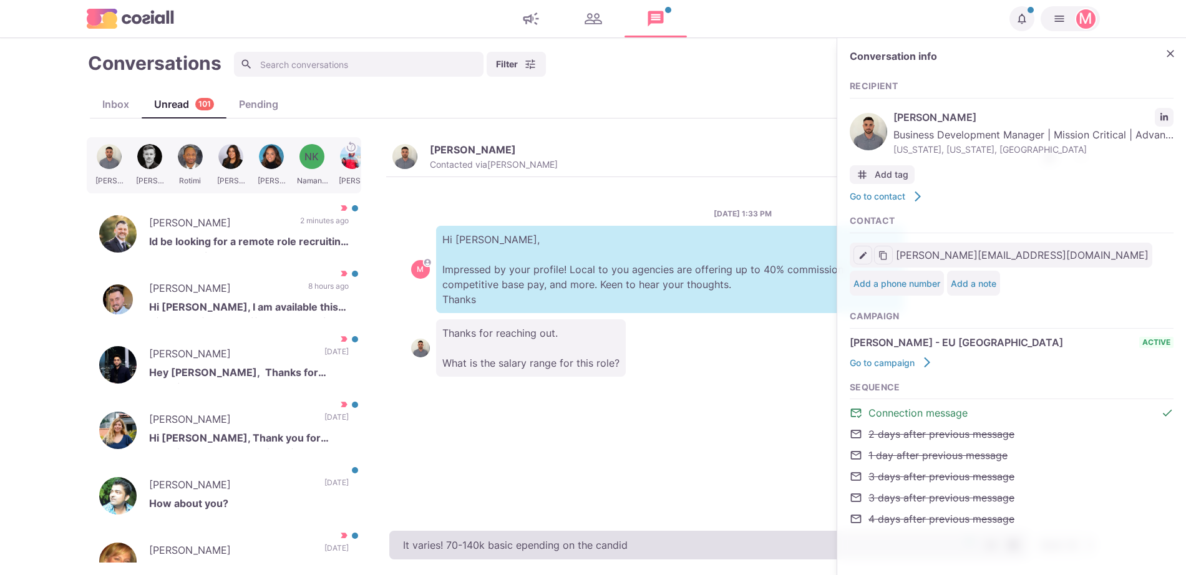
type textarea "It varies! 70-140k basic epending on the candida"
type textarea "x"
type textarea "It varies! 70-140k basic epending on the candidat"
type textarea "x"
type textarea "It varies! 70-140k basic epending on the candidate"
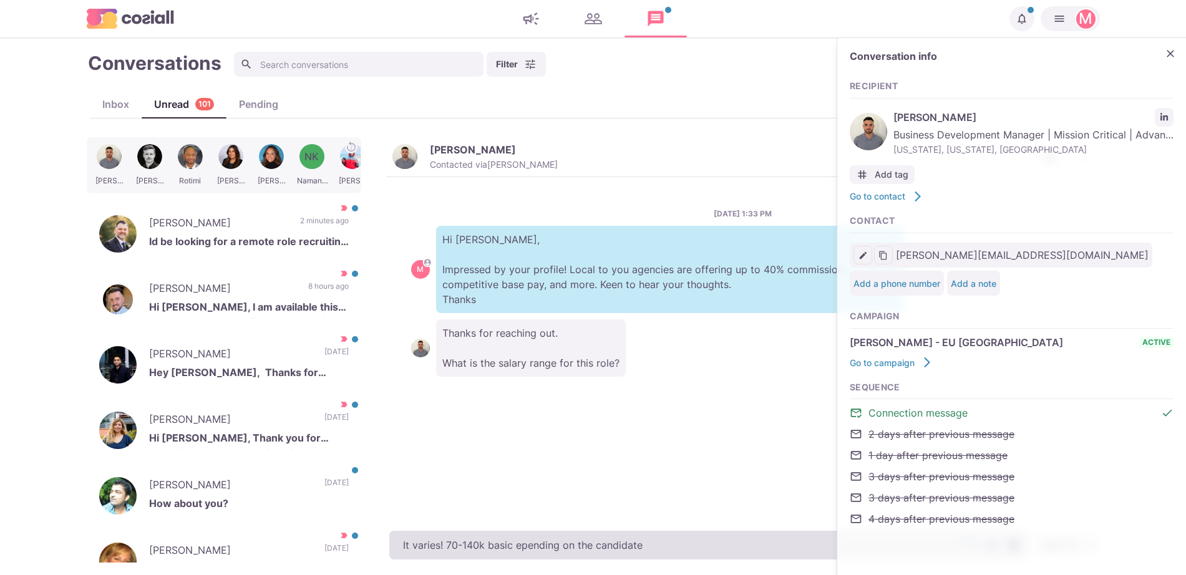
type textarea "x"
type textarea "It varies! 70-140k basic epending on the candidate"
type textarea "x"
type textarea "It varies! 70-140k basic epending on the candidate"
type textarea "x"
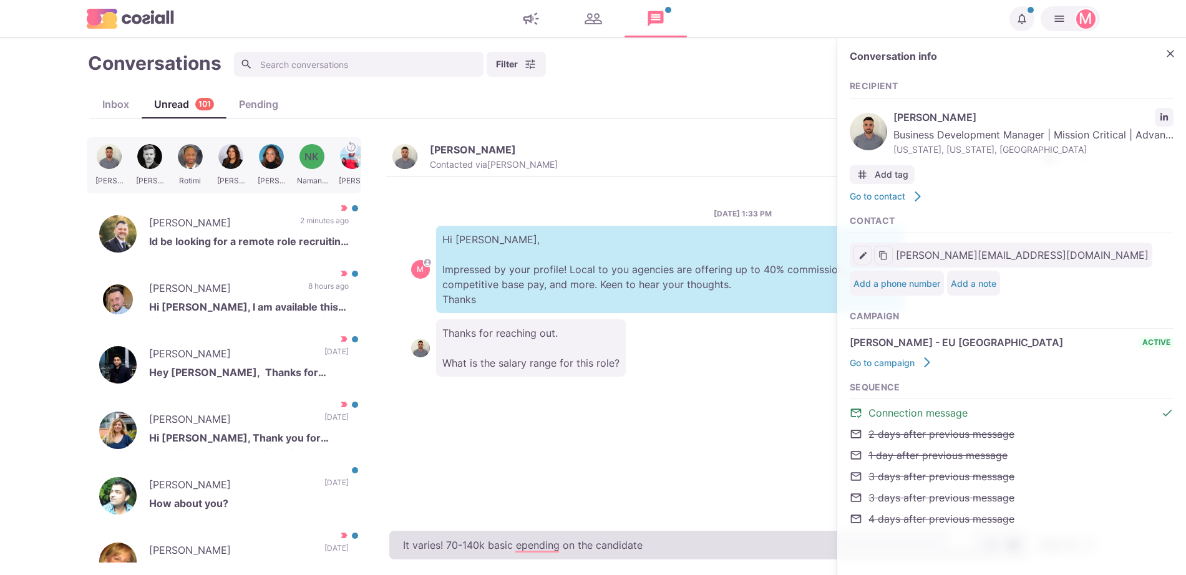
click at [520, 543] on textarea "It varies! 70-140k basic epending on the candidate" at bounding box center [708, 545] width 639 height 29
click at [543, 538] on textarea "It varies! 70-140k basic epending on the candidate" at bounding box center [708, 545] width 639 height 29
click at [533, 542] on textarea "It varies! 70-140k basic epending on the candidate" at bounding box center [708, 545] width 639 height 29
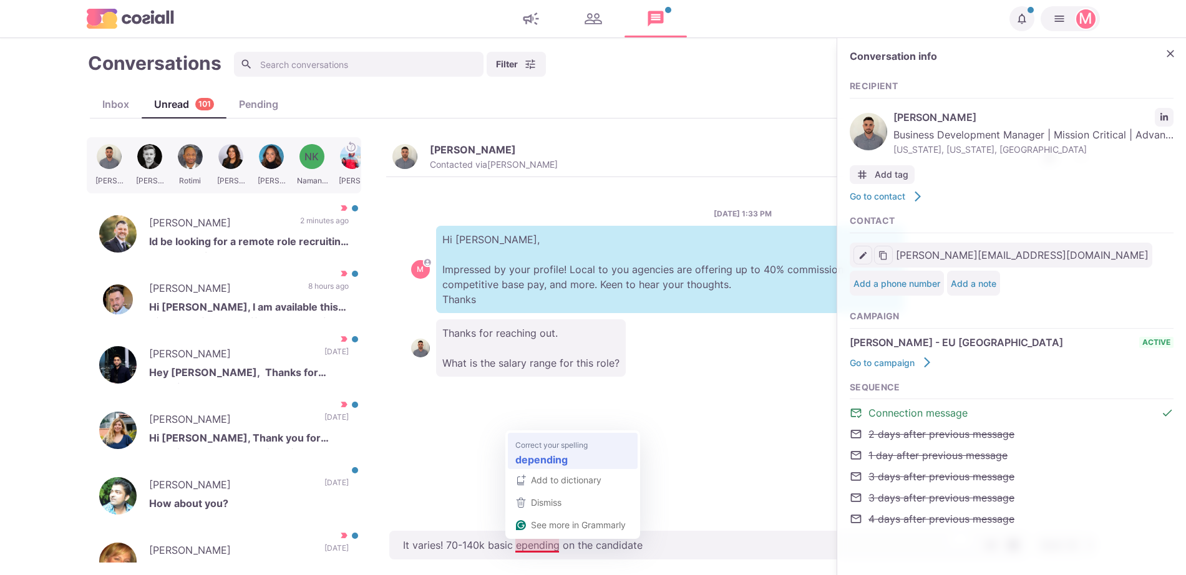
type textarea "It varies! 70-140k basic epending on the candidate"
type textarea "x"
type textarea "It varies! 70-140k basic depending on the candidate"
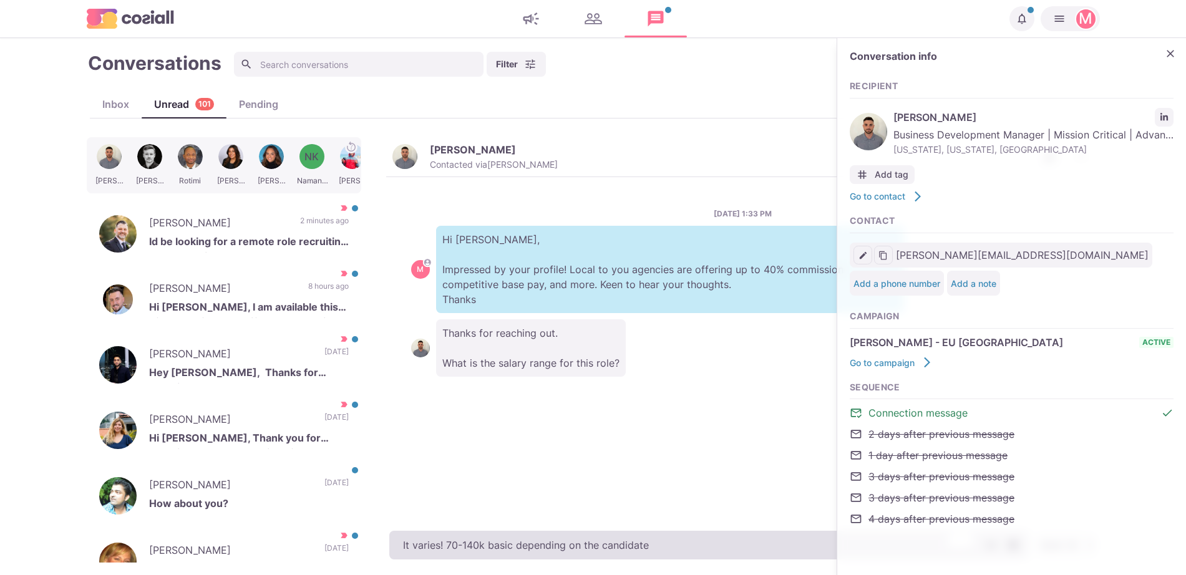
click at [681, 543] on textarea "It varies! 70-140k basic depending on the candidate" at bounding box center [708, 545] width 639 height 29
type textarea "x"
type textarea "It varies! 70-140k basic depending on the candidate."
type textarea "x"
type textarea "It varies! 70-140k basic depending on the candidate."
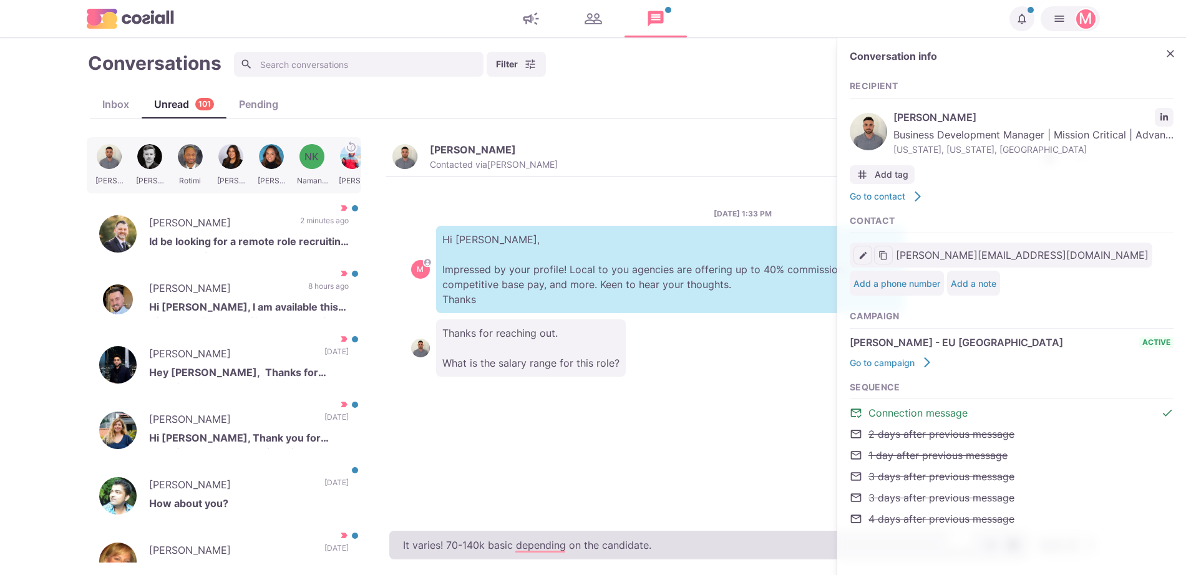
click at [692, 550] on textarea "It varies! 70-140k basic depending on the candidate." at bounding box center [708, 545] width 639 height 29
paste textarea "I work with around 500 agencies across the US, UK, Western Europe, Singapore, D…"
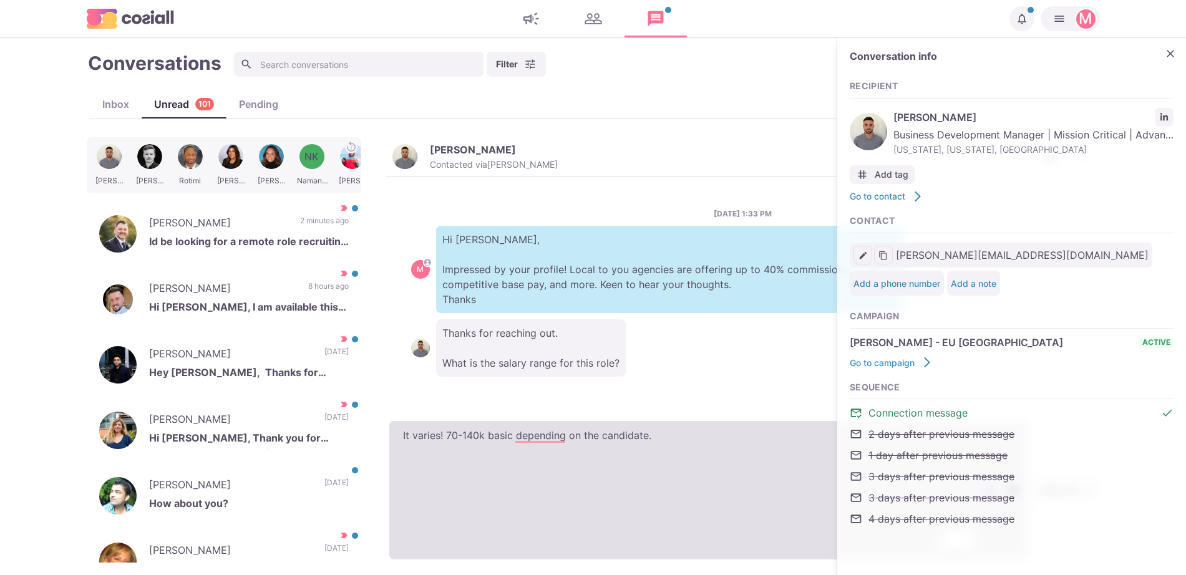
type textarea "x"
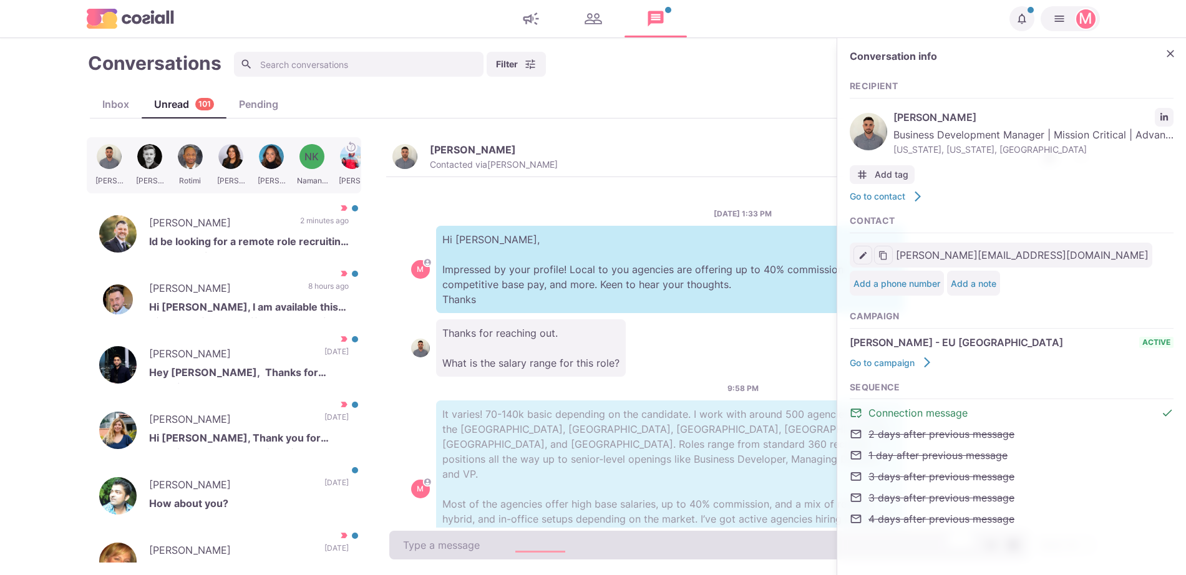
scroll to position [66, 0]
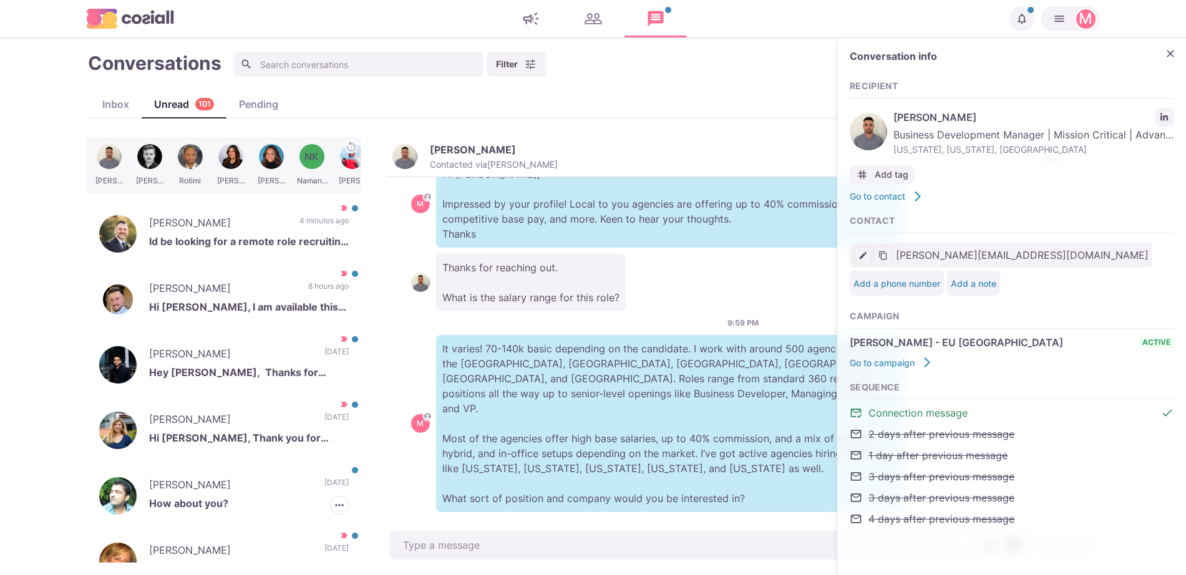
drag, startPoint x: 255, startPoint y: 505, endPoint x: 361, endPoint y: 258, distance: 268.9
click at [249, 508] on p "How about you?" at bounding box center [249, 505] width 200 height 19
click at [245, 508] on p "How about you?" at bounding box center [249, 505] width 200 height 19
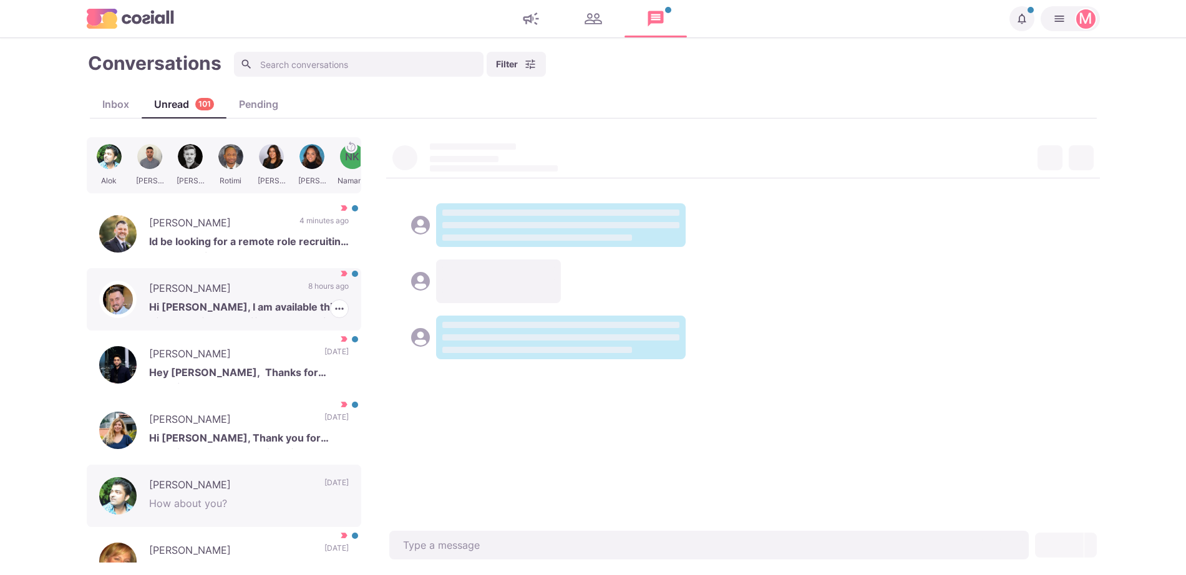
click at [272, 281] on p "Louis White" at bounding box center [222, 290] width 147 height 19
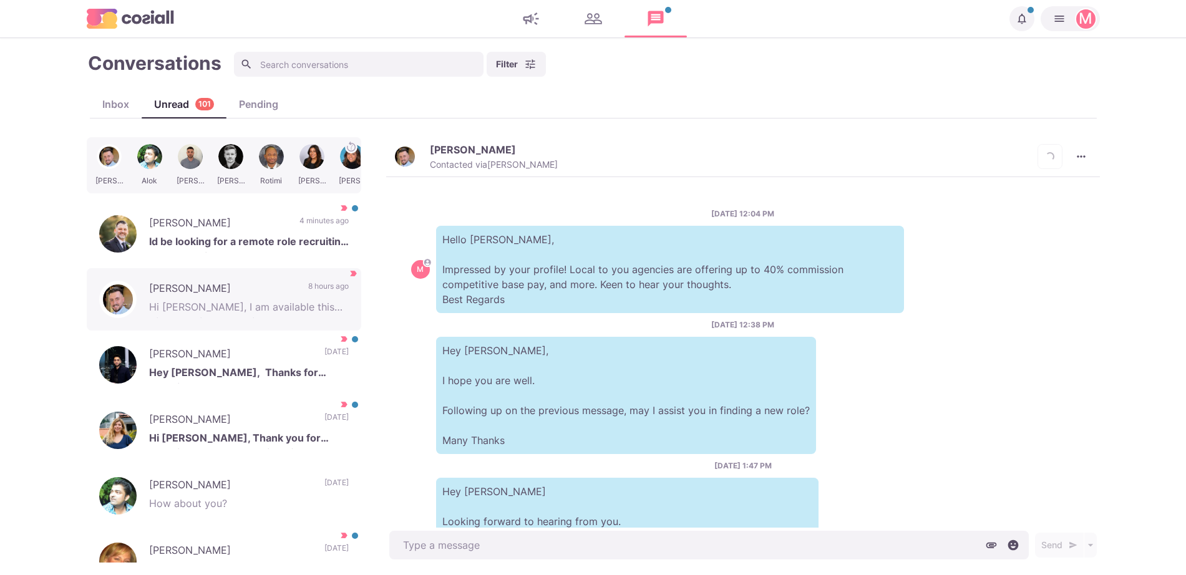
scroll to position [2240, 0]
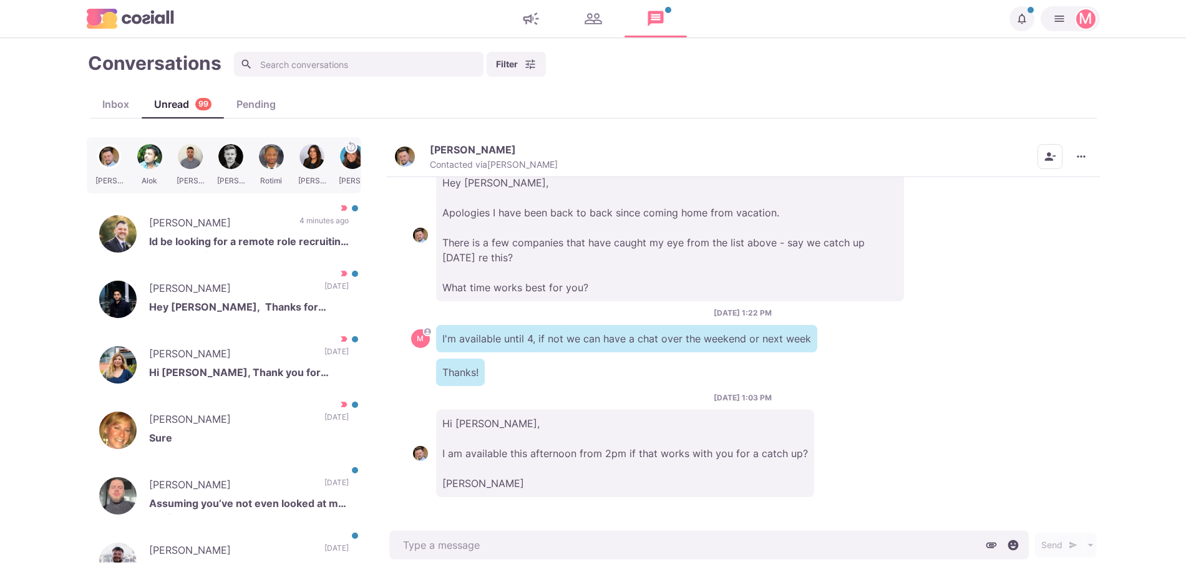
click at [396, 157] on img "button" at bounding box center [404, 156] width 25 height 25
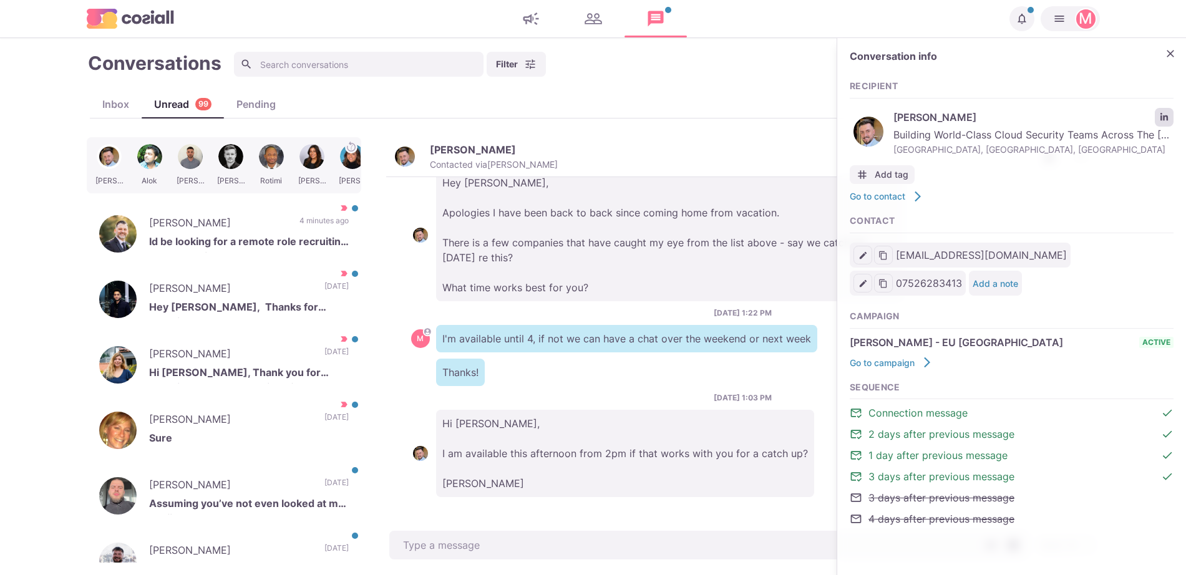
click at [1155, 115] on link "LinkedIn profile link" at bounding box center [1164, 117] width 19 height 19
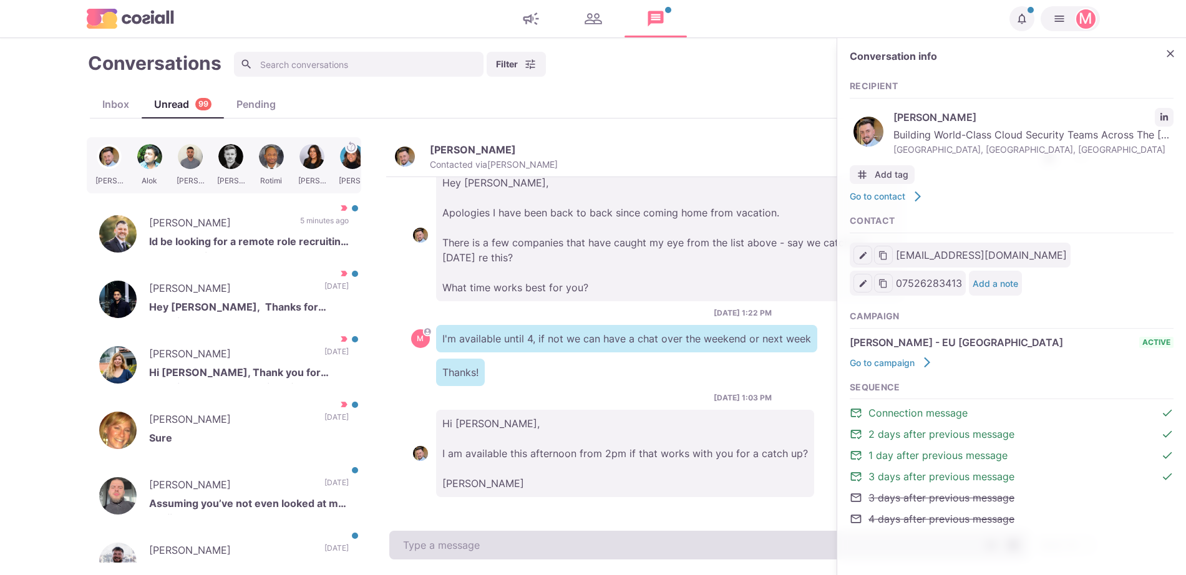
click at [503, 543] on textarea at bounding box center [708, 545] width 639 height 29
click at [503, 542] on textarea "To enrich screen reader interactions, please activate Accessibility in Grammarl…" at bounding box center [708, 545] width 639 height 29
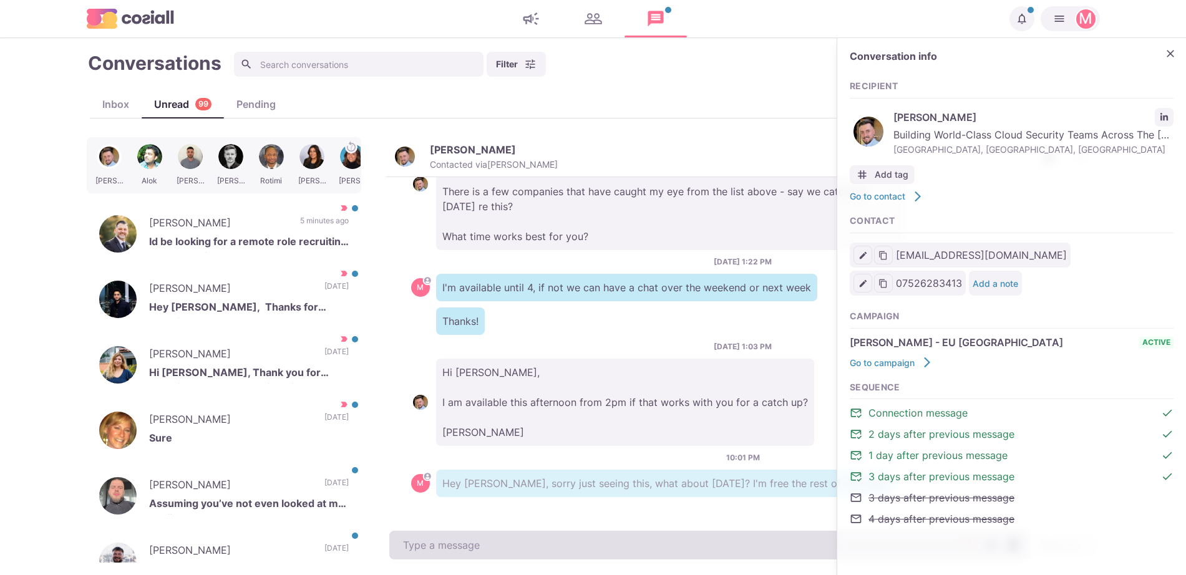
scroll to position [2291, 0]
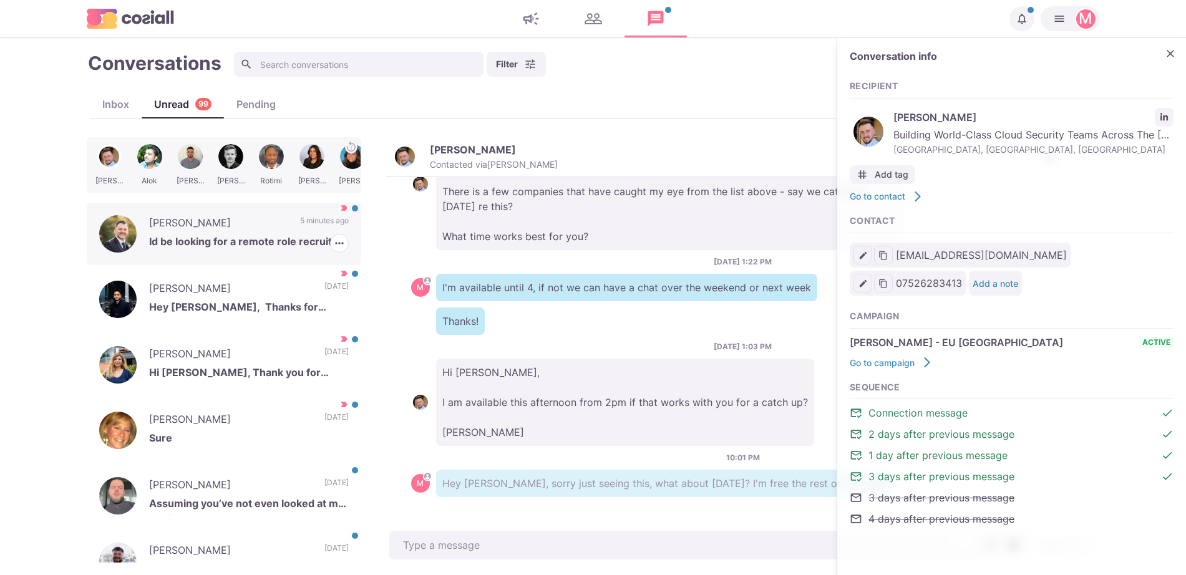
click at [330, 241] on button "button" at bounding box center [339, 243] width 19 height 19
click at [315, 231] on p "5 minutes ago" at bounding box center [324, 224] width 49 height 19
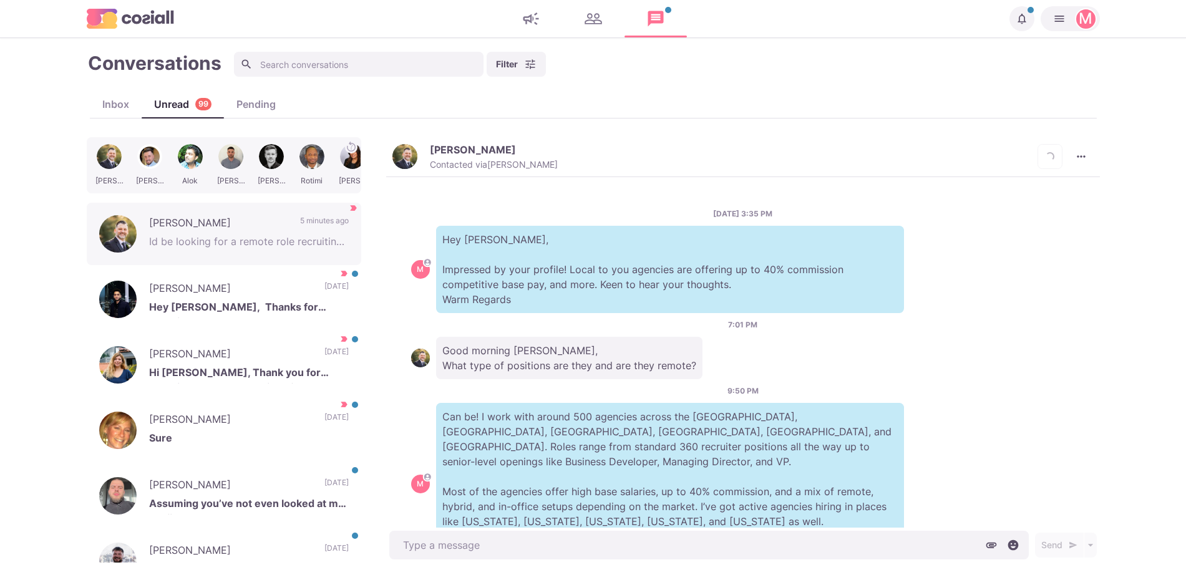
scroll to position [87, 0]
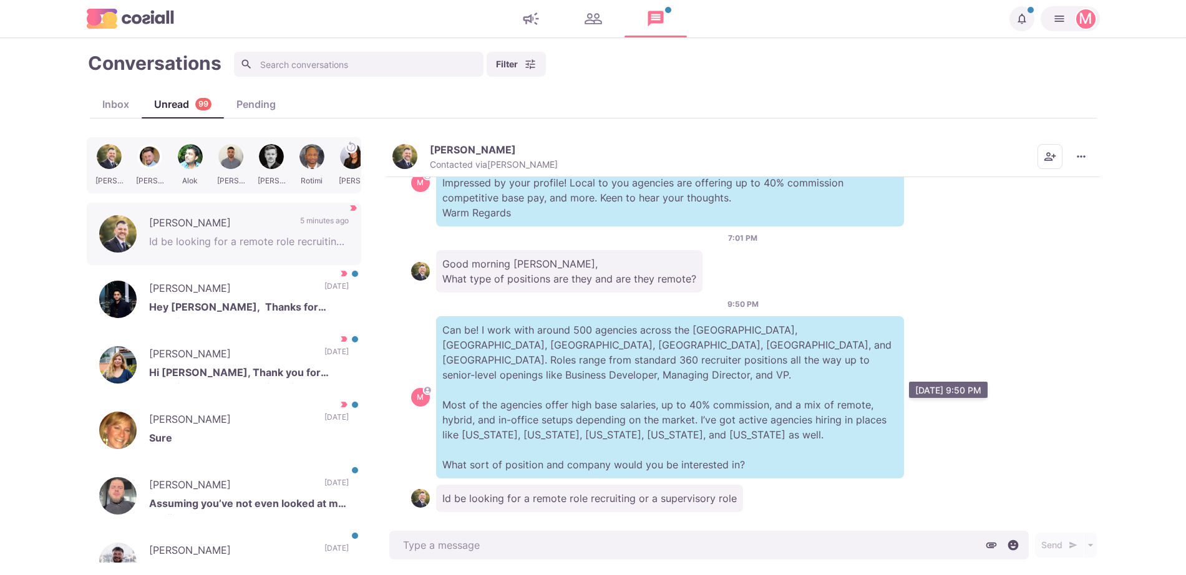
click at [597, 408] on p "Can be! I work with around 500 agencies across the US, UK, Western Europe, Sing…" at bounding box center [670, 397] width 468 height 162
click at [419, 154] on button "Michael Goclowski Contacted via Jacob Moss" at bounding box center [474, 156] width 165 height 27
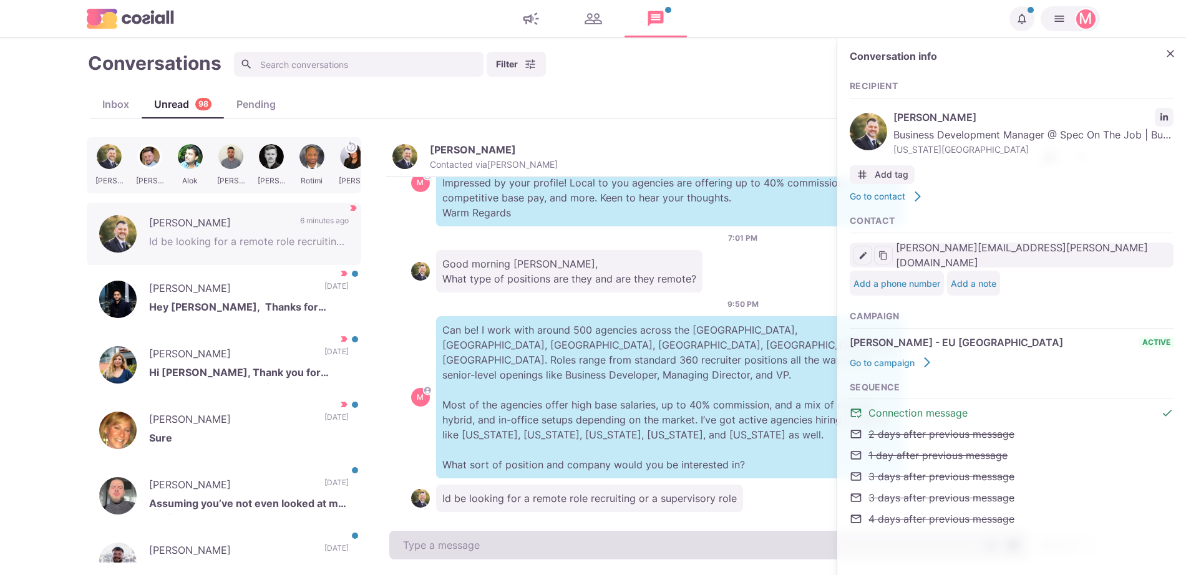
click at [573, 537] on textarea at bounding box center [708, 545] width 639 height 29
click at [573, 540] on textarea "To enrich screen reader interactions, please activate Accessibility in Grammarl…" at bounding box center [708, 545] width 639 height 29
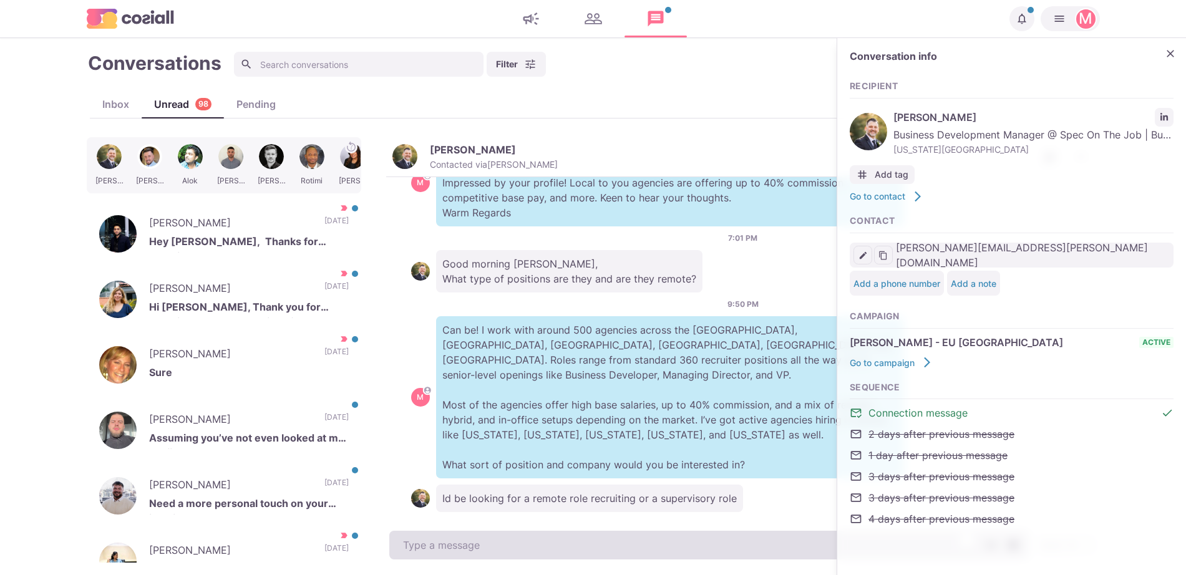
click at [573, 540] on textarea "To enrich screen reader interactions, please activate Accessibility in Grammarl…" at bounding box center [708, 545] width 639 height 29
click at [573, 540] on textarea "Yeah I do have a few, they are mainly looking for either 360s or someone to set…" at bounding box center [708, 545] width 639 height 29
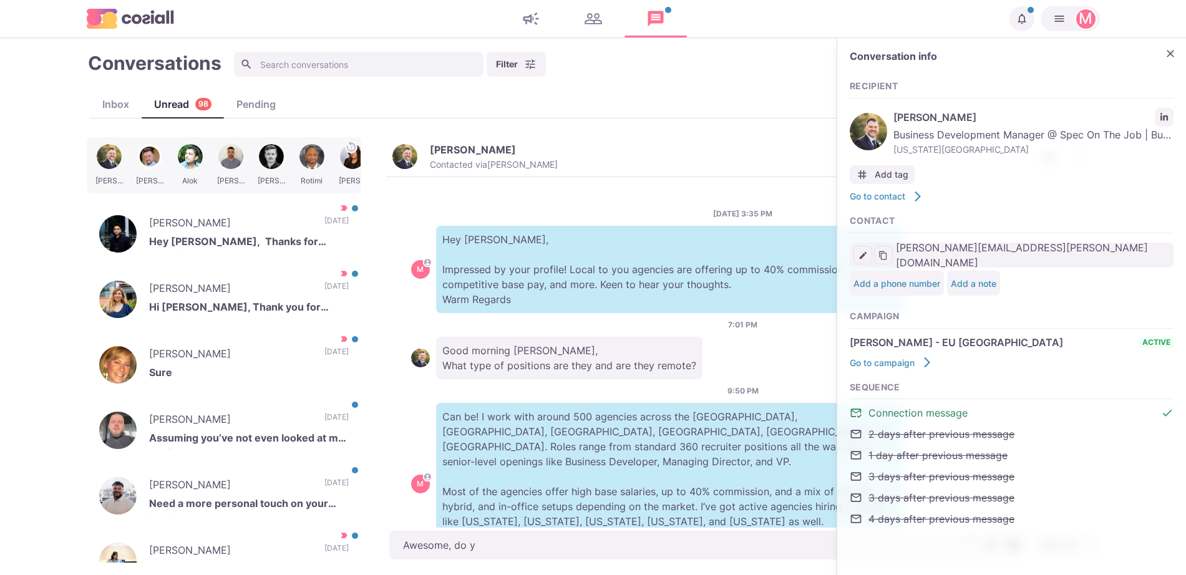
type textarea "Awesome, do"
type textarea "x"
type textarea "Awesome,"
type textarea "x"
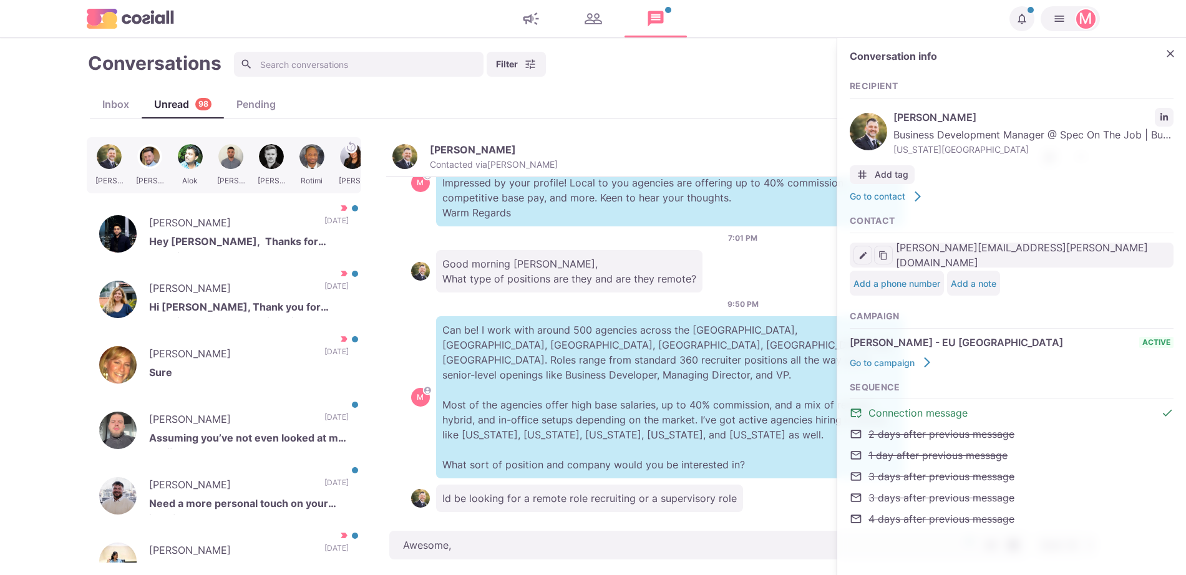
type textarea "Awesome,"
type textarea "x"
type textarea "Awesome, w"
type textarea "x"
type textarea "Awesome, wo"
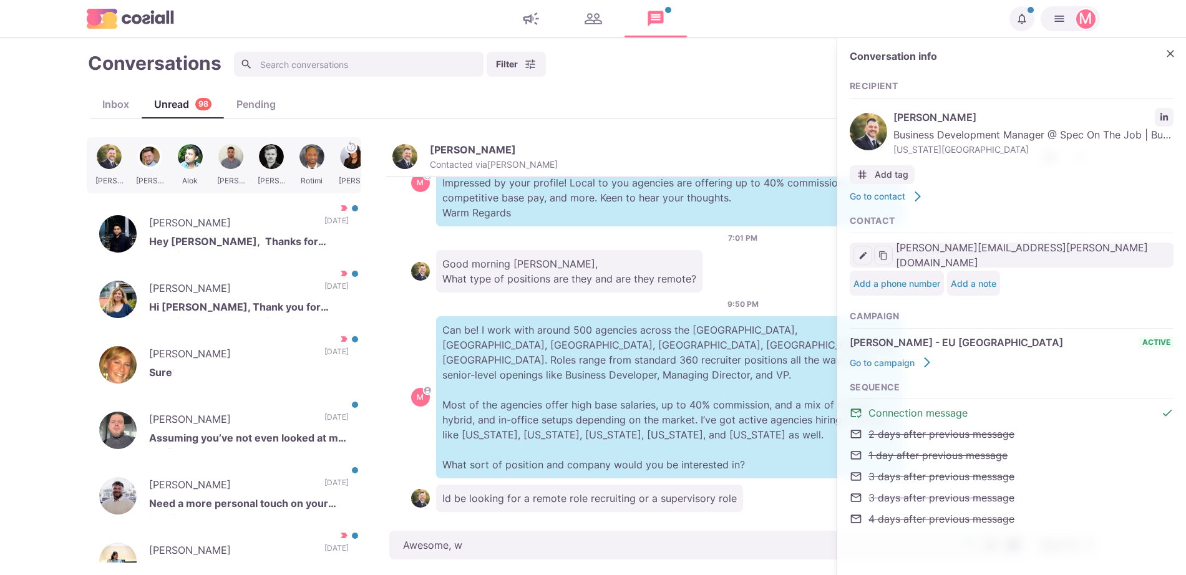
type textarea "x"
type textarea "Awesome, wou"
type textarea "x"
type textarea "Awesome, would"
type textarea "x"
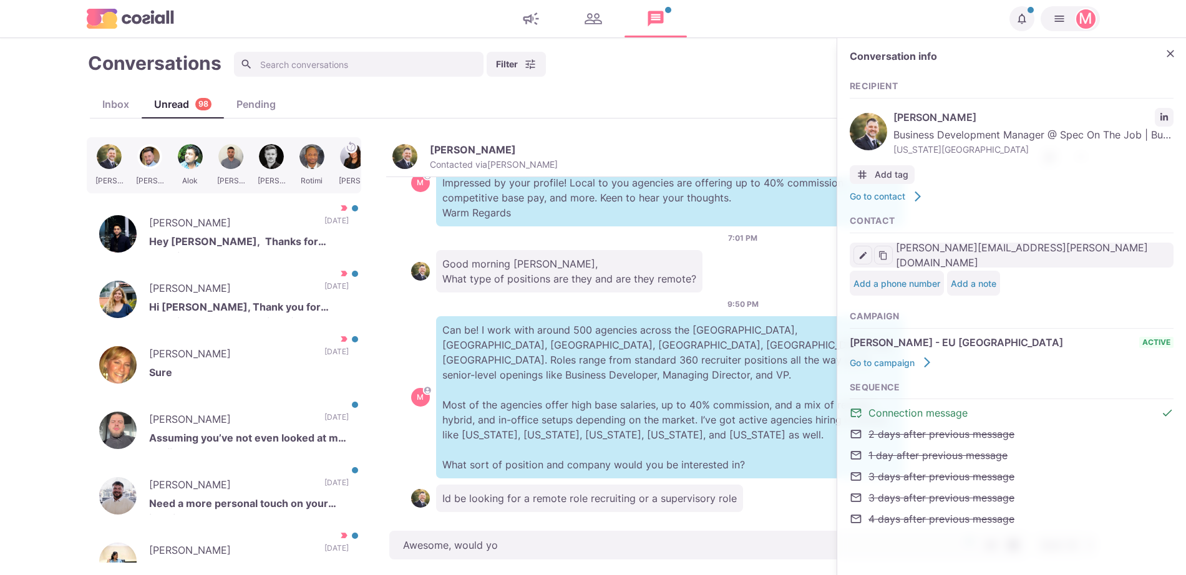
type textarea "Awesome, would you"
type textarea "x"
type textarea "Awesome, would you"
type textarea "x"
type textarea "Awesome, would you b"
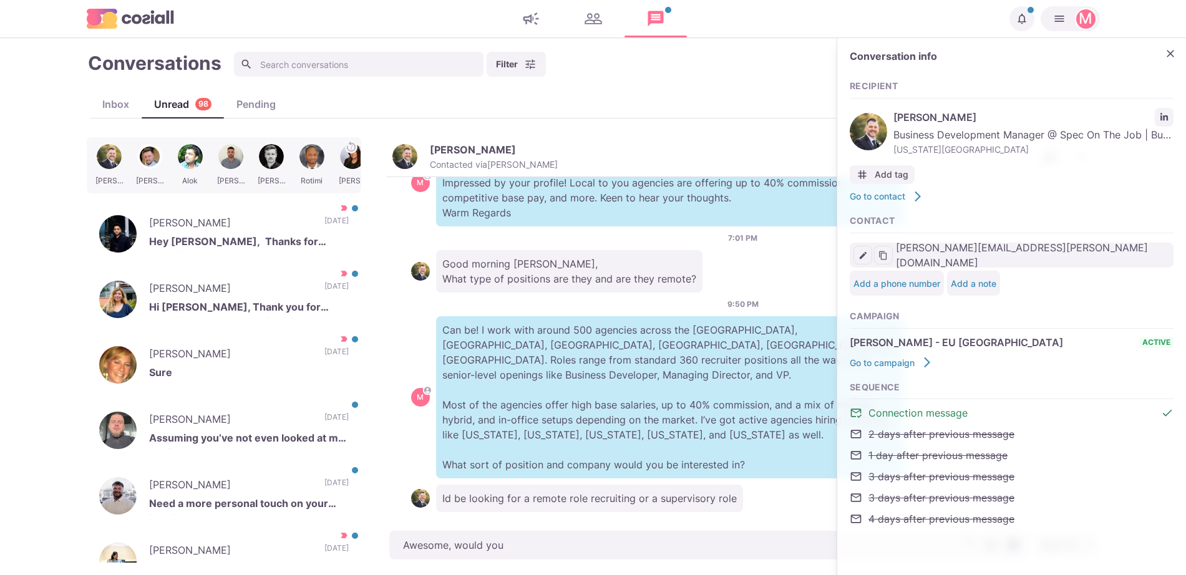
type textarea "x"
type textarea "Awesome, would you be"
type textarea "x"
type textarea "Awesome, would you be"
type textarea "x"
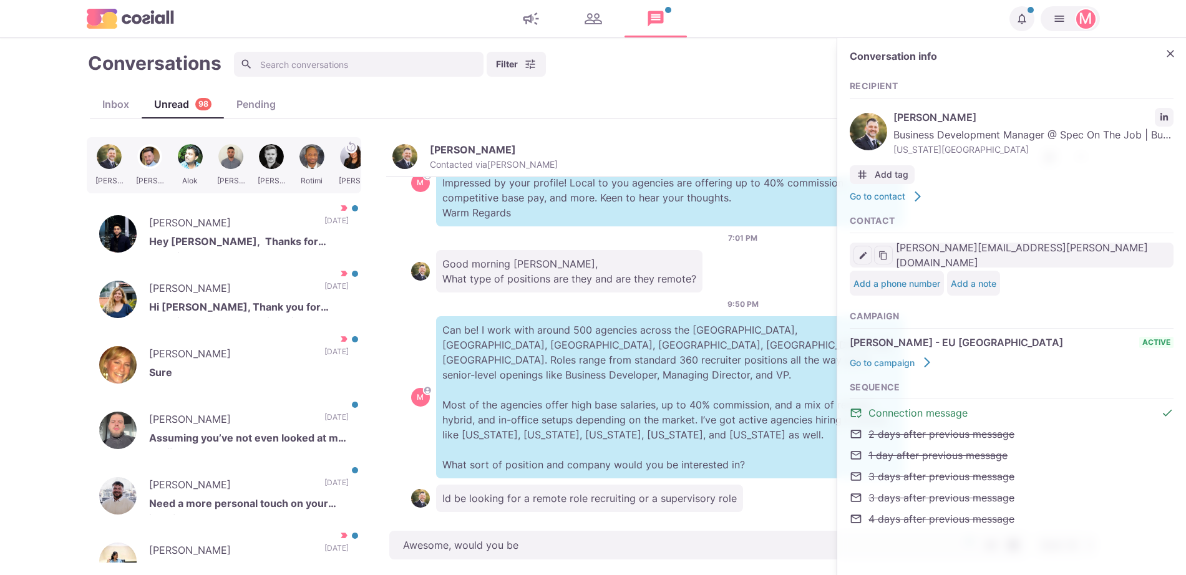
type textarea "Awesome, would you be a"
type textarea "x"
type textarea "Awesome, would you be av"
type textarea "x"
type textarea "Awesome, would you be avai"
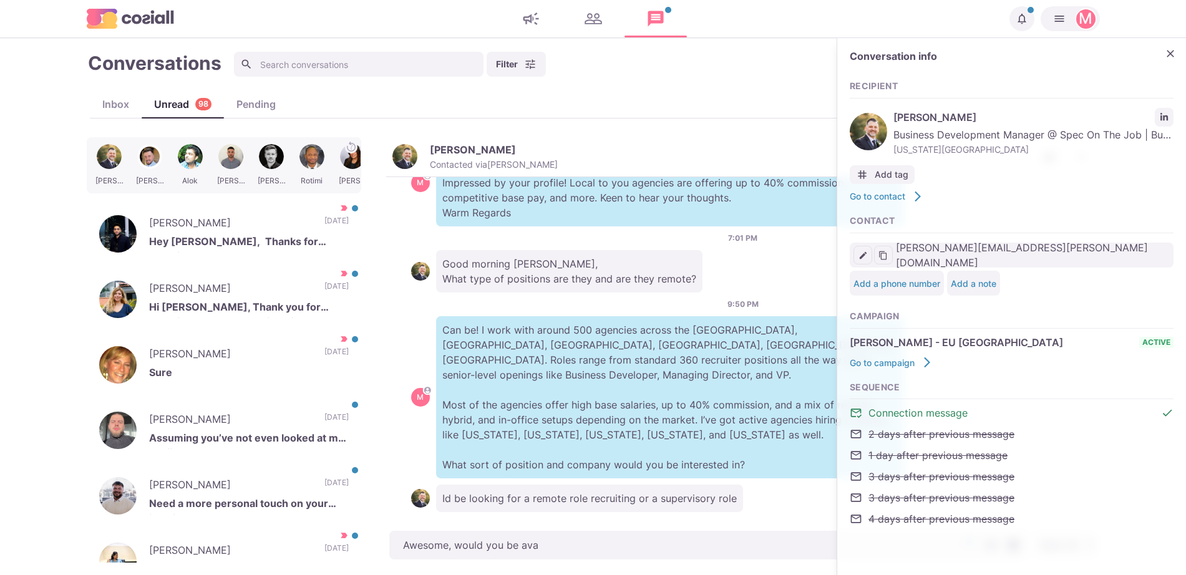
type textarea "x"
type textarea "Awesome, would you be avail"
type textarea "x"
type textarea "Awesome, would you be availa"
type textarea "x"
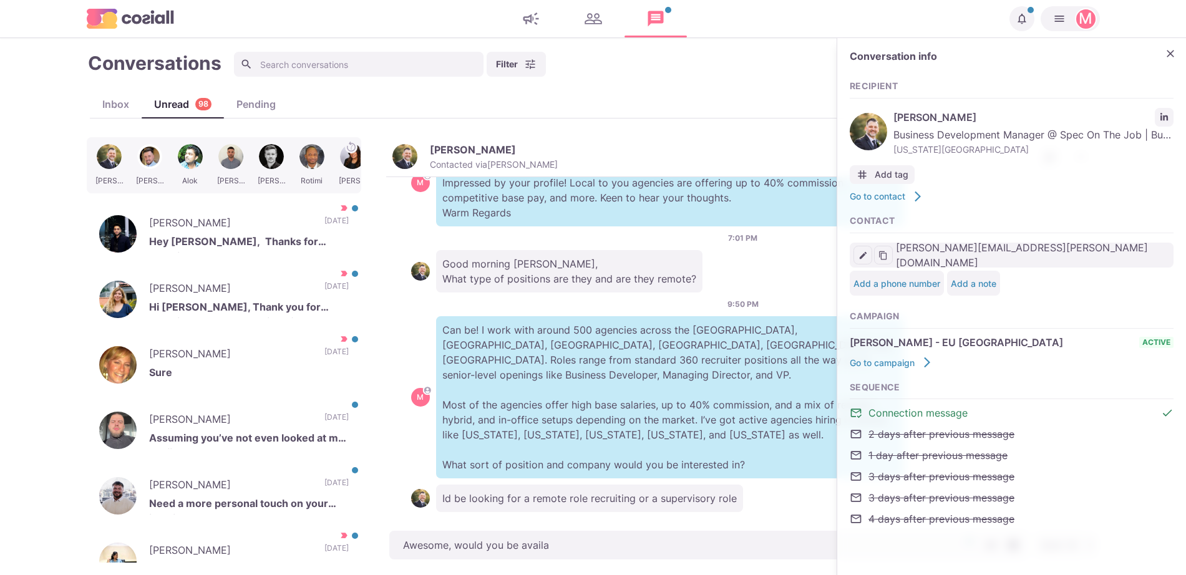
type textarea "Awesome, would you be availab"
type textarea "x"
type textarea "Awesome, would you be availabl"
type textarea "x"
type textarea "Awesome, would you be available"
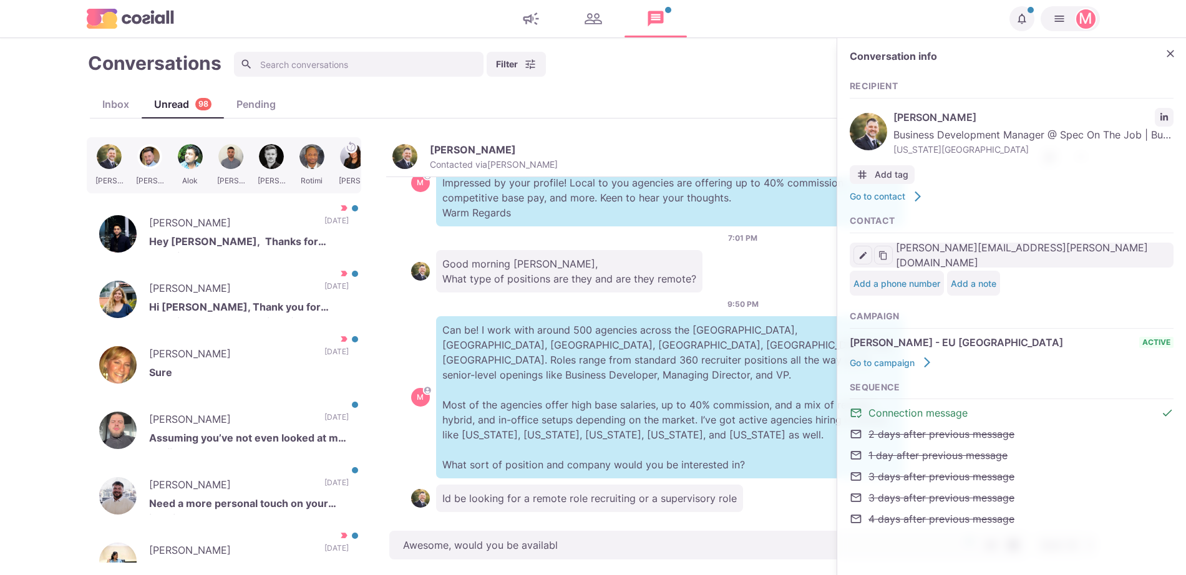
type textarea "x"
type textarea "Awesome, would you be available"
type textarea "x"
type textarea "Awesome, would you be available f"
type textarea "x"
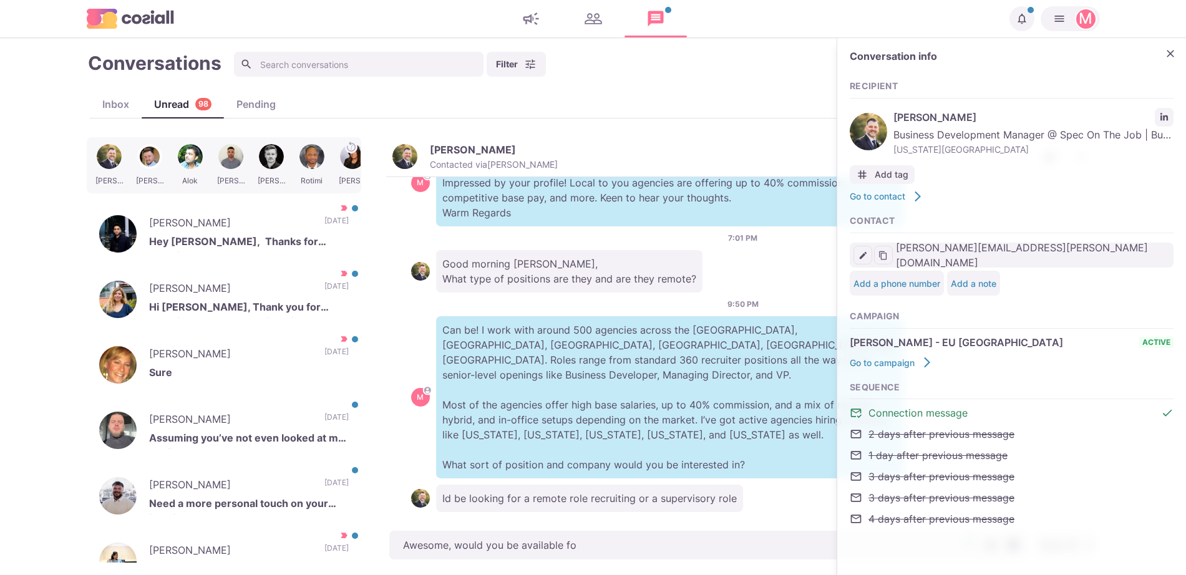
type textarea "Awesome, would you be available for"
type textarea "x"
type textarea "Awesome, would you be available for"
type textarea "x"
type textarea "Awesome, would you be available for a"
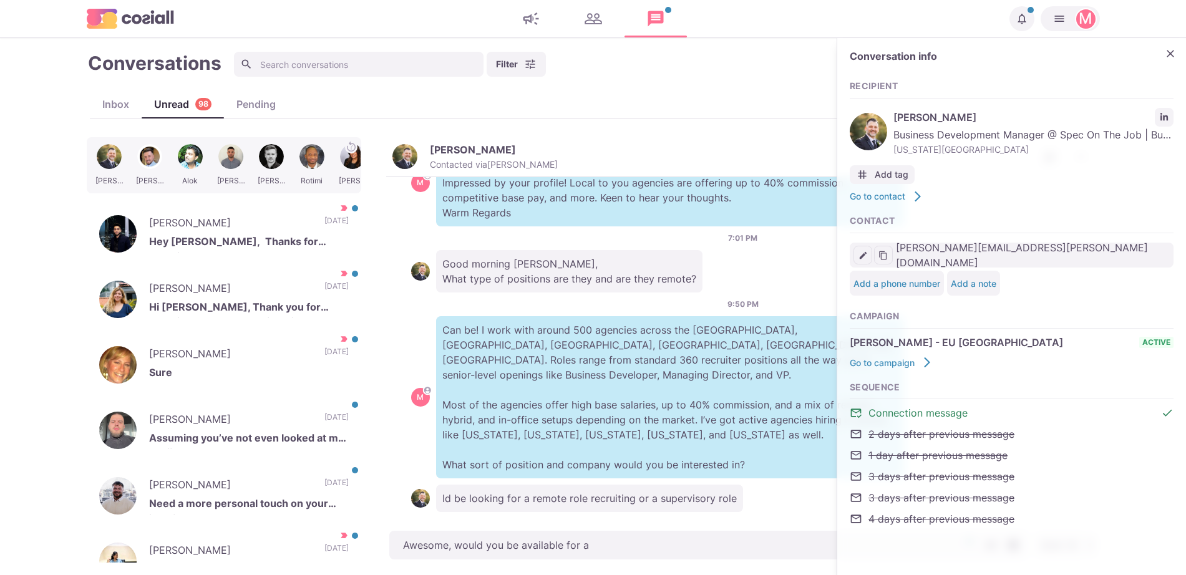
type textarea "x"
type textarea "Awesome, would you be available for a"
type textarea "x"
type textarea "Awesome, would you be available for a q"
type textarea "x"
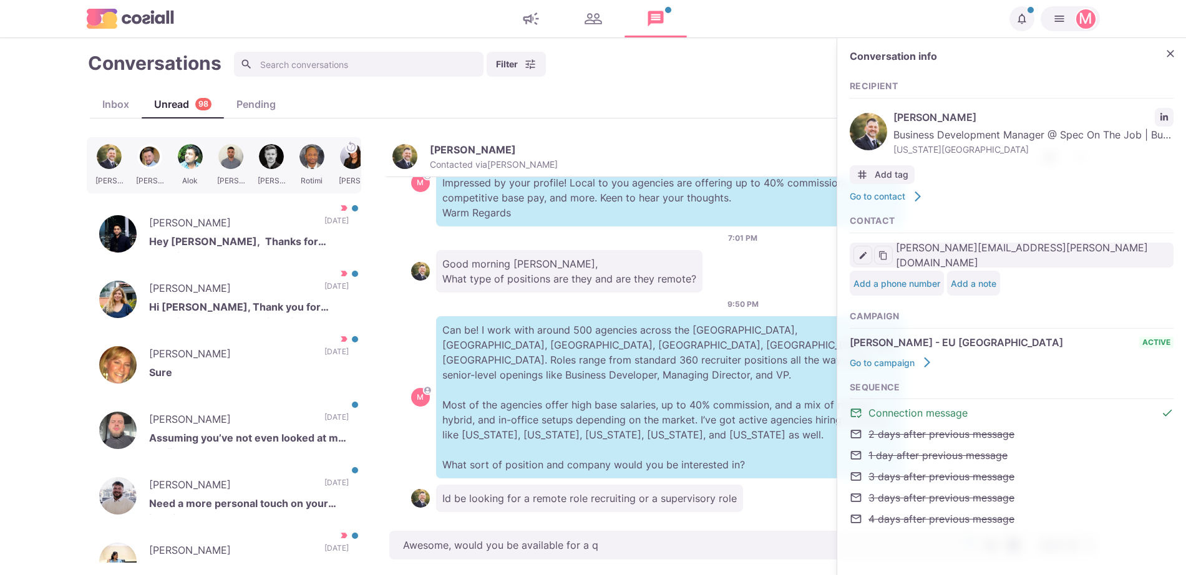
type textarea "Awesome, would you be available for a qu"
type textarea "x"
type textarea "Awesome, would you be available for a qui"
type textarea "x"
type textarea "Awesome, would you be available for a quic"
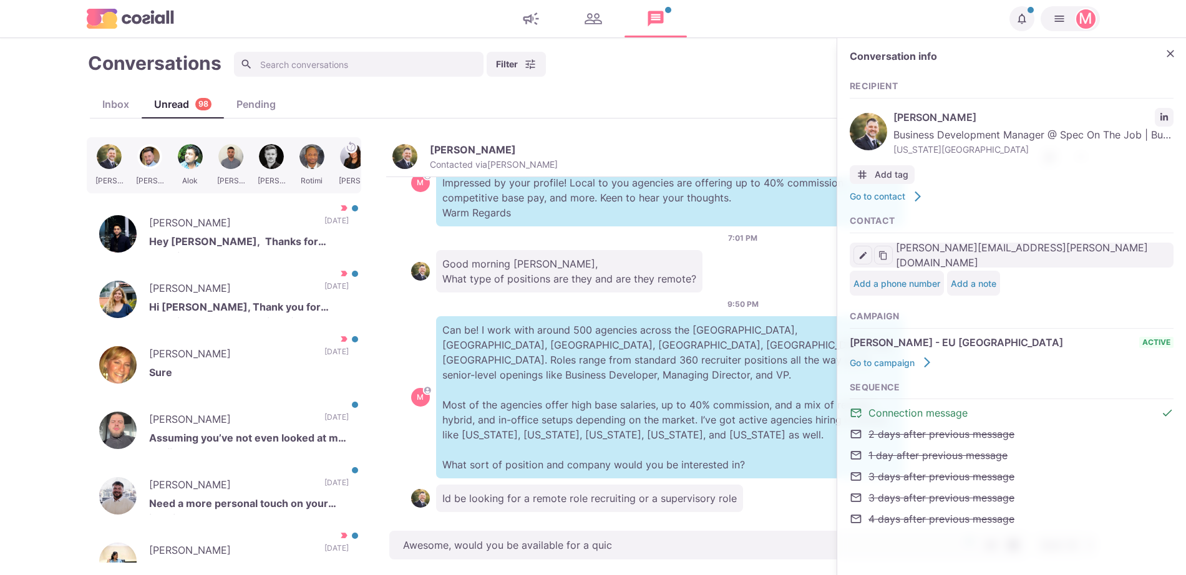
type textarea "x"
type textarea "Awesome, would you be available for a quick"
type textarea "x"
type textarea "Awesome, would you be available for a quick"
type textarea "x"
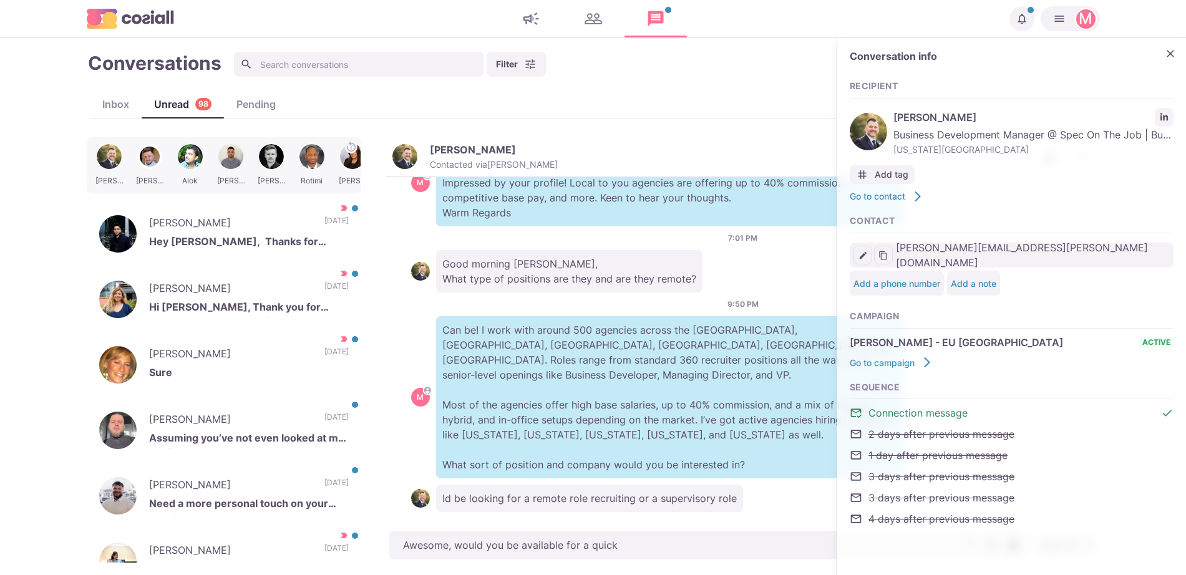
type textarea "Awesome, would you be available for a quick c"
type textarea "x"
type textarea "Awesome, would you be available for a quick ca"
type textarea "x"
type textarea "Awesome, would you be available for a quick cal"
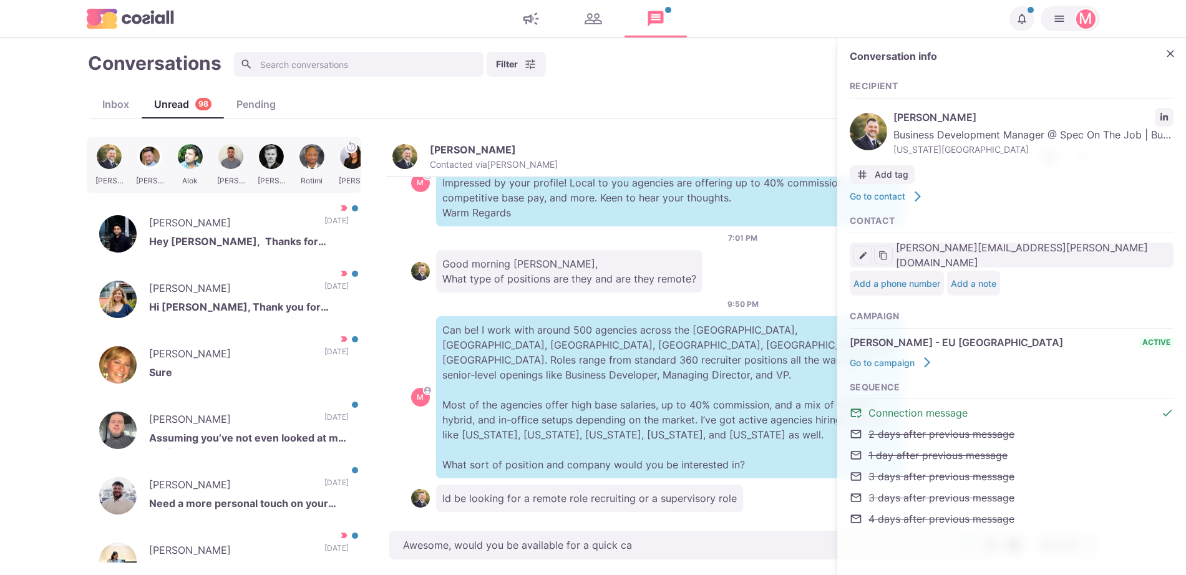
type textarea "x"
type textarea "Awesome, would you be available for a quick call"
type textarea "x"
type textarea "Awesome, would you be available for a quick call"
type textarea "x"
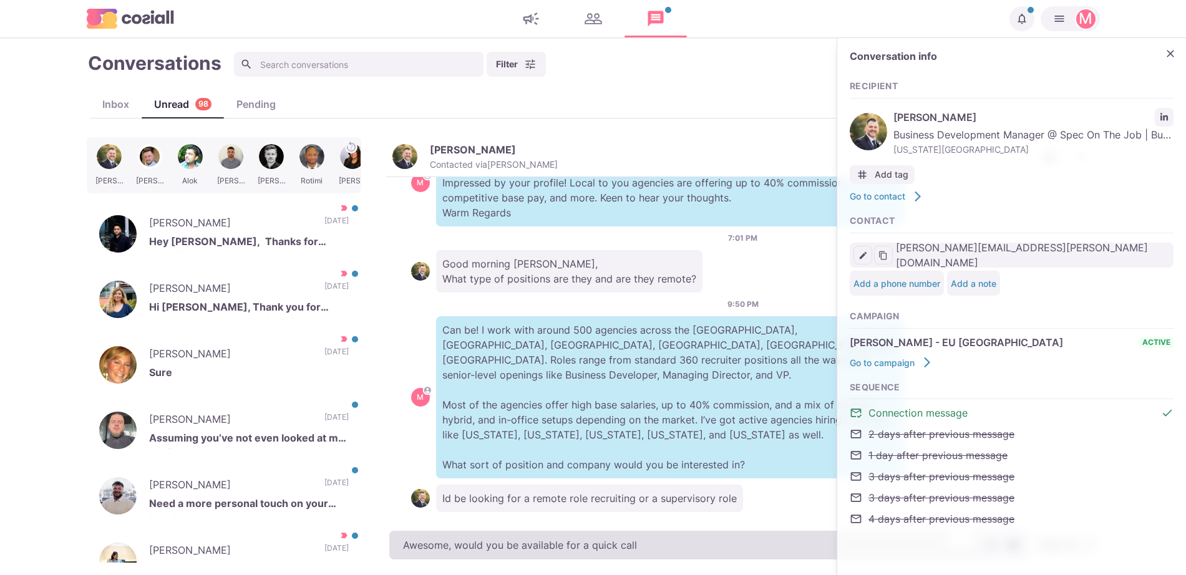
type textarea "Awesome, would you be available for a quick call t"
type textarea "x"
type textarea "Awesome, would you be available for a quick call th"
type textarea "x"
type textarea "Awesome, would you be available for a quick call thi"
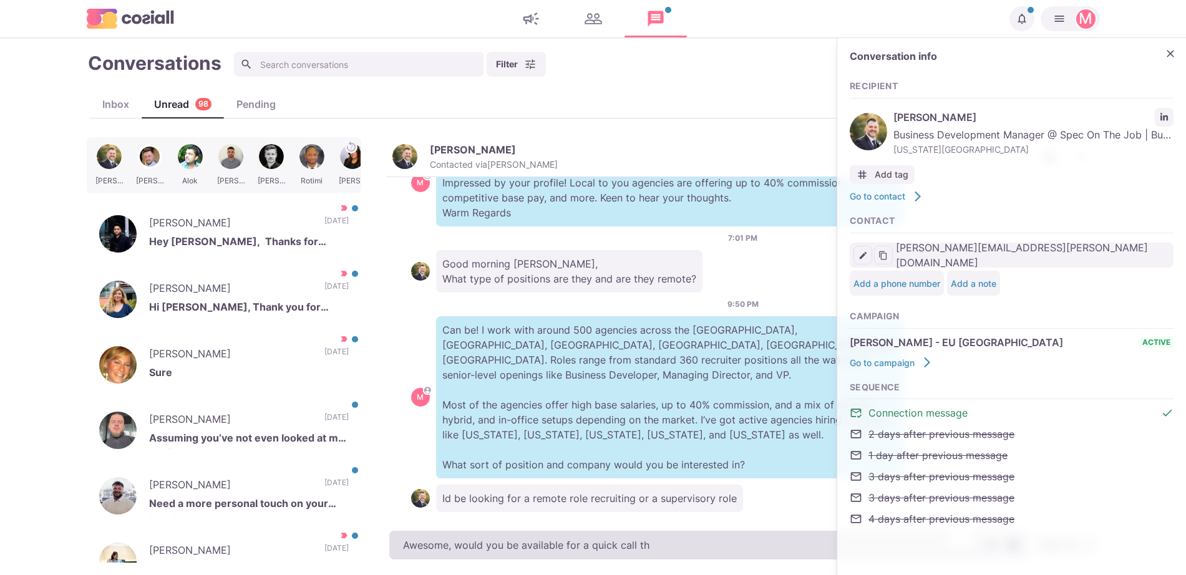
type textarea "x"
type textarea "Awesome, would you be available for a quick call this"
type textarea "x"
type textarea "Awesome, would you be available for a quick call this"
type textarea "x"
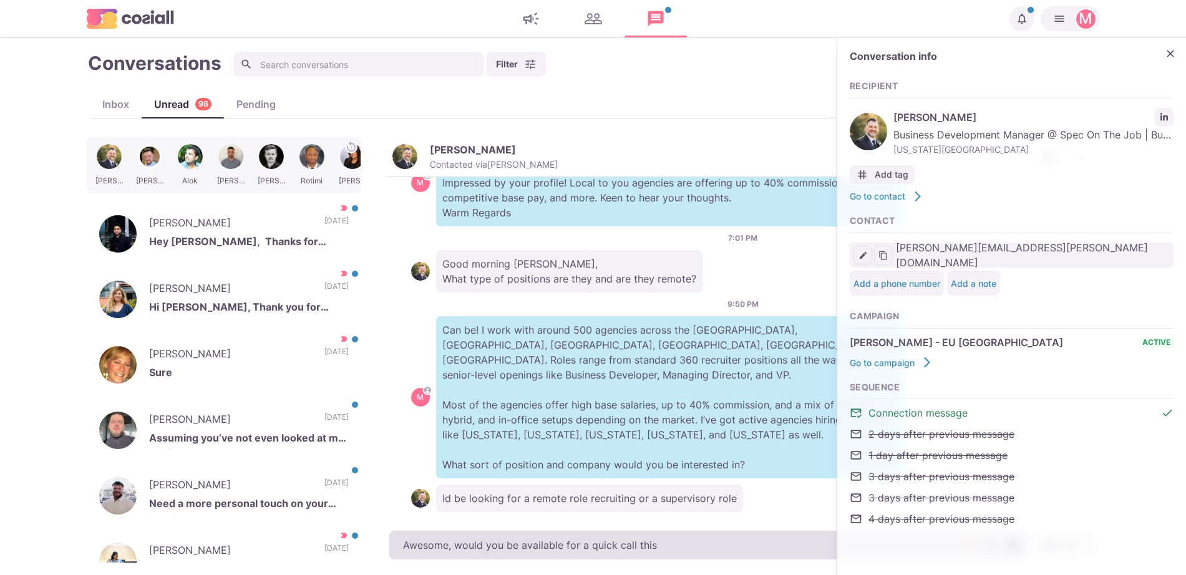
type textarea "Awesome, would you be available for a quick call this w"
type textarea "x"
type textarea "Awesome, would you be available for a quick call this we"
type textarea "x"
type textarea "Awesome, would you be available for a quick call this wee"
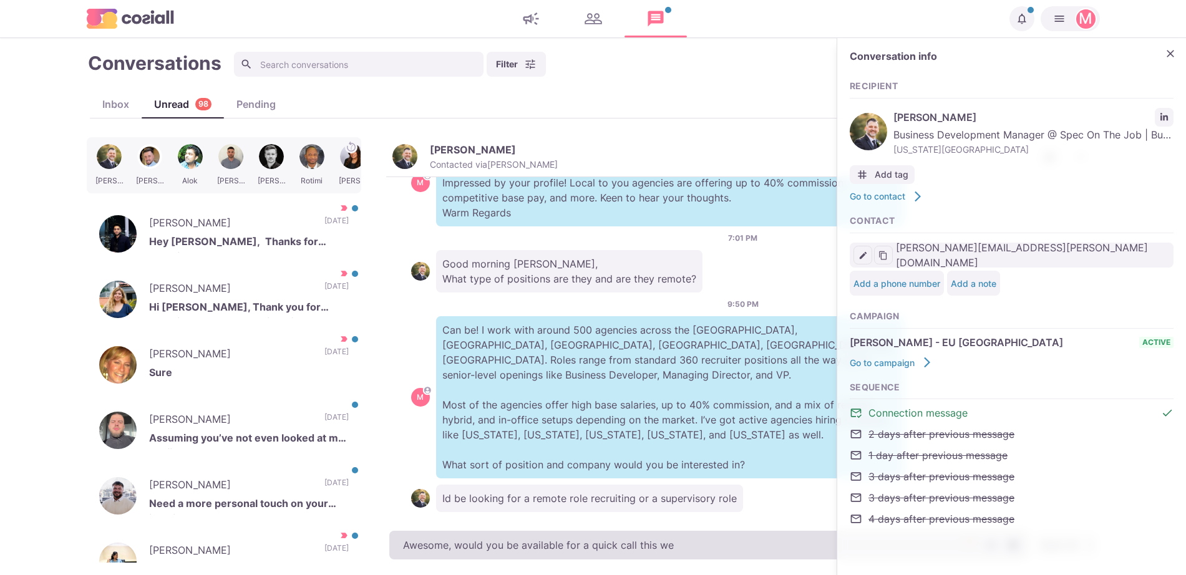
type textarea "x"
type textarea "Awesome, would you be available for a quick call this week"
type textarea "x"
type textarea "Awesome, would you be available for a quick call this week?"
type textarea "x"
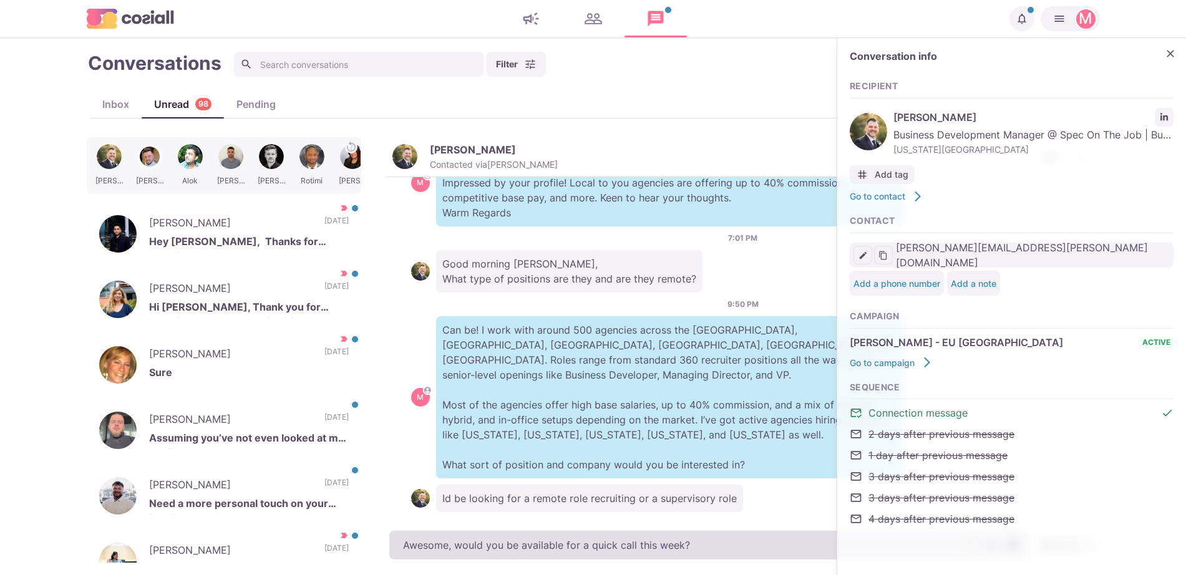
type textarea "Awesome, would you be available for a quick call this week?"
type textarea "x"
type textarea "Awesome, would you be available for a quick call this week? I"
type textarea "x"
type textarea "Awesome, would you be available for a quick call this week? I"
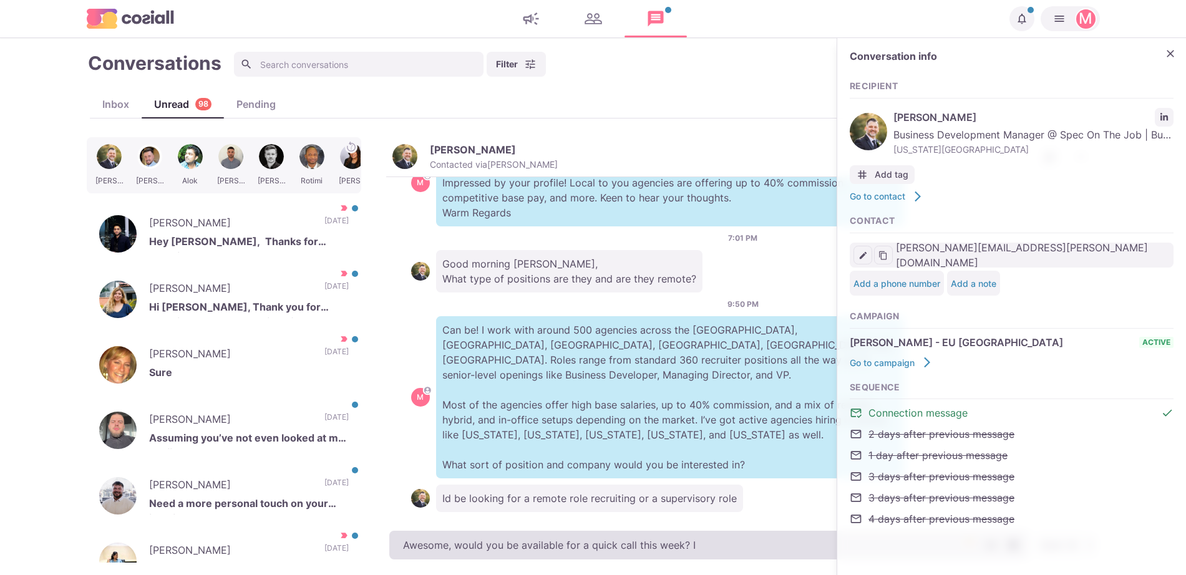
type textarea "x"
type textarea "Awesome, would you be available for a quick call this week? I j"
type textarea "x"
type textarea "Awesome, would you be available for a quick call this week? I ju"
type textarea "x"
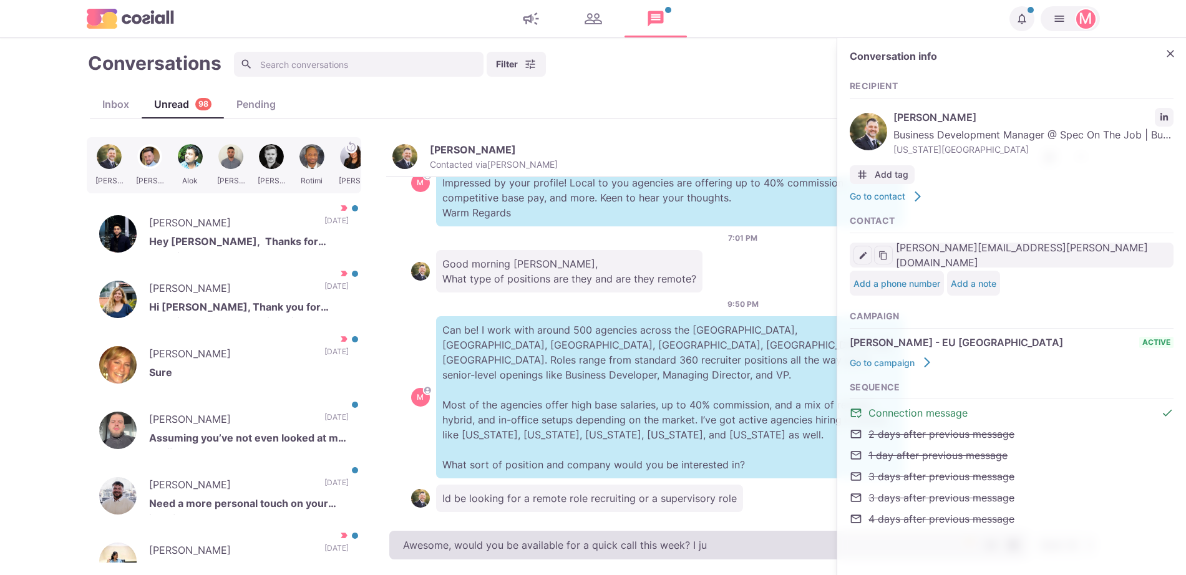
type textarea "Awesome, would you be available for a quick call this week? I jus"
type textarea "x"
type textarea "Awesome, would you be available for a quick call this week? I just"
type textarea "x"
type textarea "Awesome, would you be available for a quick call this week? I justw"
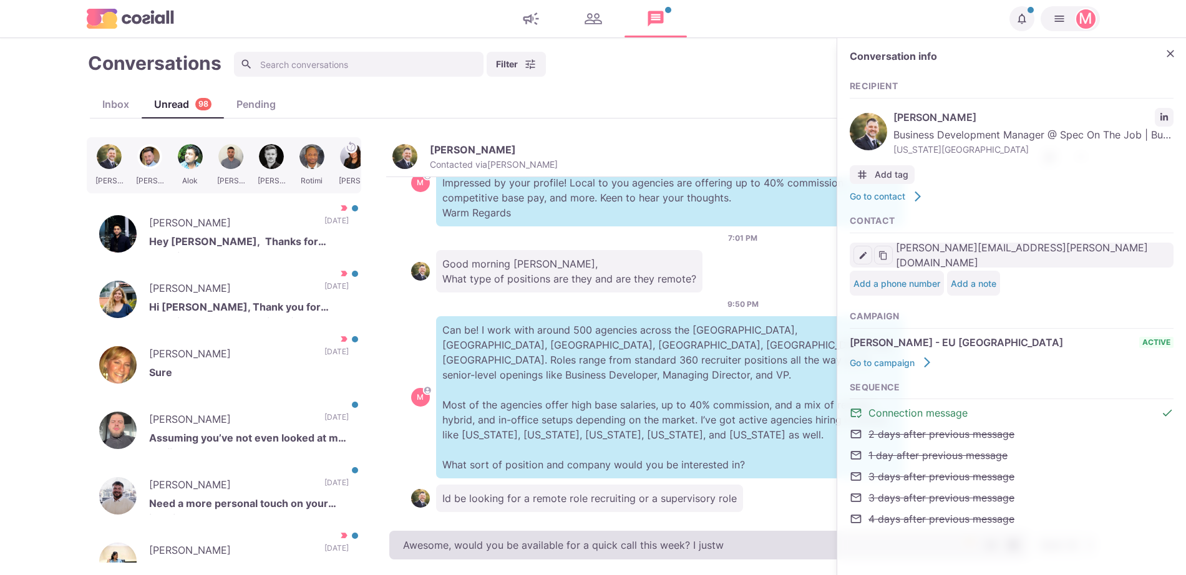
type textarea "x"
type textarea "Awesome, would you be available for a quick call this week? I justw a"
type textarea "x"
type textarea "Awesome, would you be available for a quick call this week? I justw an"
type textarea "x"
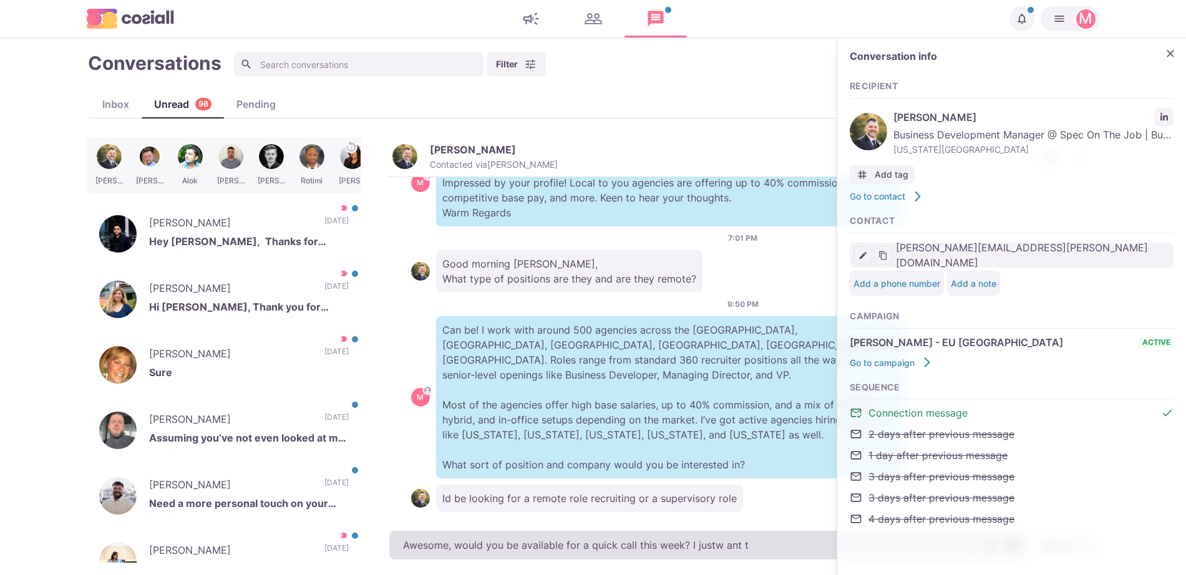
type textarea "Awesome, would you be available for a quick call this week? I justw ant to"
type textarea "x"
type textarea "Awesome, would you be available for a quick call this week? I justw ant to"
type textarea "x"
type textarea "Awesome, would you be available for a quick call this week? I justw ant to l"
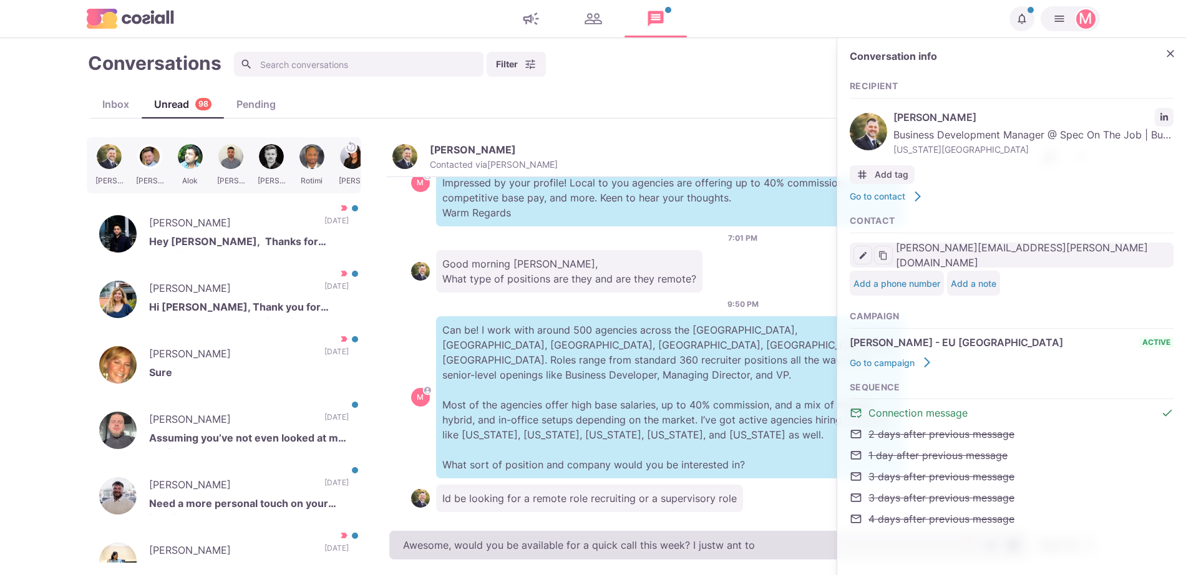
type textarea "x"
type textarea "Awesome, would you be available for a quick call this week? I justw ant to le"
type textarea "x"
type textarea "Awesome, would you be available for a quick call this week? I justw ant to lea"
type textarea "x"
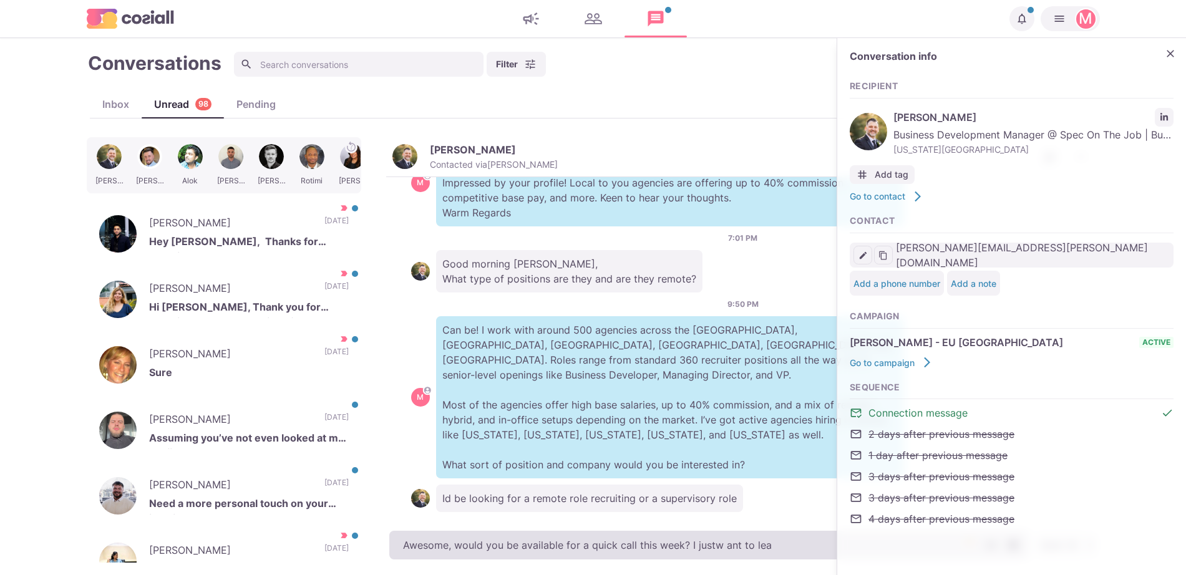
type textarea "Awesome, would you be available for a quick call this week? I justw ant to lear"
type textarea "x"
type textarea "Awesome, would you be available for a quick call this week? I justw ant to learn"
type textarea "x"
type textarea "Awesome, would you be available for a quick call this week? I justw ant to learn"
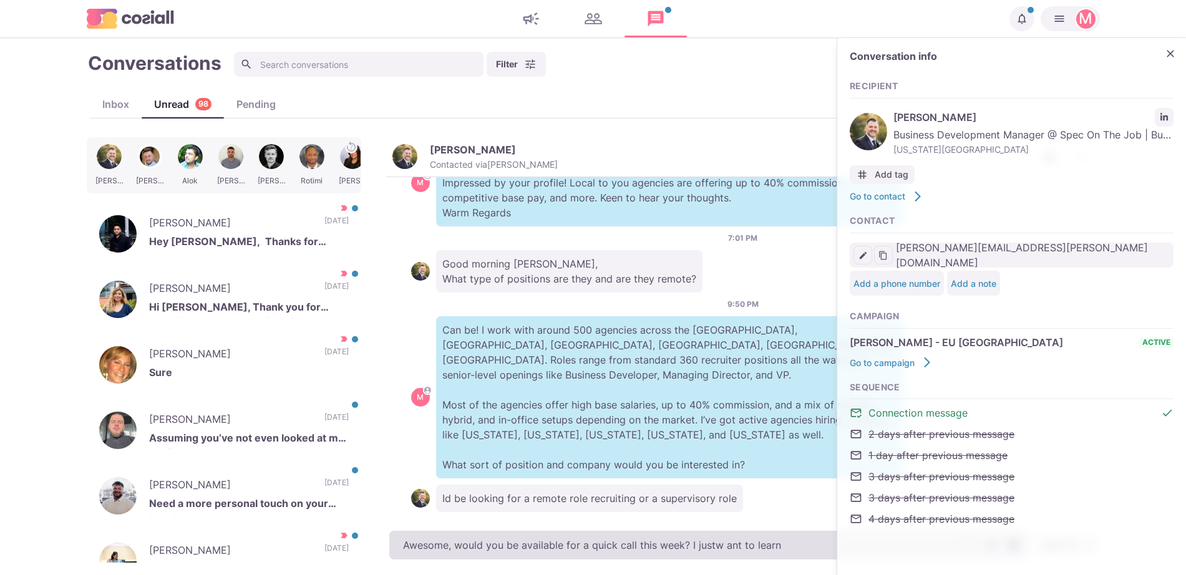
type textarea "x"
type textarea "Awesome, would you be available for a quick call this week? I justw ant to lear…"
type textarea "x"
type textarea "Awesome, would you be available for a quick call this week? I justw ant to lear…"
type textarea "x"
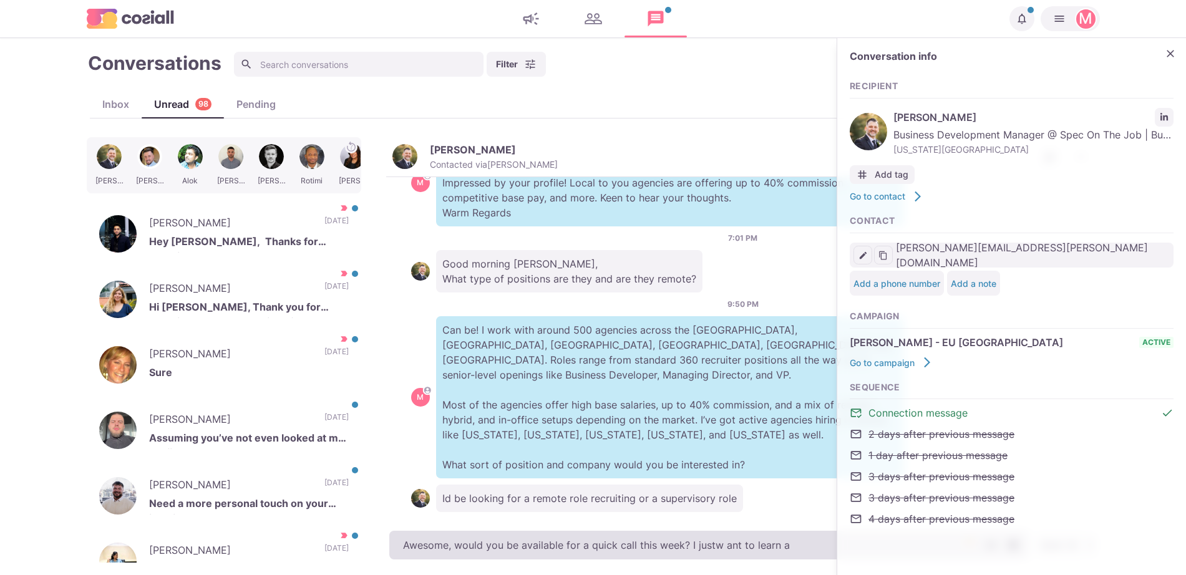
type textarea "Awesome, would you be available for a quick call this week? I justw ant to lear…"
type textarea "x"
type textarea "Awesome, would you be available for a quick call this week? I justw ant to lear…"
type textarea "x"
type textarea "Awesome, would you be available for a quick call this week? I justw ant to lear…"
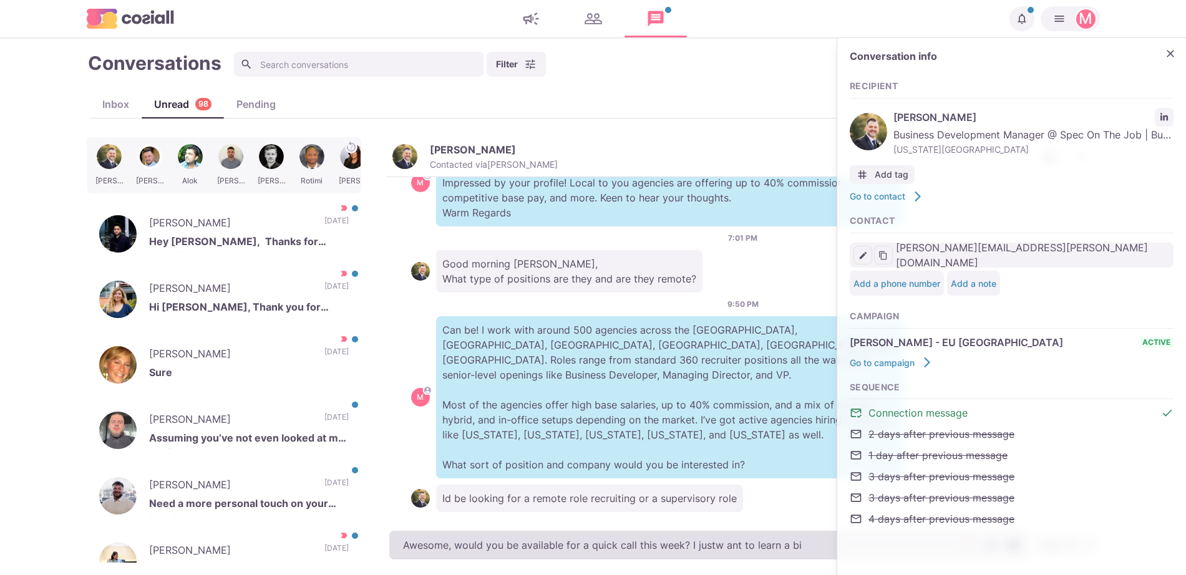
type textarea "x"
type textarea "Awesome, would you be available for a quick call this week? I justw ant to lear…"
type textarea "x"
type textarea "Awesome, would you be available for a quick call this week? I justw ant to lear…"
type textarea "x"
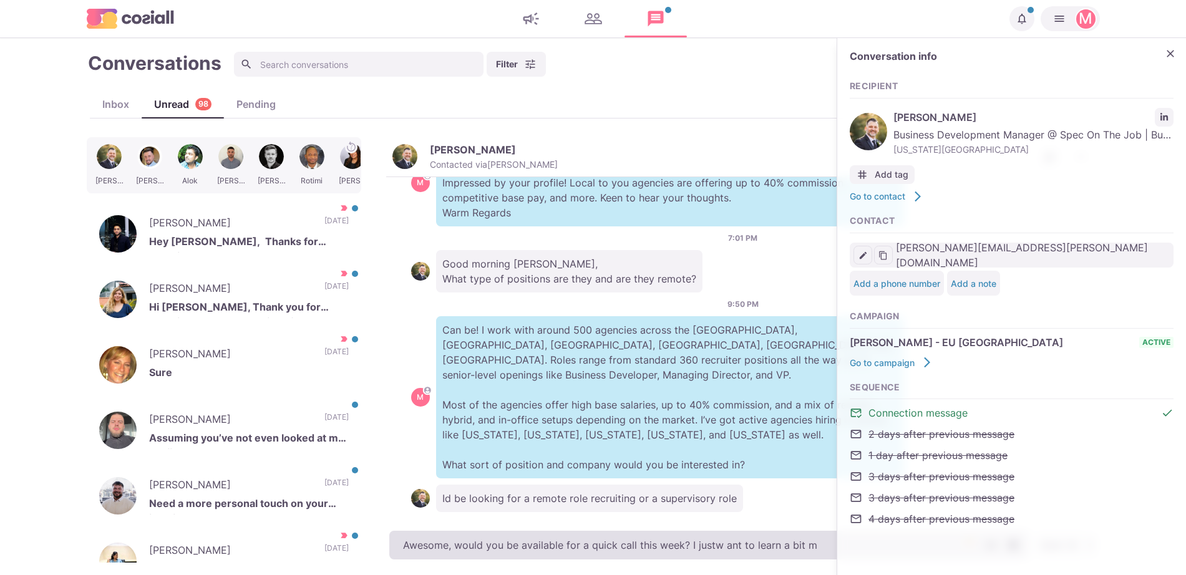
type textarea "Awesome, would you be available for a quick call this week? I justw ant to lear…"
type textarea "x"
type textarea "Awesome, would you be available for a quick call this week? I justw ant to lear…"
type textarea "x"
type textarea "Awesome, would you be available for a quick call this week? I justw ant to lear…"
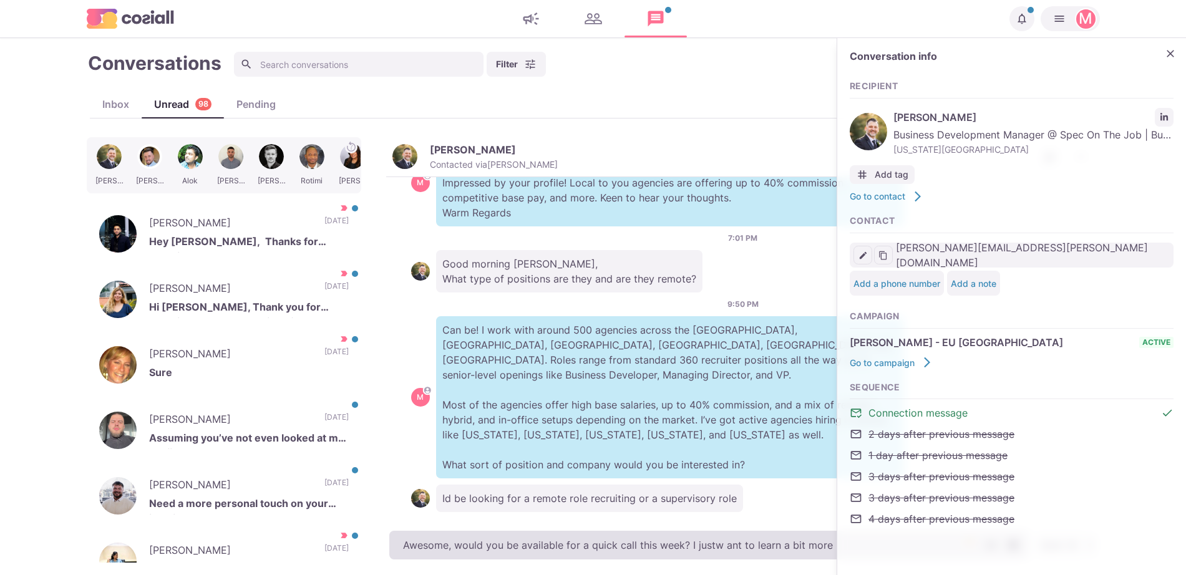
type textarea "x"
type textarea "Awesome, would you be available for a quick call this week? I justw ant to lear…"
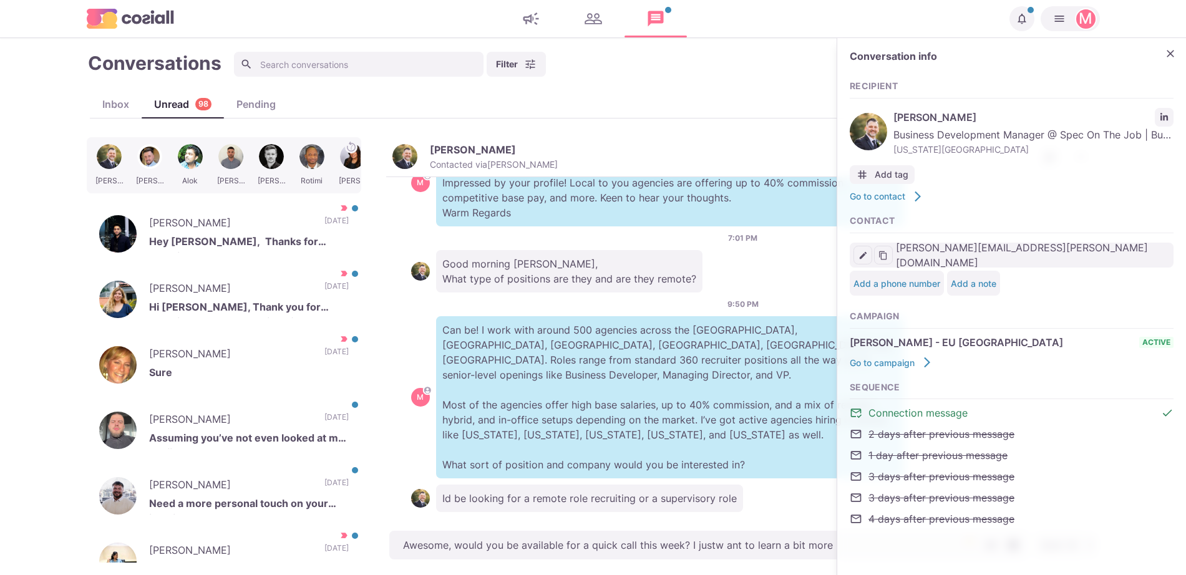
type textarea "x"
type textarea "Awesome, would you be available for a quick call this week? I justw ant to lear…"
type textarea "x"
type textarea "Awesome, would you be available for a quick call this week? I justw ant to lear…"
type textarea "x"
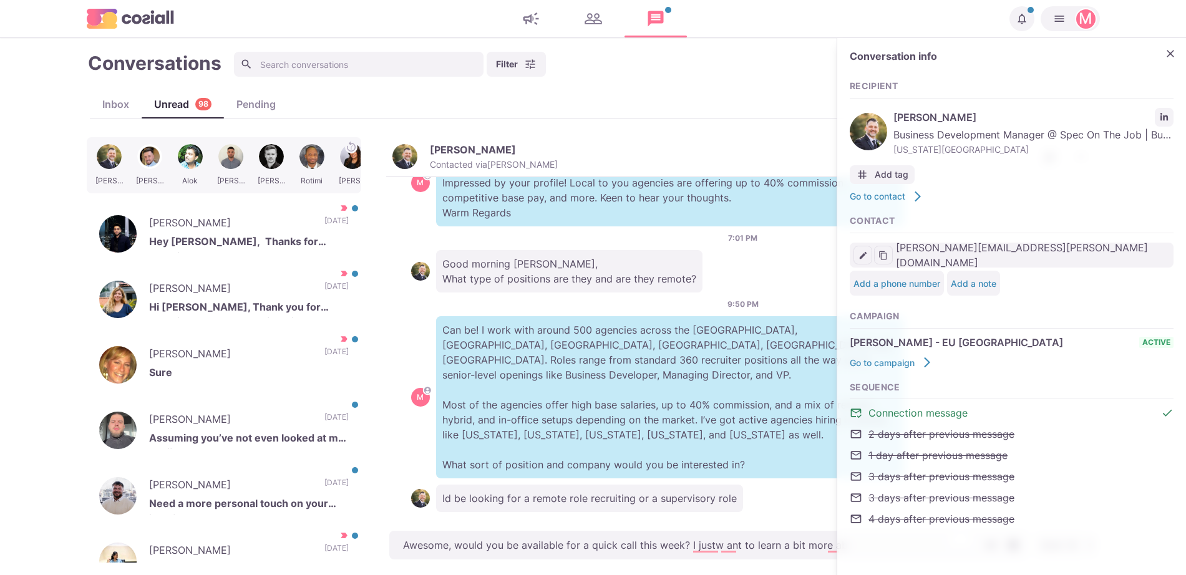
type textarea "Awesome, would you be available for a quick call this week? I justw ant to lear…"
type textarea "x"
type textarea "Awesome, would you be available for a quick call this week? I justw ant to lear…"
type textarea "x"
type textarea "Awesome, would you be available for a quick call this week? I justw ant to lear…"
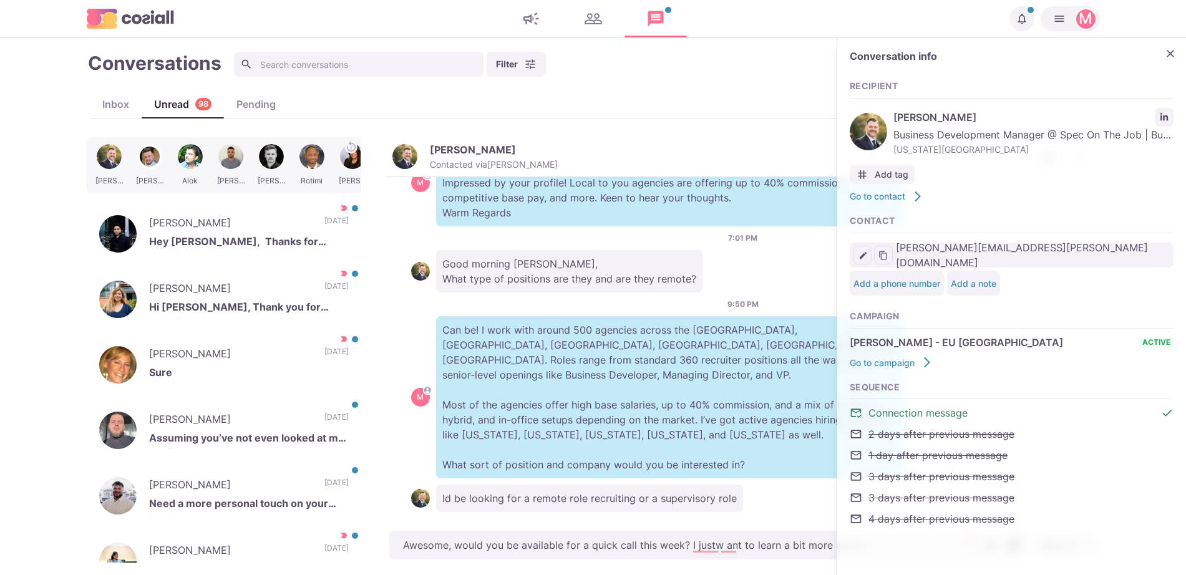
type textarea "x"
type textarea "Awesome, would you be available for a quick call this week? I justw ant to lear…"
type textarea "x"
type textarea "Awesome, would you be available for a quick call this week? I justw ant to lear…"
type textarea "x"
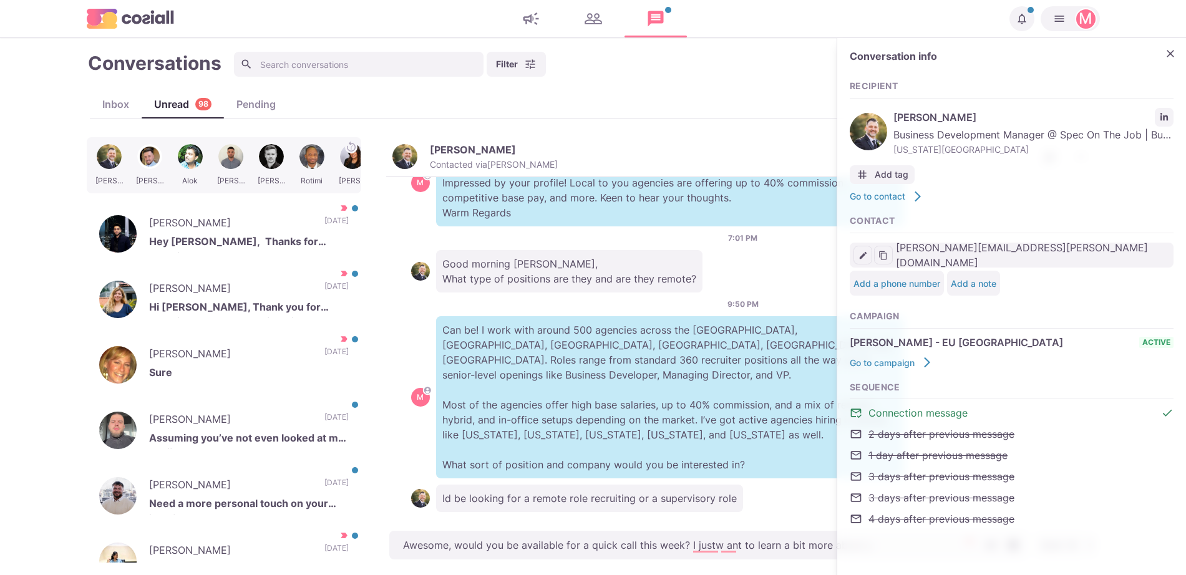
type textarea "Awesome, would you be available for a quick call this week? I justw ant to lear…"
type textarea "x"
type textarea "Awesome, would you be available for a quick call this week? I justw ant to lear…"
type textarea "x"
type textarea "Awesome, would you be available for a quick call this week? I justw ant to lear…"
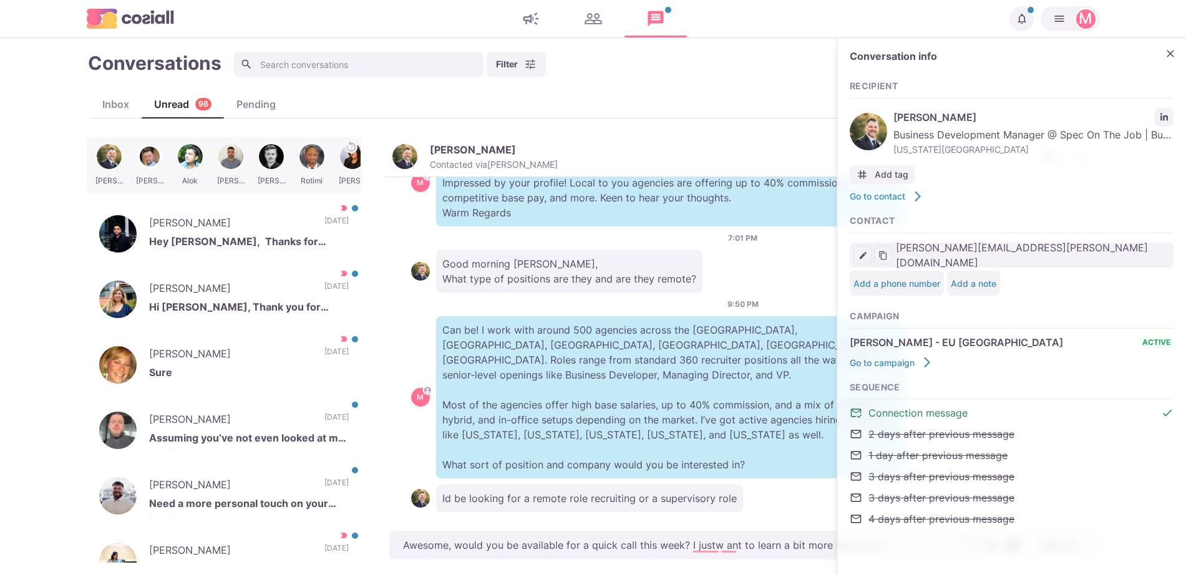
type textarea "x"
type textarea "Awesome, would you be available for a quick call this week? I justw ant to lear…"
type textarea "x"
type textarea "Awesome, would you be available for a quick call this week? I justw ant to lear…"
type textarea "x"
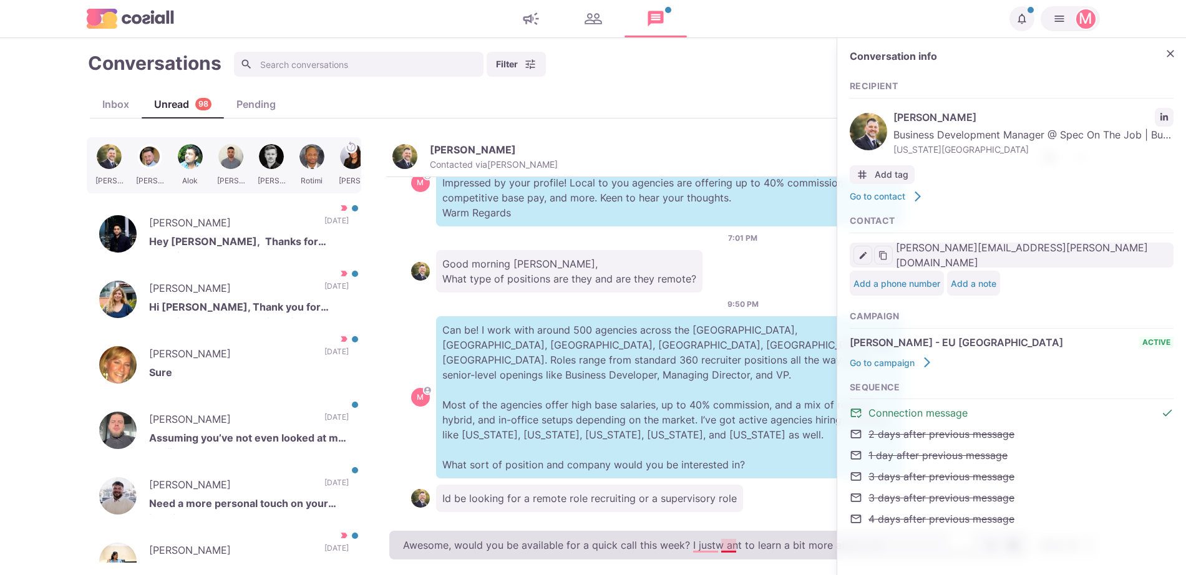
click at [721, 542] on textarea "Awesome, would you be available for a quick call this week? I justw ant to lear…" at bounding box center [708, 545] width 639 height 29
type textarea "Awesome, would you be available for a quick call this week? I justwant to learn…"
type textarea "x"
type textarea "Awesome, would you be available for a quick call this week? I just ant to learn…"
type textarea "x"
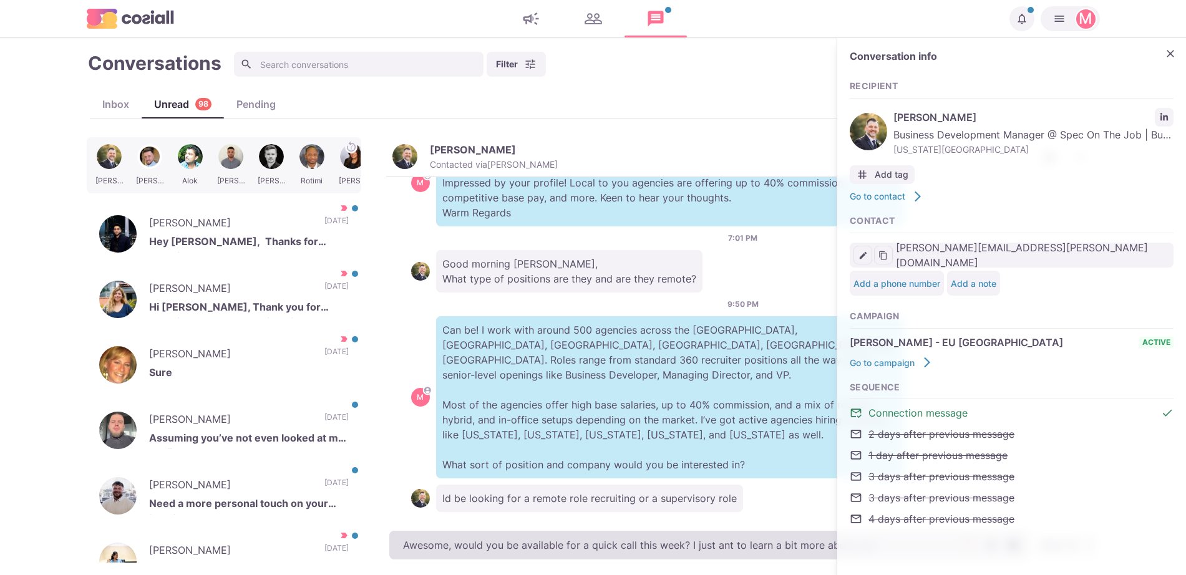
type textarea "Awesome, would you be available for a quick call this week? I just want to lear…"
type textarea "x"
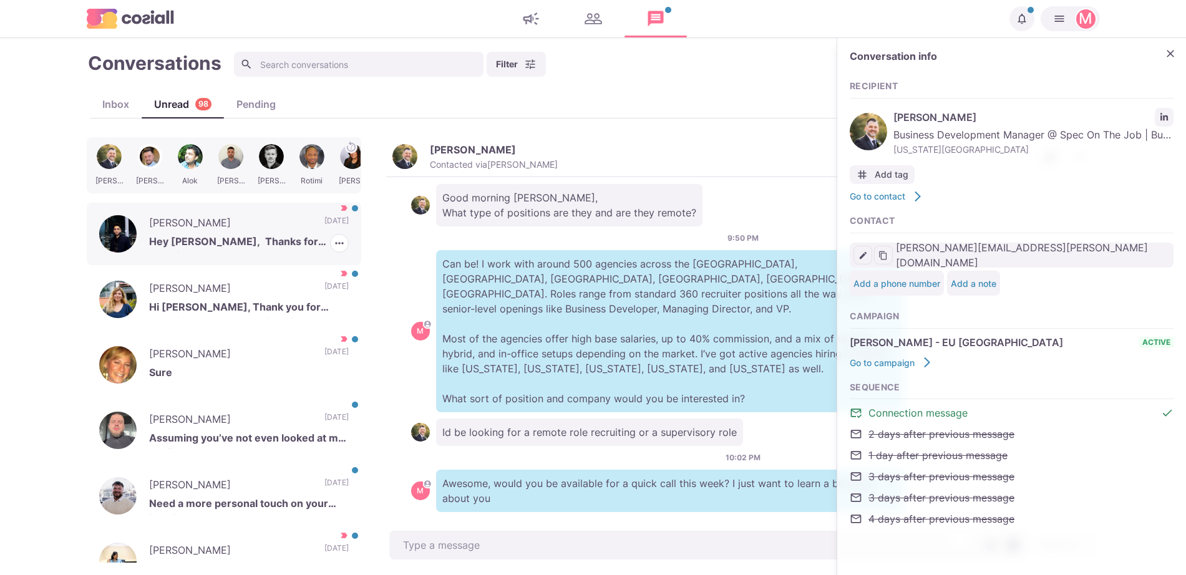
click at [241, 226] on p "Mohim H." at bounding box center [230, 224] width 163 height 19
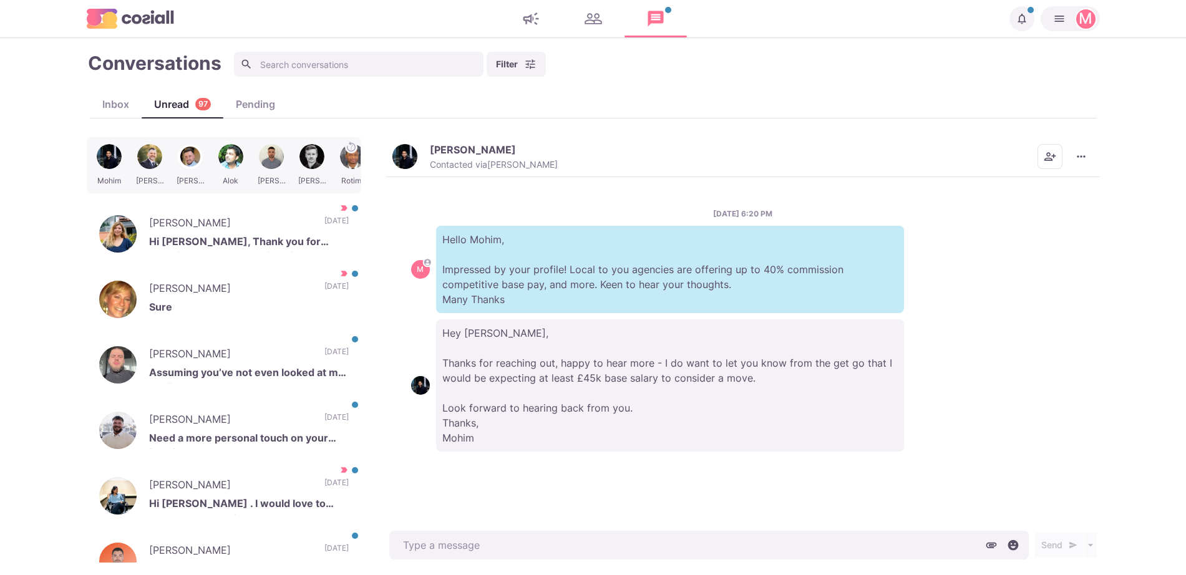
click at [406, 160] on img "button" at bounding box center [404, 156] width 25 height 25
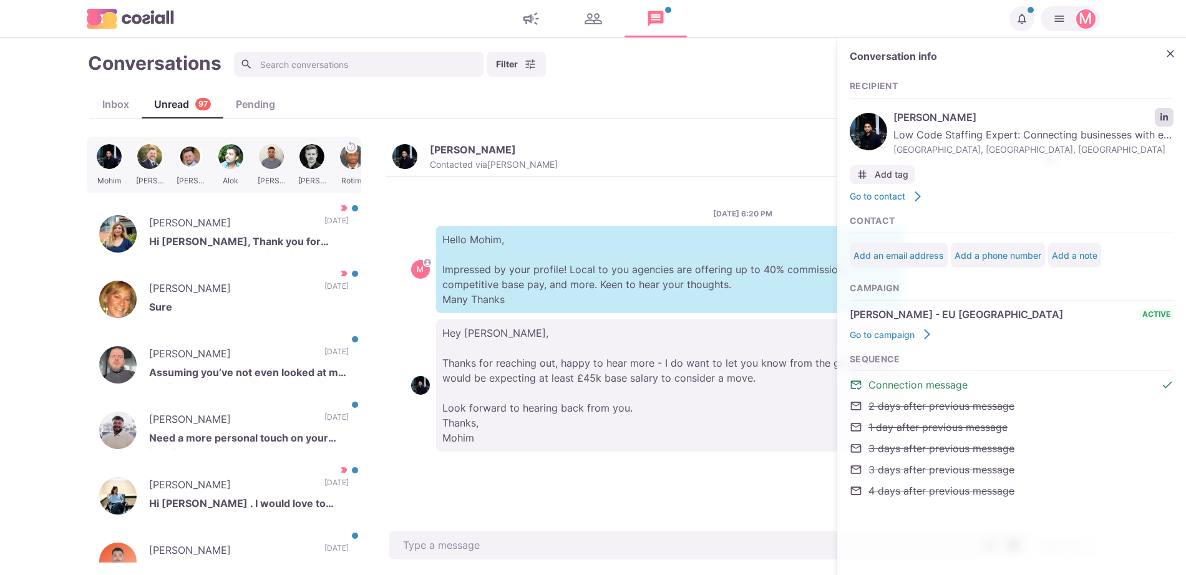
click at [1160, 120] on icon "LinkedIn profile link" at bounding box center [1164, 117] width 9 height 9
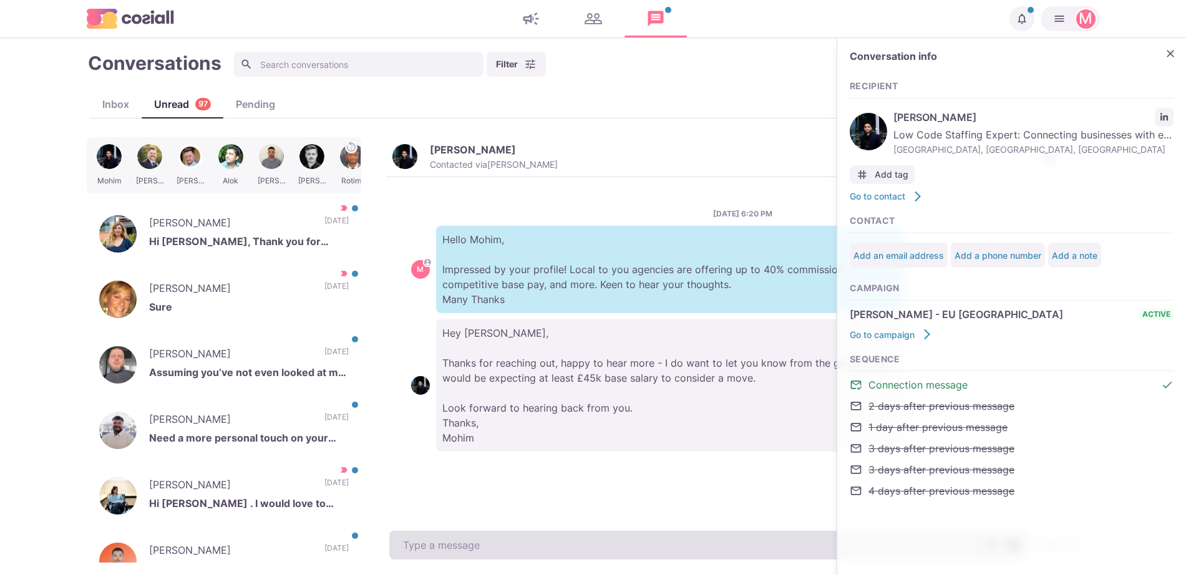
drag, startPoint x: 502, startPoint y: 523, endPoint x: 498, endPoint y: 556, distance: 32.7
click at [502, 531] on div "Mohim H. Contacted via Jacob Moss Mark as Unread Mark as Not Important Schedule…" at bounding box center [743, 349] width 714 height 425
click at [498, 557] on textarea at bounding box center [708, 545] width 639 height 29
type textarea "x"
type textarea "H"
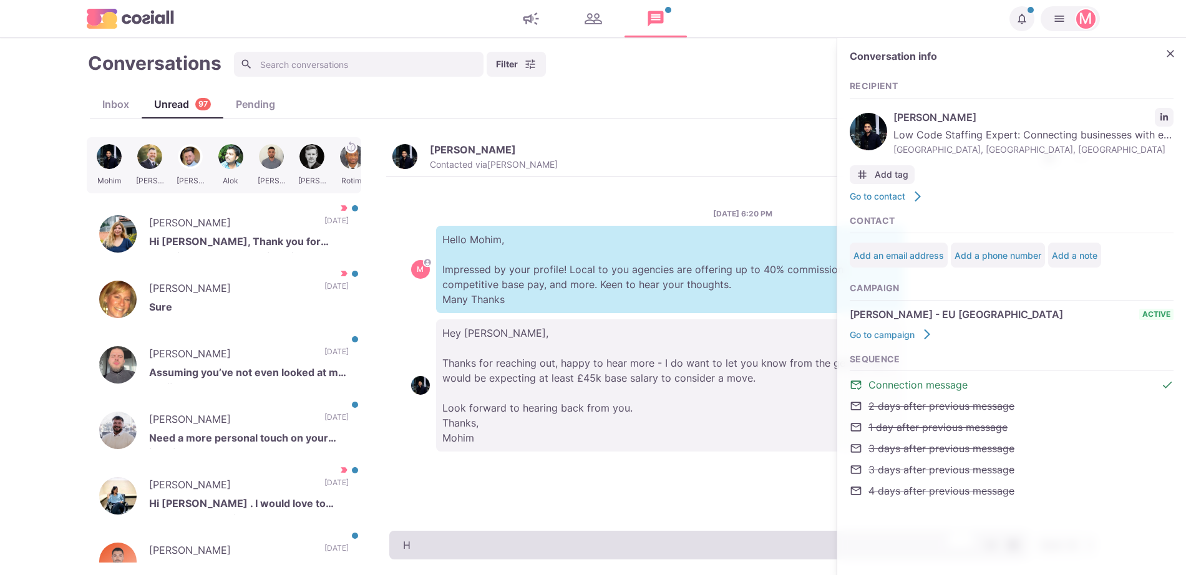
type textarea "x"
type textarea "He"
type textarea "x"
type textarea "Hey"
type textarea "x"
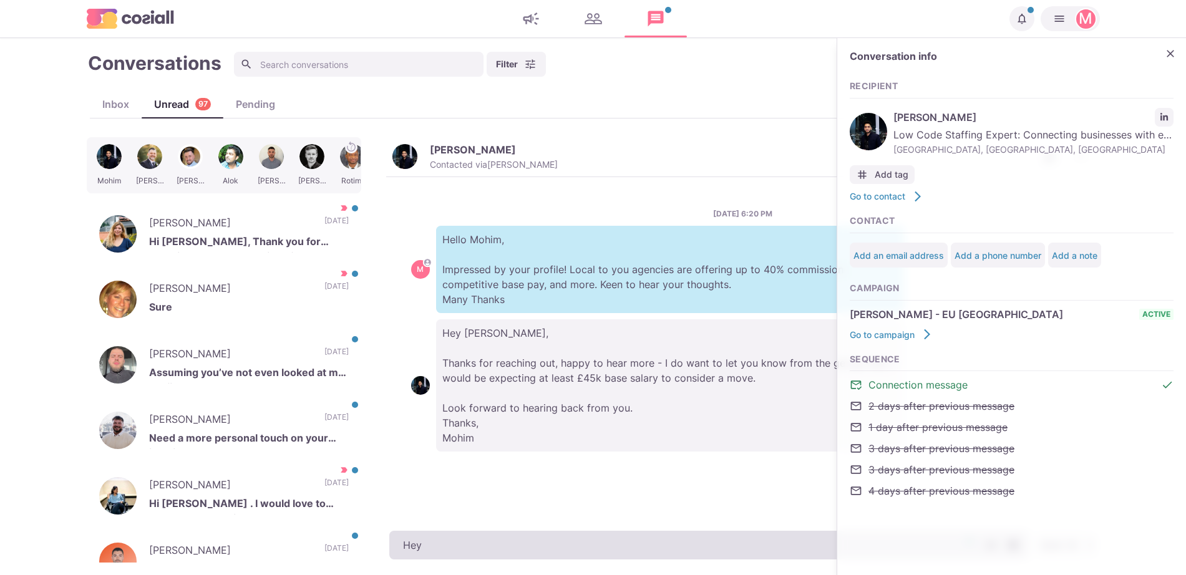
type textarea "Hey M"
type textarea "x"
type textarea "Hey Moh"
type textarea "x"
type textarea "Hey Mohi"
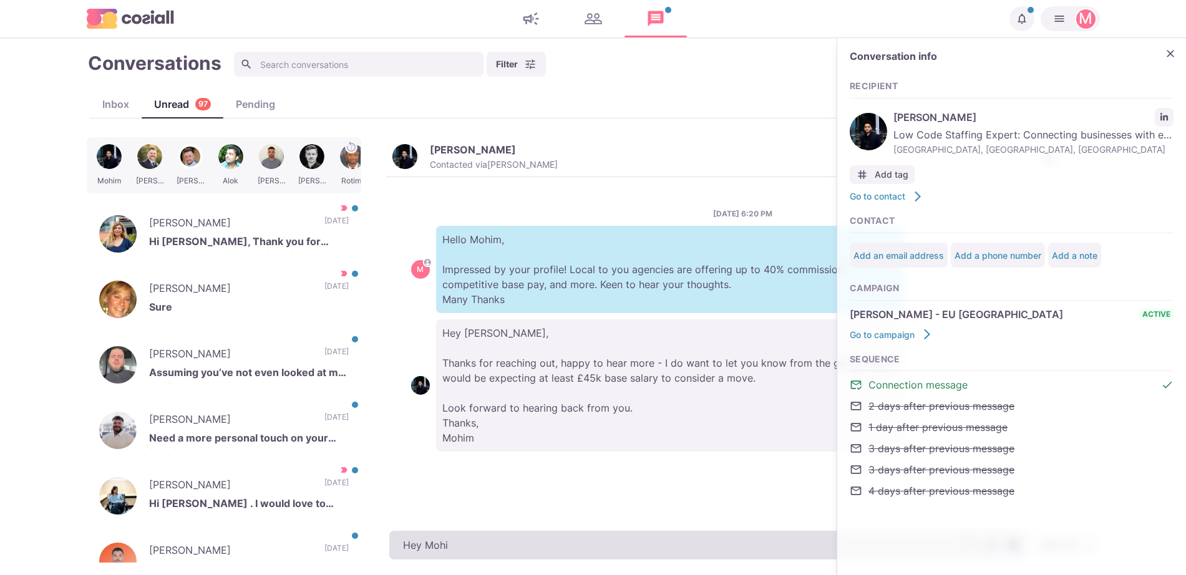
type textarea "x"
type textarea "Hey Mohi,"
type textarea "x"
type textarea "Hey Mohi,"
type textarea "x"
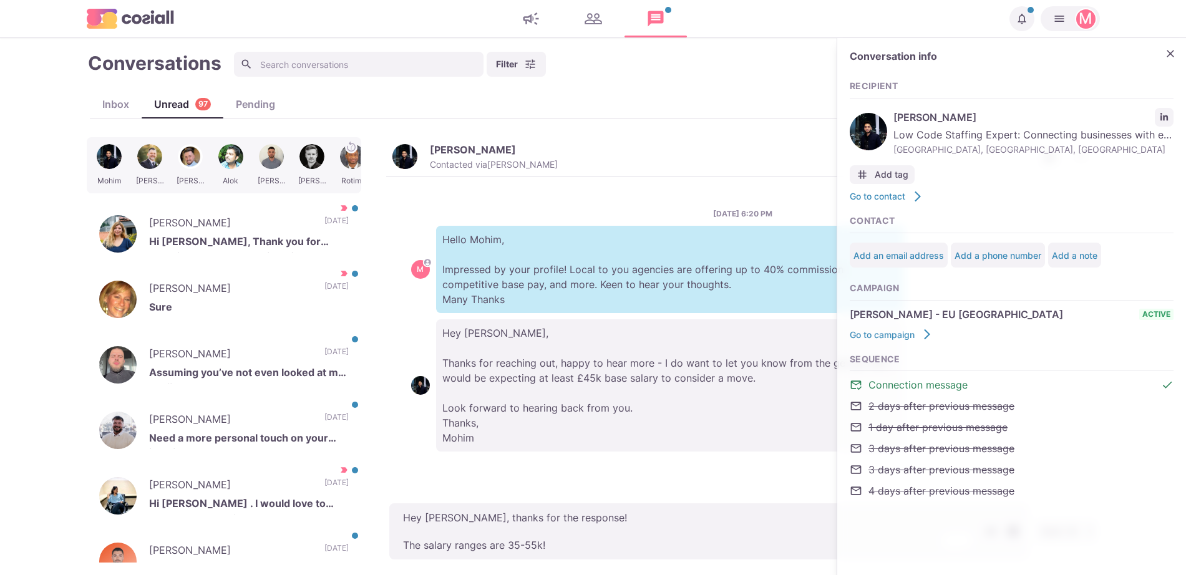
click at [472, 565] on main "Conversations Filter Status Campaign Contact Mark conversations as important wh…" at bounding box center [593, 306] width 1186 height 537
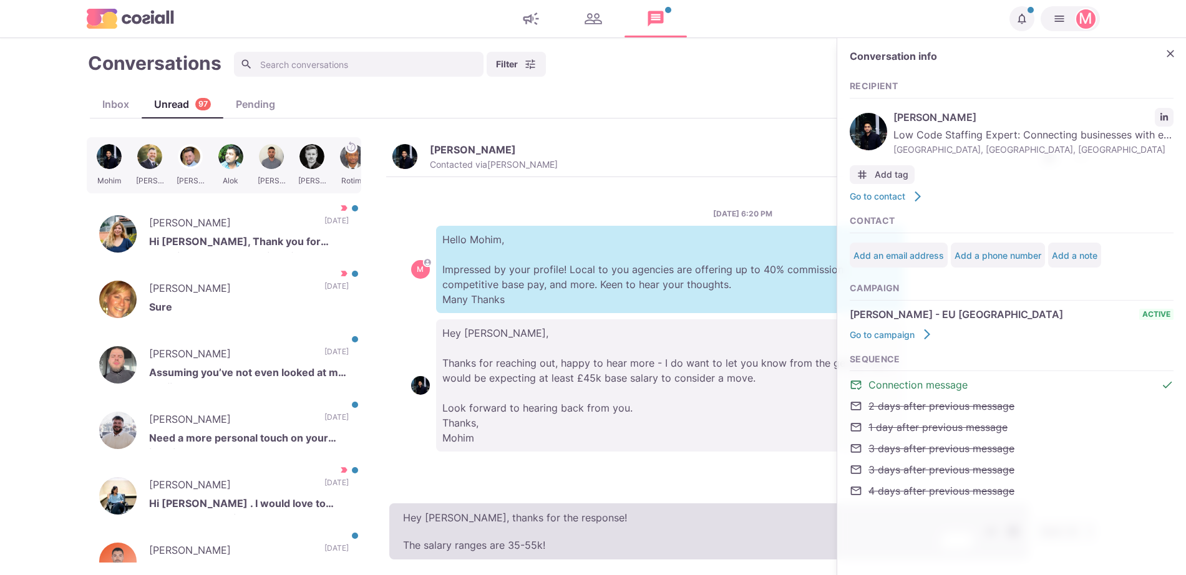
click at [463, 549] on textarea "Hey Mohim, thanks for the response! The salary ranges are 35-55k!" at bounding box center [708, 531] width 639 height 56
click at [668, 547] on textarea "Hey Mohim, thanks for the response! All of my clients can match your expectatio…" at bounding box center [708, 531] width 639 height 56
paste textarea "I work with over 500 clients that offer remote, hybrid, and non-remote position…"
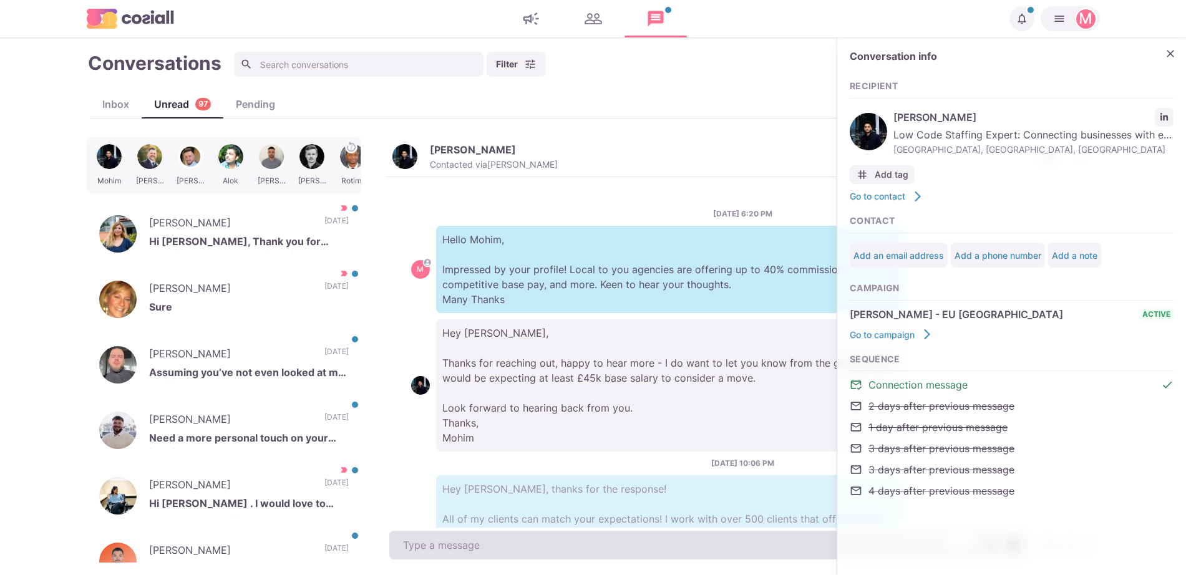
scroll to position [125, 0]
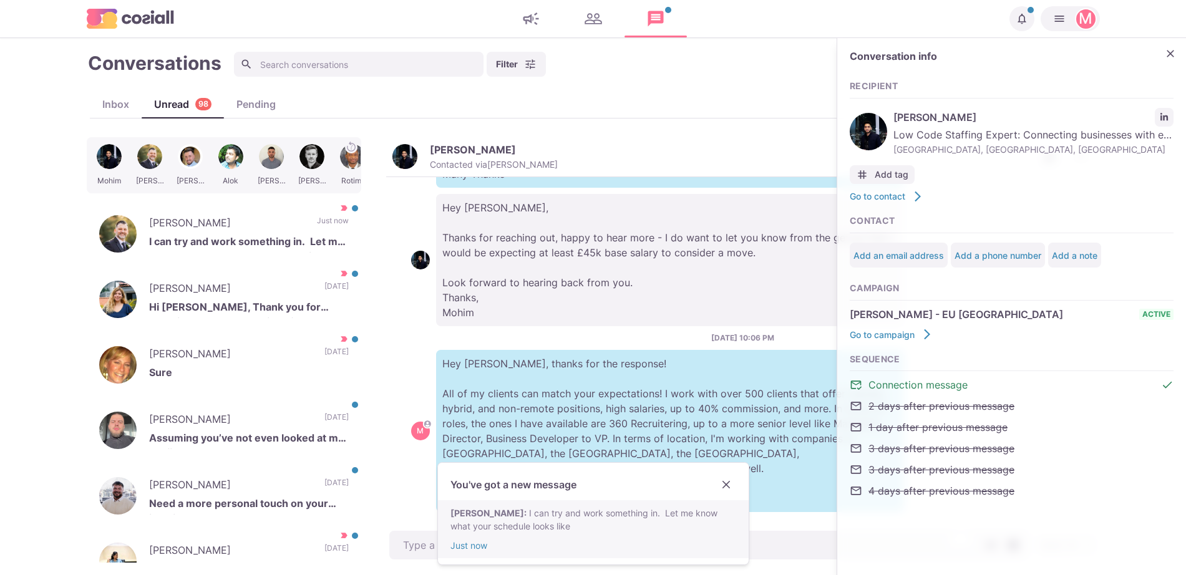
click at [607, 507] on link "Michael Goclowski : I can try and work something in. Let me know what your sche…" at bounding box center [593, 530] width 286 height 46
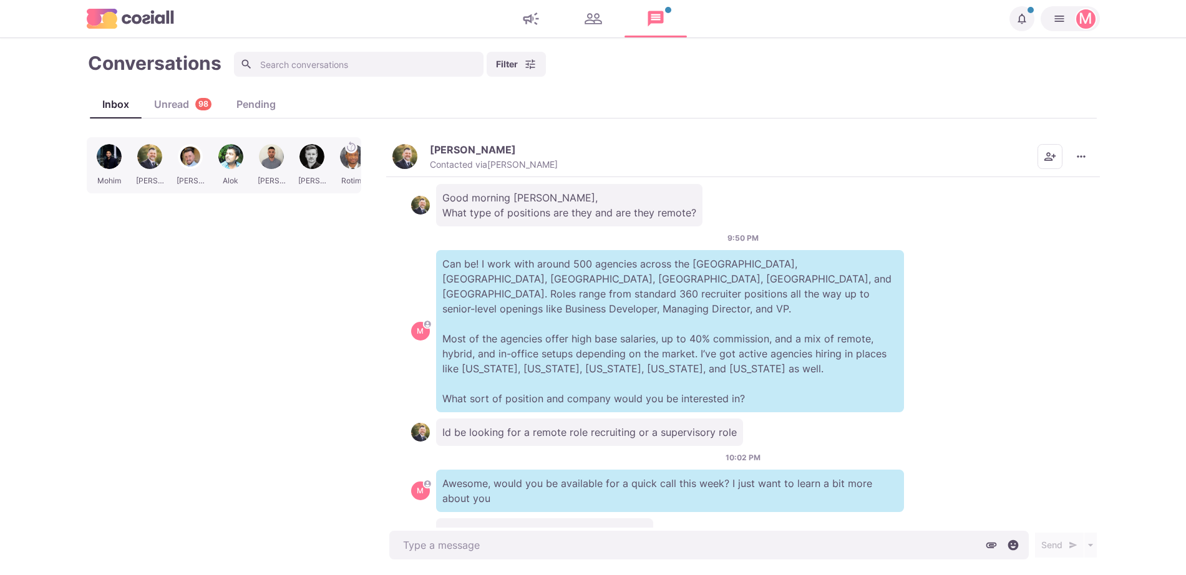
scroll to position [202, 0]
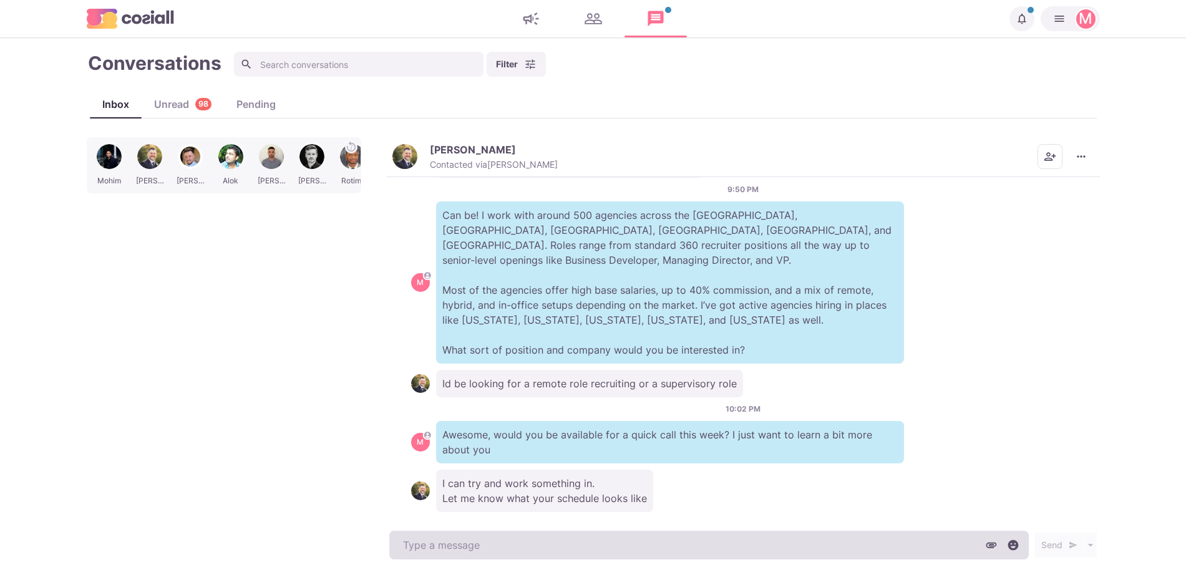
click at [485, 543] on textarea at bounding box center [708, 545] width 639 height 29
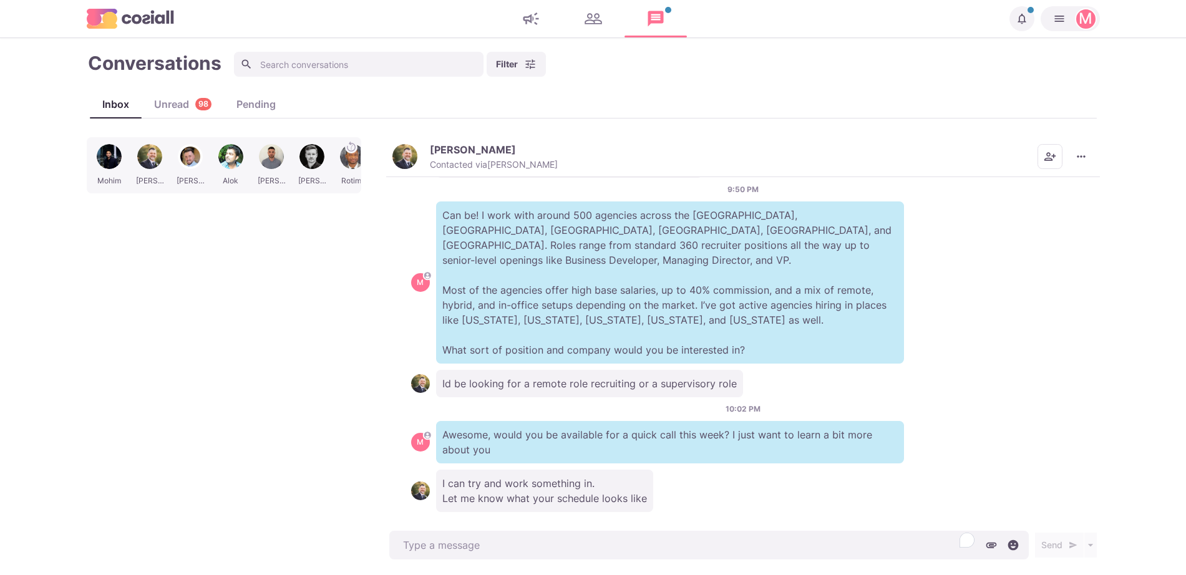
click at [387, 155] on div "Michael Goclowski Contacted via Jacob Moss Mark as Read Mark as Not Important S…" at bounding box center [743, 157] width 714 height 40
click at [394, 155] on img "button" at bounding box center [404, 156] width 25 height 25
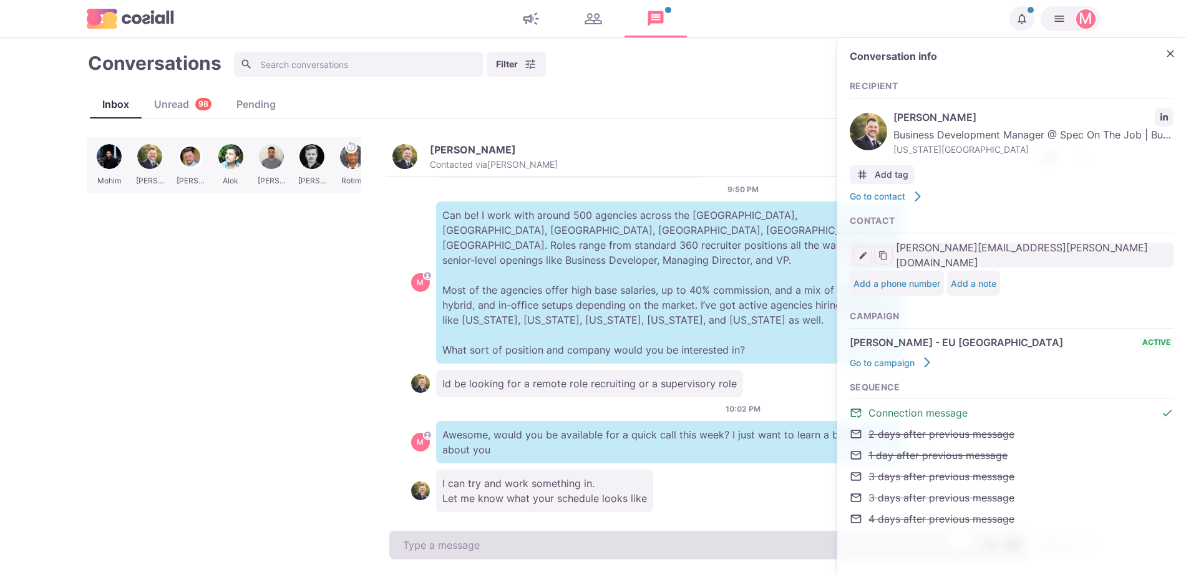
click at [452, 539] on textarea "To enrich screen reader interactions, please activate Accessibility in Grammarl…" at bounding box center [708, 545] width 639 height 29
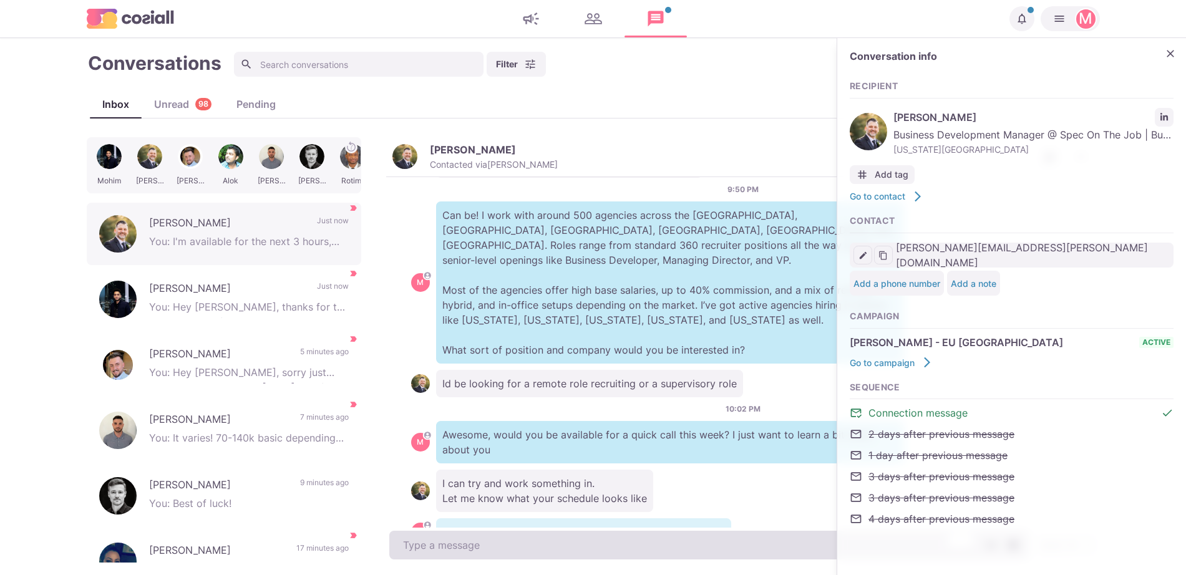
scroll to position [235, 0]
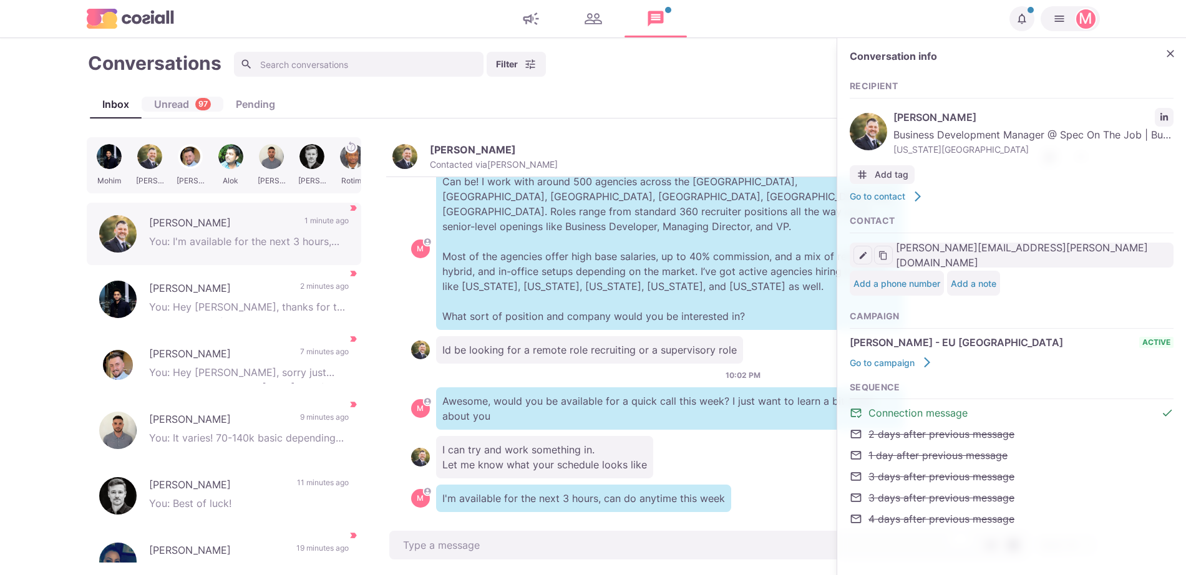
click at [176, 98] on div "Unread 97" at bounding box center [183, 104] width 82 height 15
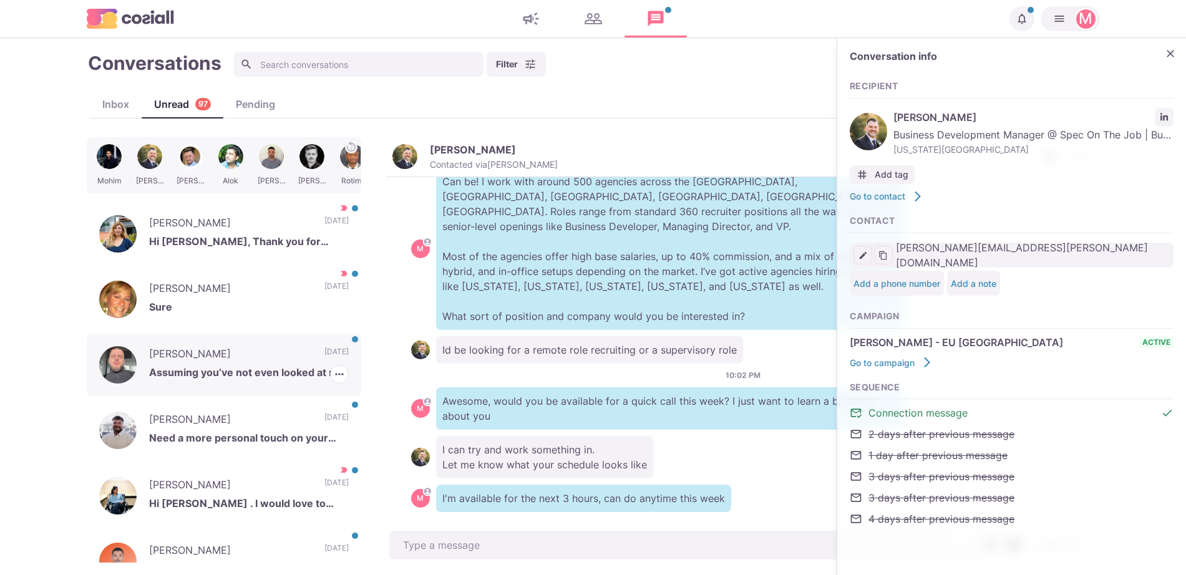
click at [294, 370] on p "Assuming you’ve not even looked at my profile then." at bounding box center [249, 374] width 200 height 19
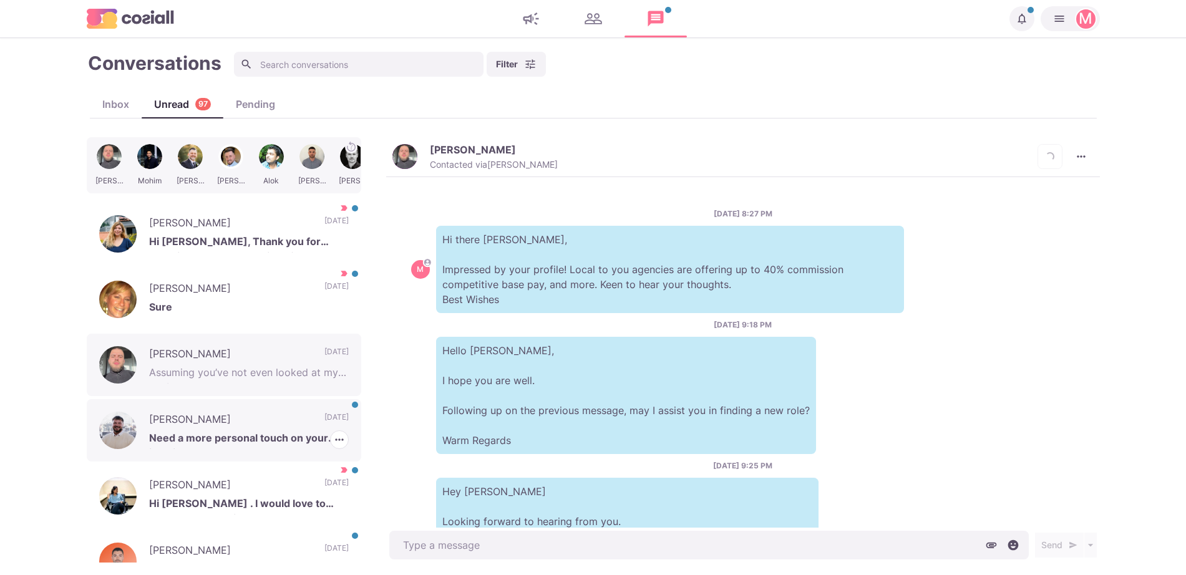
scroll to position [132, 0]
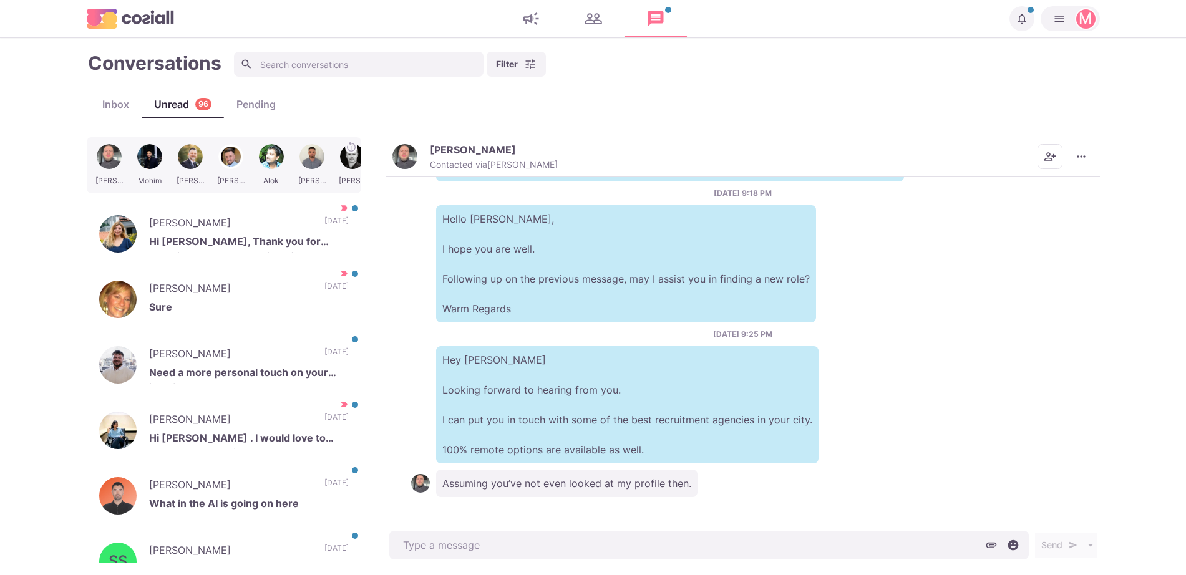
click at [419, 166] on button "Hayden Miller Contacted via Sam Richardson" at bounding box center [474, 156] width 165 height 27
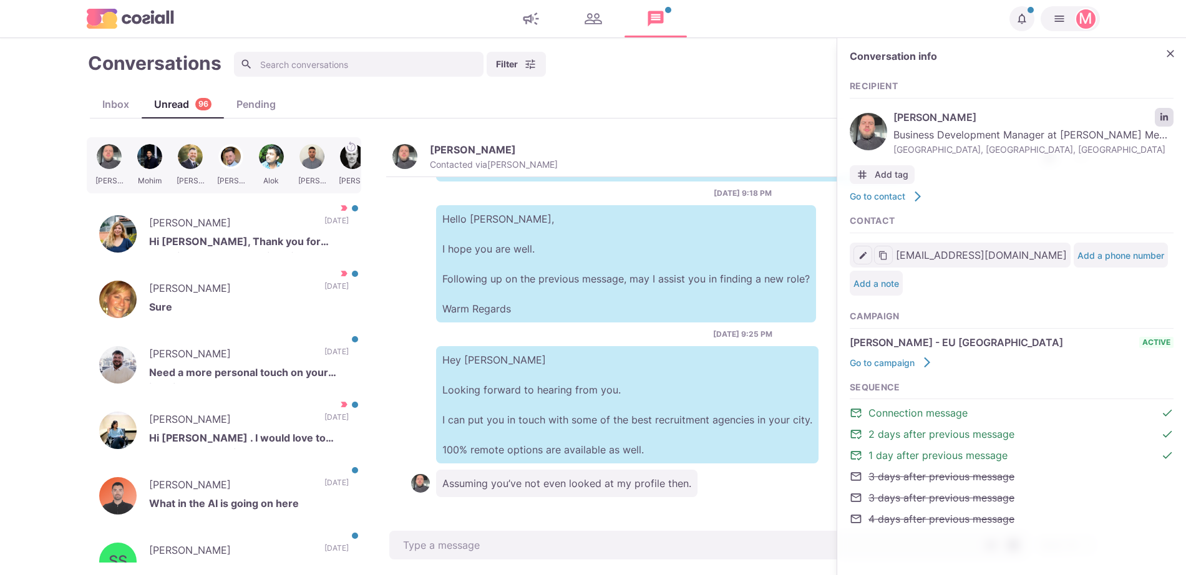
click at [1164, 124] on link "LinkedIn profile link" at bounding box center [1164, 117] width 19 height 19
click at [271, 492] on p "Byron Evans" at bounding box center [230, 486] width 163 height 19
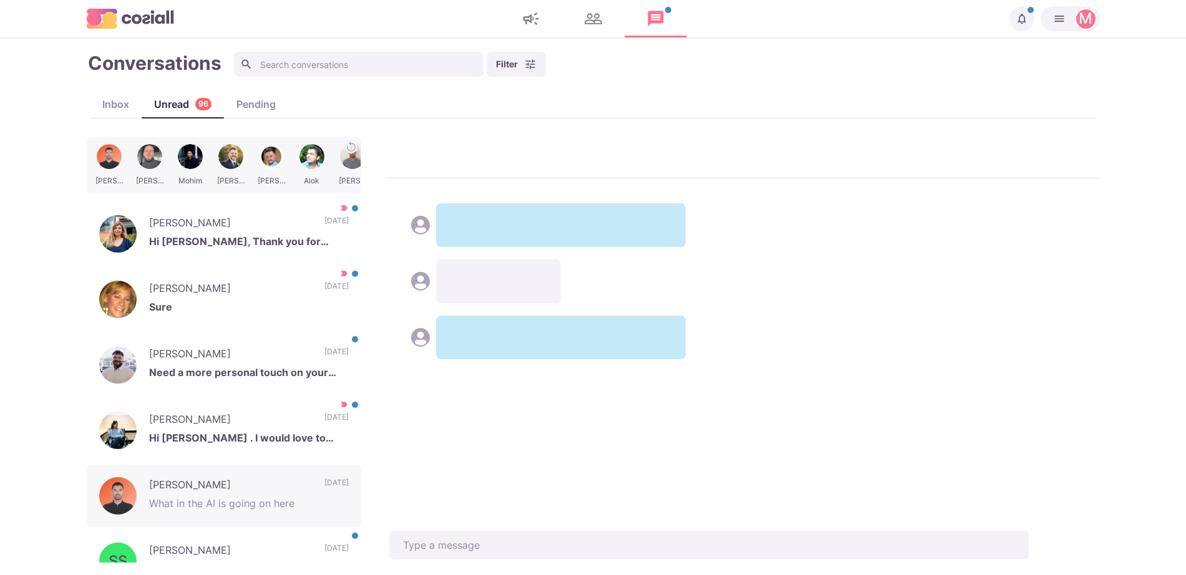
click at [460, 536] on div "Byron Hayden Mohim Michael Louis Alok Liam Barry Rotimi Rachel Dejana Drljaca H…" at bounding box center [593, 349] width 1013 height 425
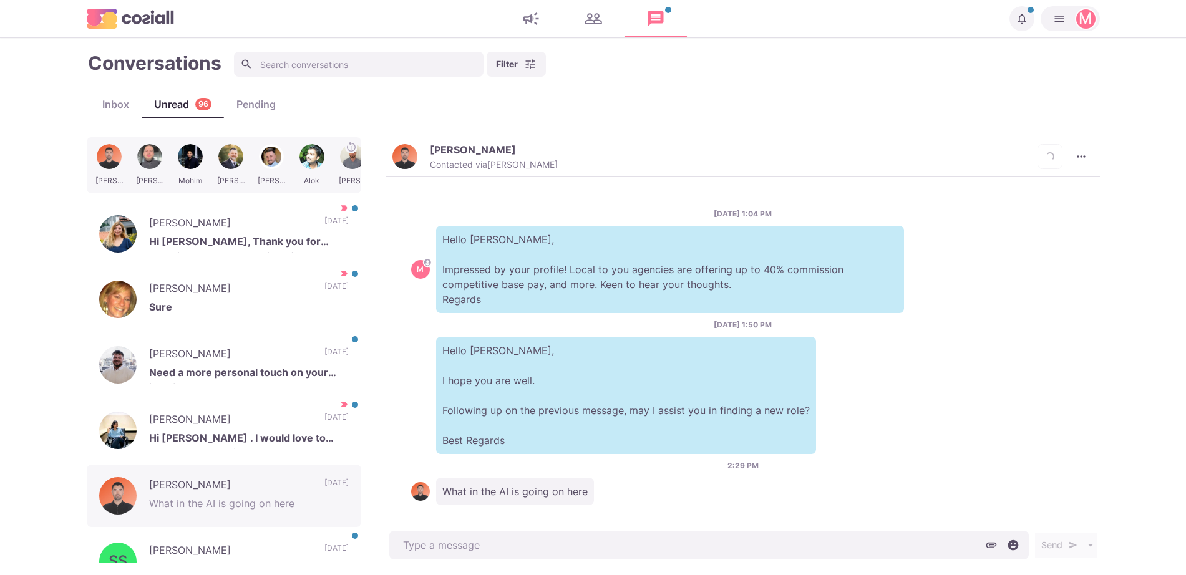
scroll to position [8, 0]
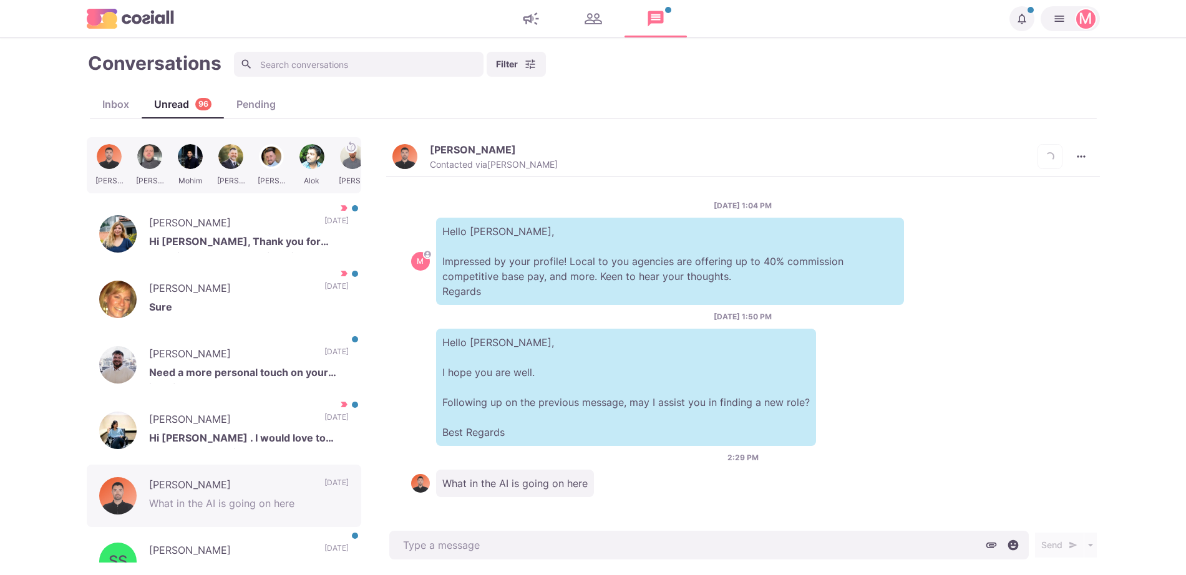
click at [392, 162] on button "Byron Evans Contacted via Jacob Moss" at bounding box center [474, 156] width 165 height 27
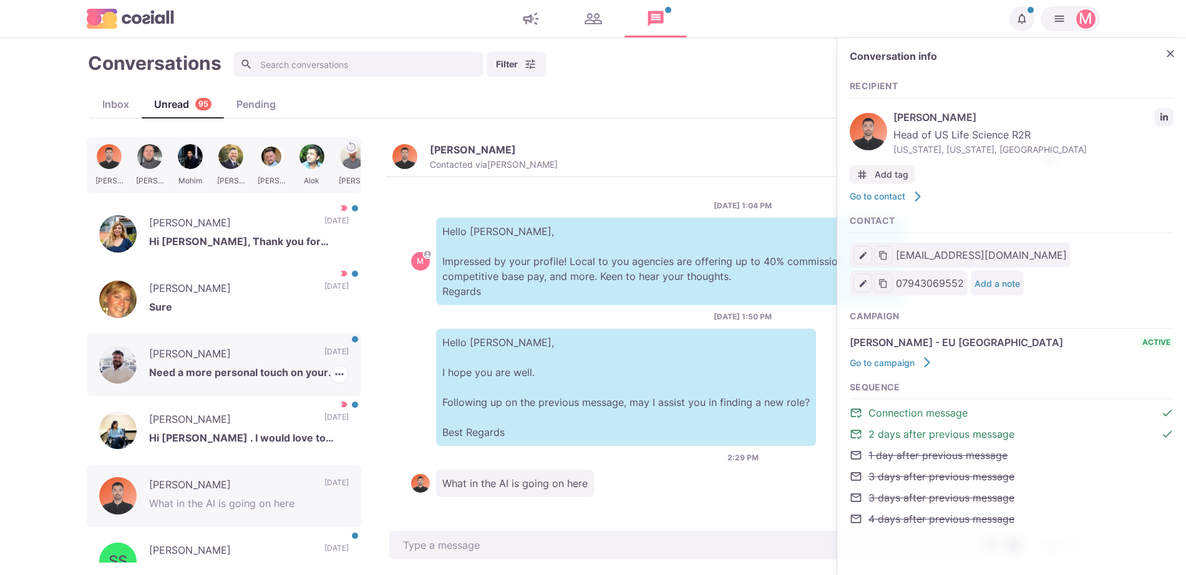
click at [297, 372] on p "Need a more personal touch on your inmails" at bounding box center [249, 374] width 200 height 19
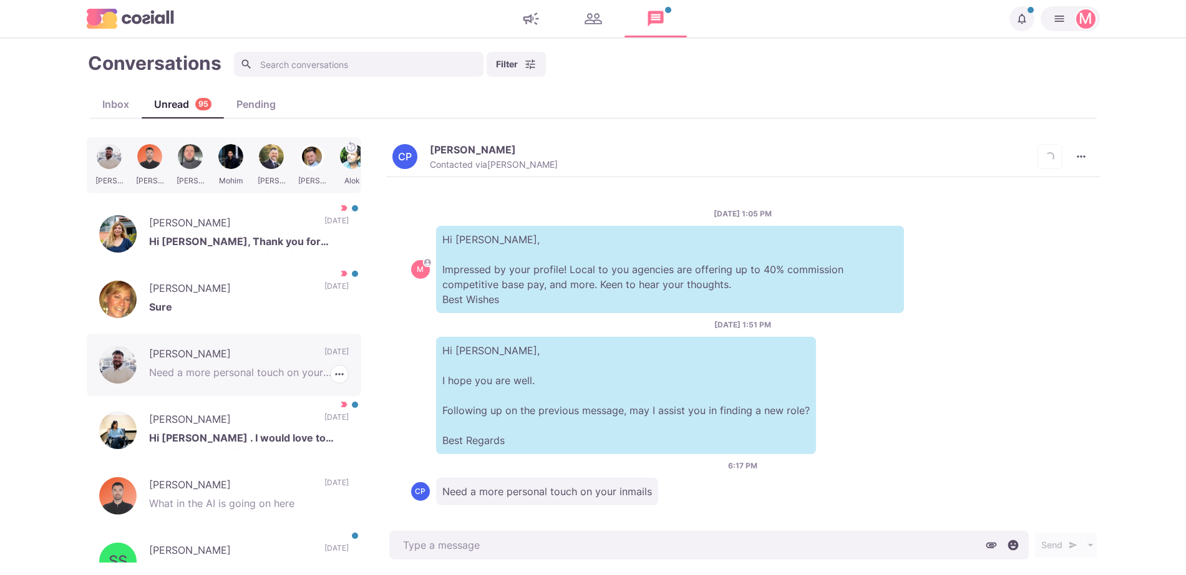
scroll to position [8, 0]
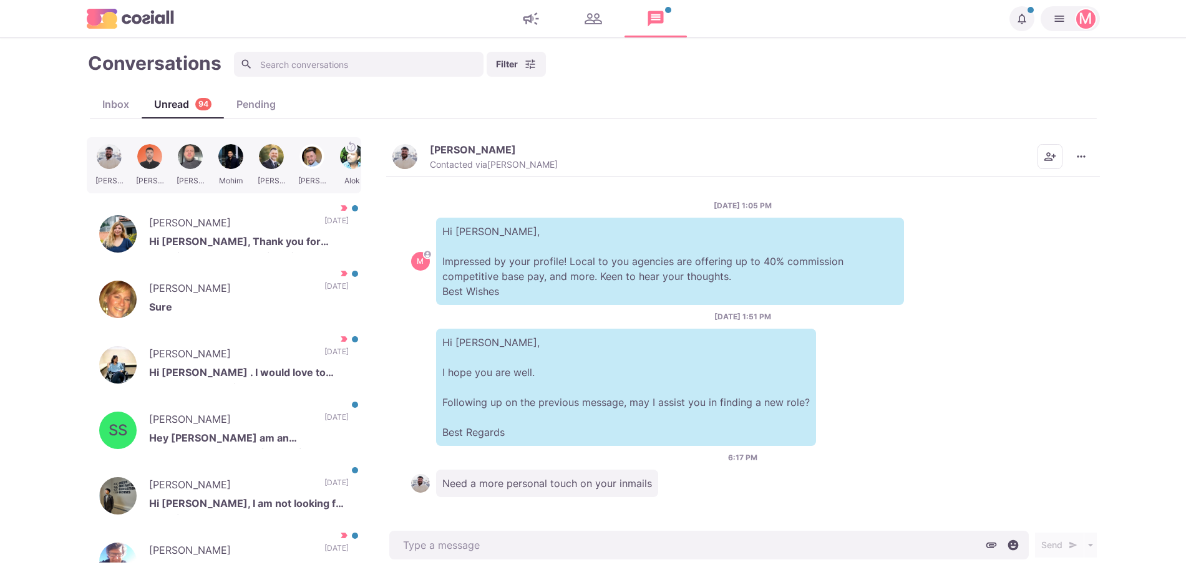
click at [415, 147] on button "Connor Parker Contacted via Jacob Moss" at bounding box center [474, 156] width 165 height 27
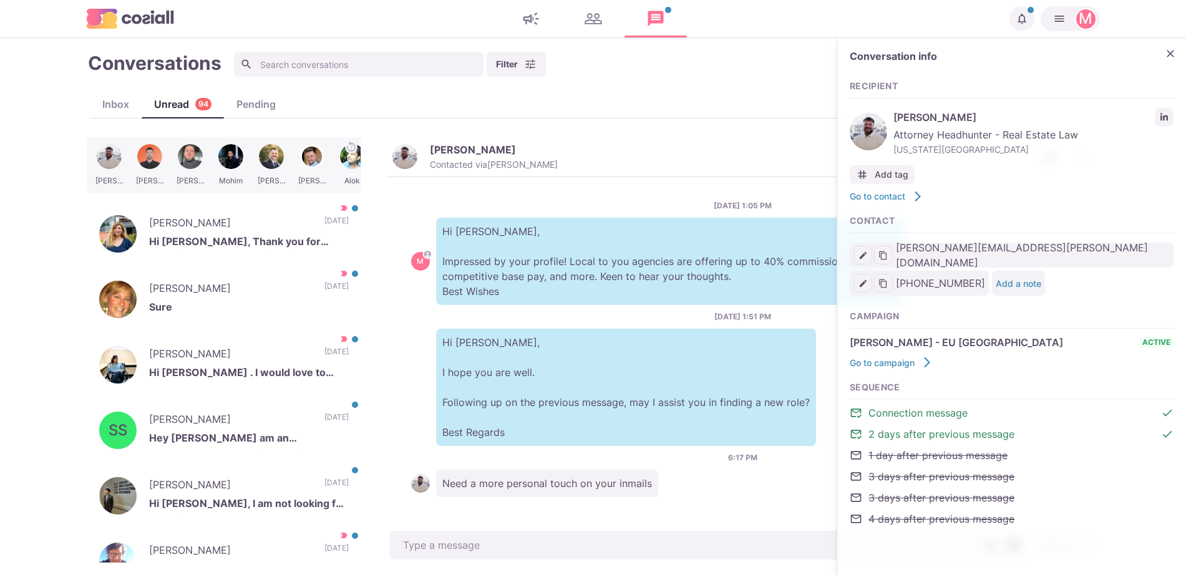
click at [1162, 105] on div "Connor Parker Attorney Headhunter - Real Estate Law New York City Metropolitan …" at bounding box center [1012, 132] width 324 height 54
click at [1166, 118] on icon "LinkedIn profile link" at bounding box center [1164, 117] width 9 height 9
click at [510, 370] on p "Hi Connor, I hope you are well. Following up on the previous message, may I ass…" at bounding box center [626, 387] width 380 height 117
click at [306, 400] on div "SS Steve Smith Hey steve I am an entrepreneur, not hunting any job. Thanks mate…" at bounding box center [224, 430] width 275 height 62
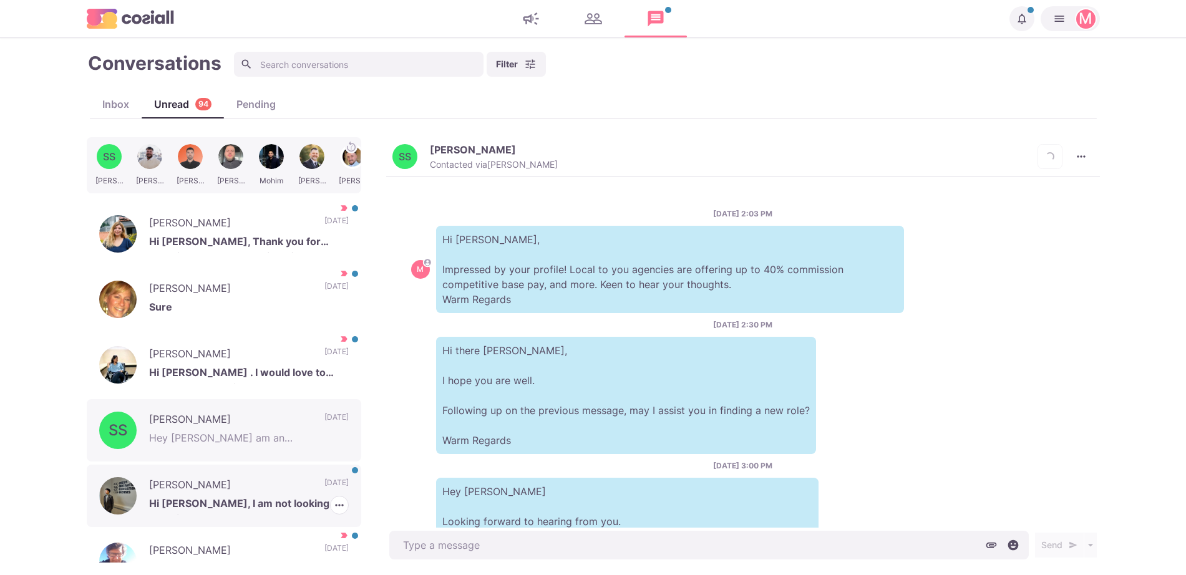
scroll to position [542, 0]
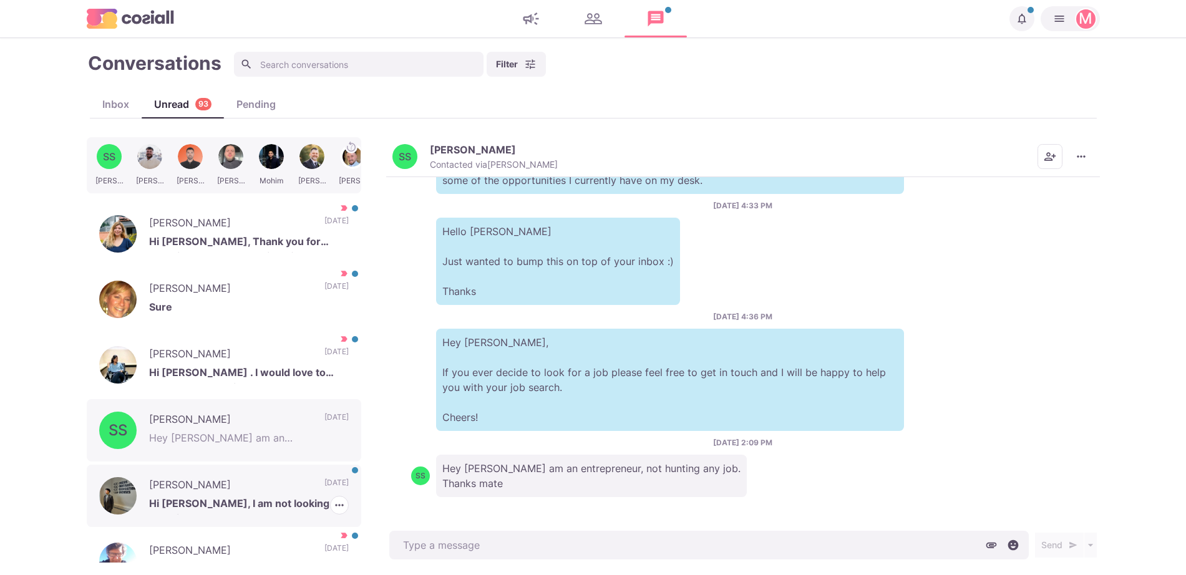
click at [311, 470] on div "Sherman Chen Hi Jacob, I am not looking for anything at the moment. Thank you. …" at bounding box center [224, 496] width 275 height 62
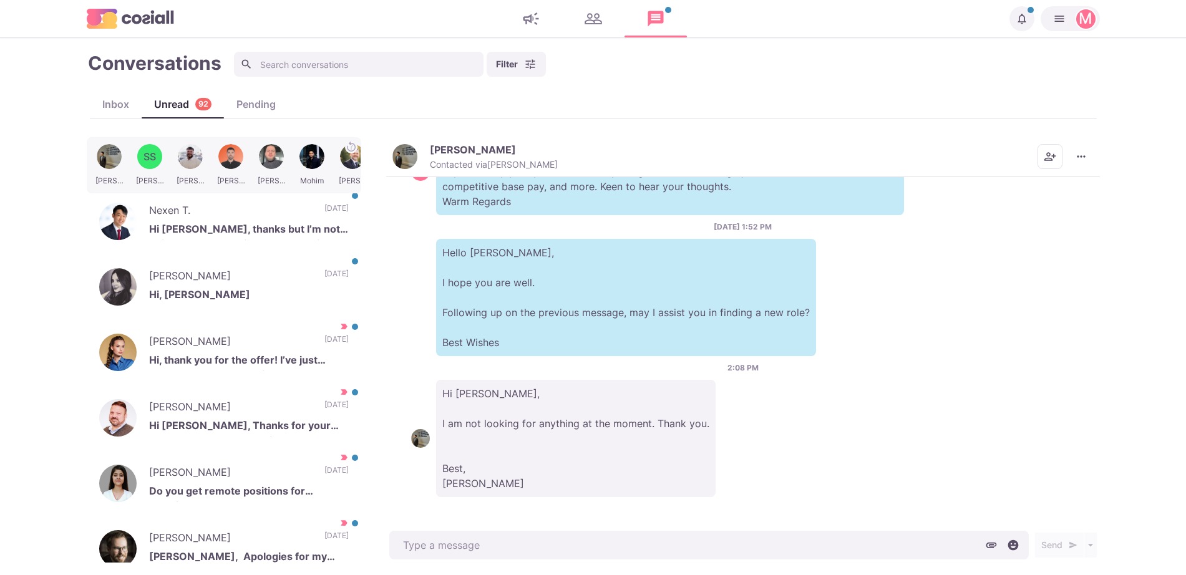
scroll to position [285, 0]
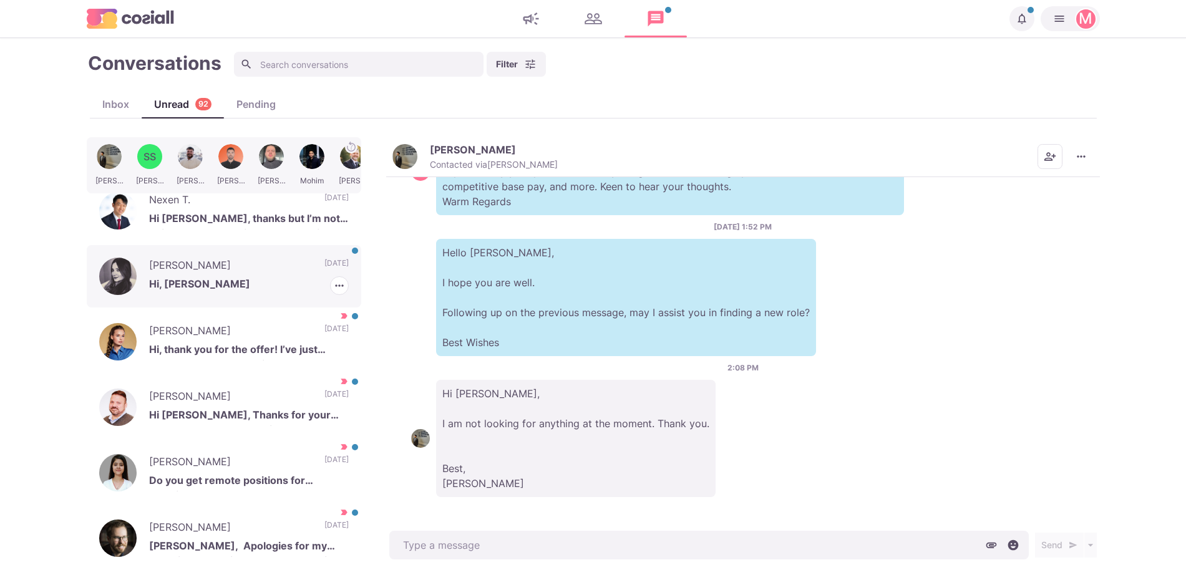
click at [321, 256] on div "Shanaya Malik Hi, Jacob 2 days ago Mark as Read Mark as Important" at bounding box center [224, 276] width 275 height 62
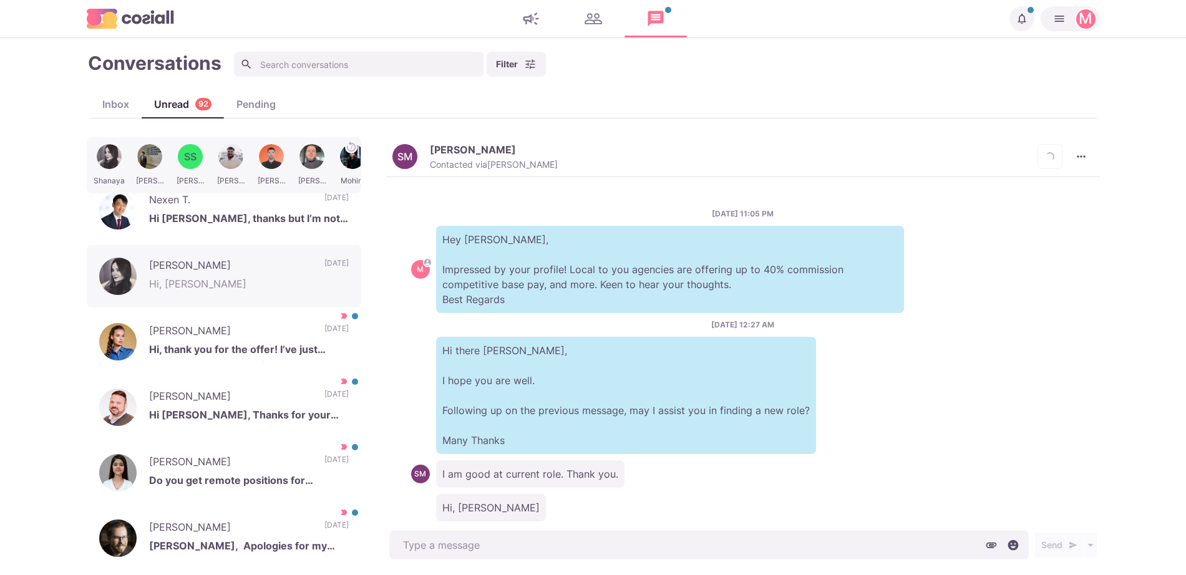
drag, startPoint x: 369, startPoint y: 275, endPoint x: 378, endPoint y: 175, distance: 100.8
click at [378, 176] on div "Shanaya Sherman SS Steve Connor Byron Hayden Mohim Michael Louis Alok Dejana Dr…" at bounding box center [593, 349] width 1013 height 425
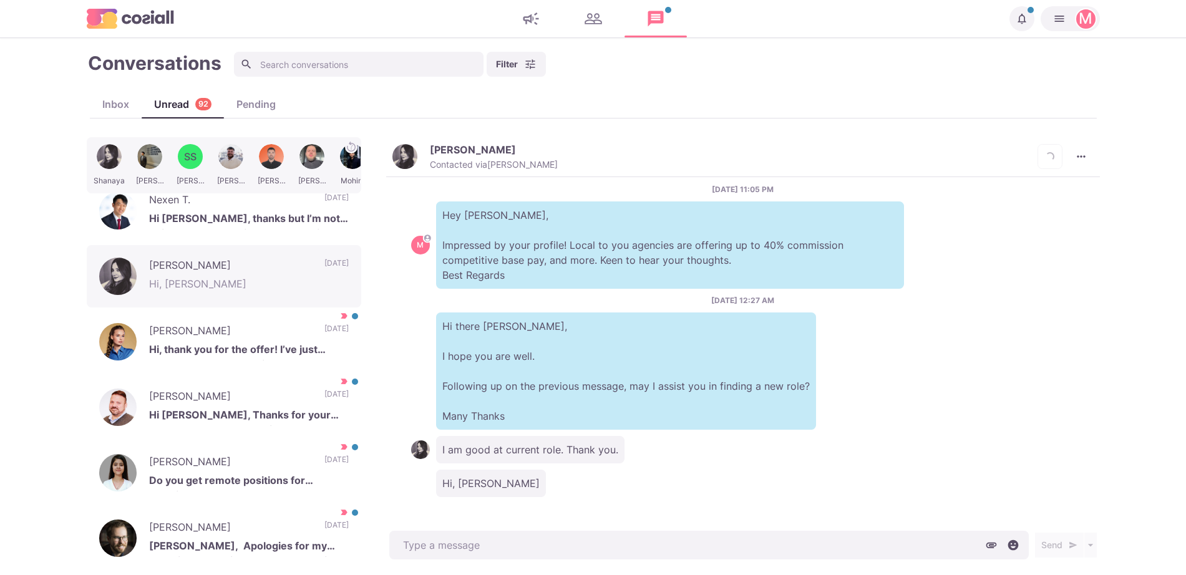
click at [383, 238] on div "Shanaya Sherman SS Steve Connor Byron Hayden Mohim Michael Louis Alok Dejana Dr…" at bounding box center [593, 349] width 1013 height 425
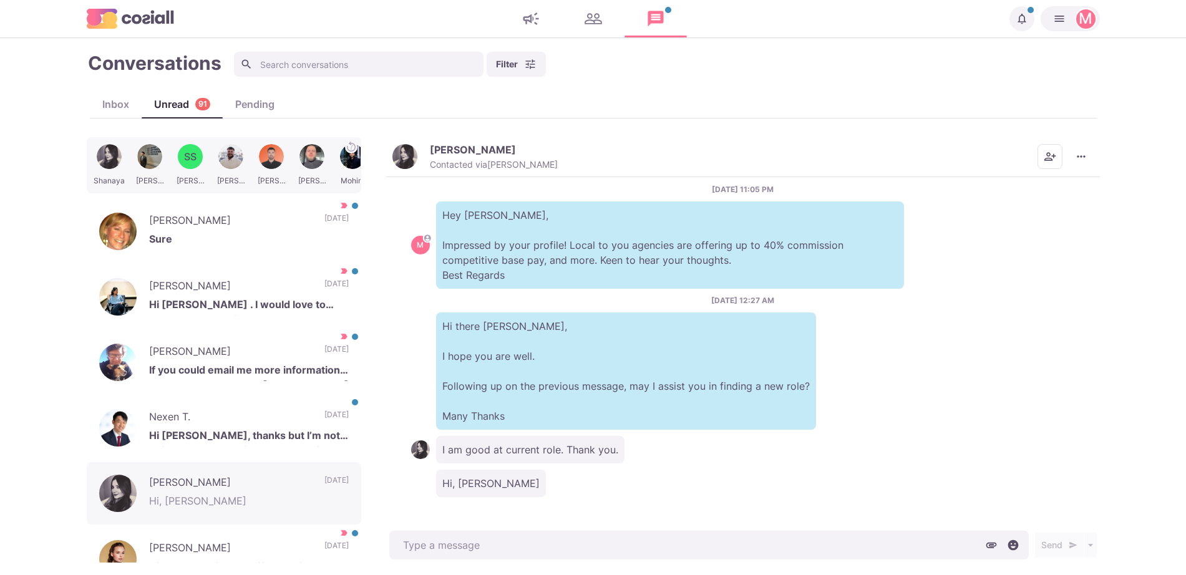
scroll to position [62, 0]
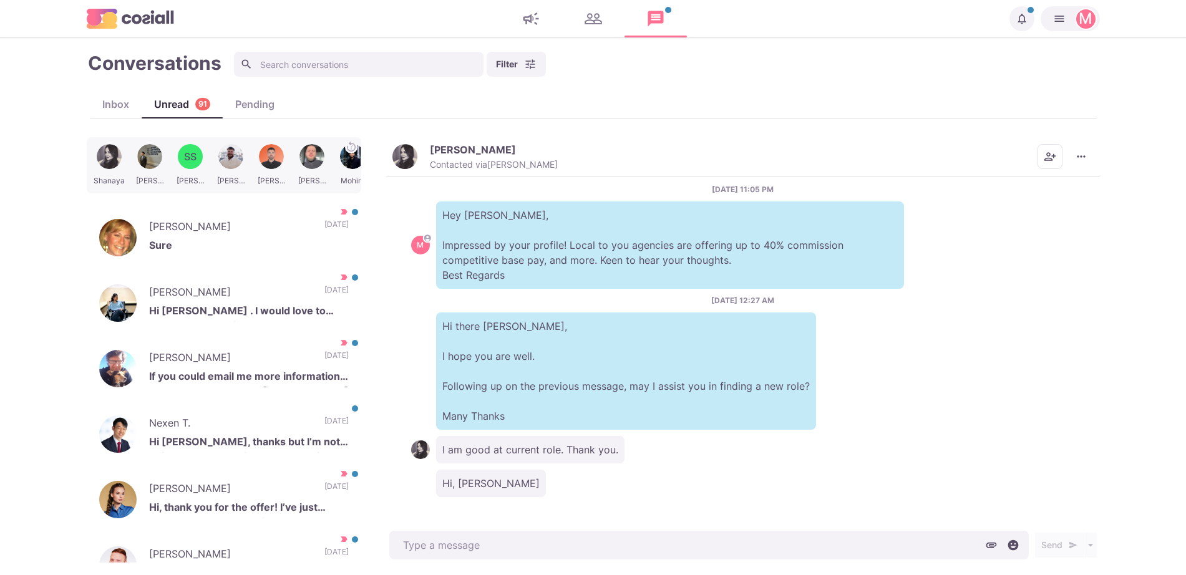
drag, startPoint x: 124, startPoint y: 89, endPoint x: 116, endPoint y: 102, distance: 15.4
click at [120, 97] on div "Conversations Filter Status Campaign Contact Mark conversations as important wh…" at bounding box center [593, 307] width 1013 height 512
click at [114, 107] on div "Inbox" at bounding box center [116, 104] width 52 height 15
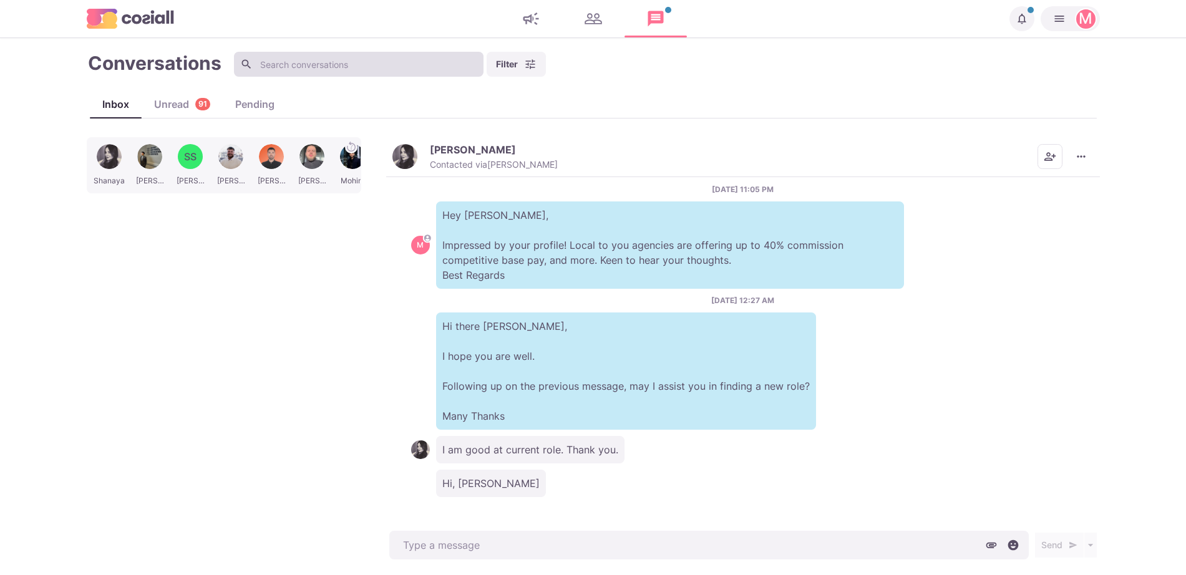
click at [283, 65] on input at bounding box center [359, 64] width 250 height 25
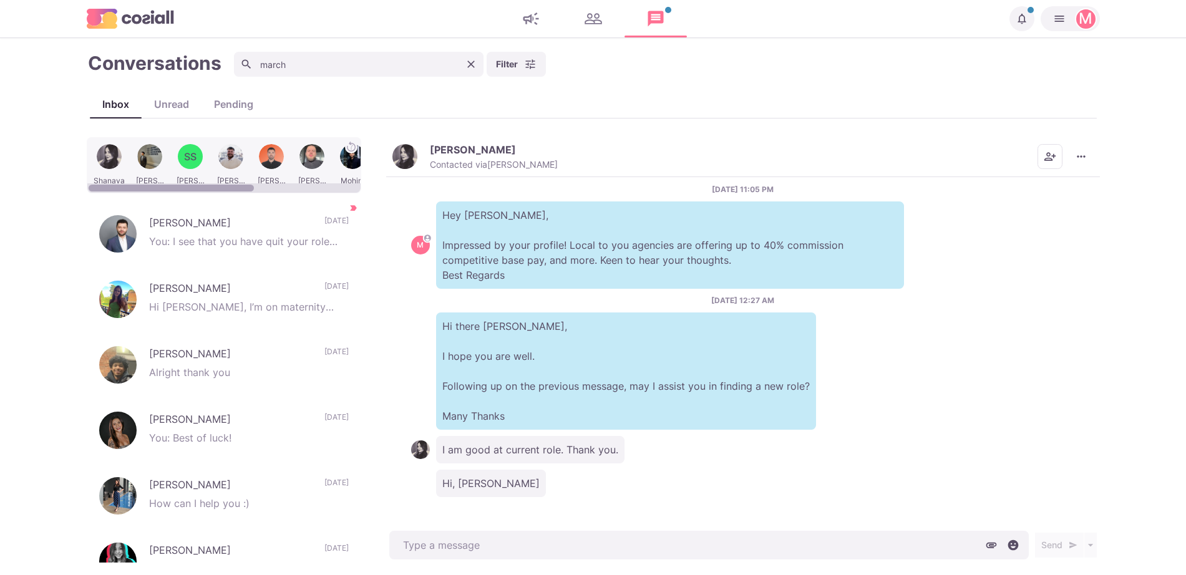
click at [376, 268] on div "Shanaya Sherman SS Steve Connor Byron Hayden Mohim Michael Louis Alok Rex Strah…" at bounding box center [593, 349] width 1013 height 425
